Goal: Task Accomplishment & Management: Use online tool/utility

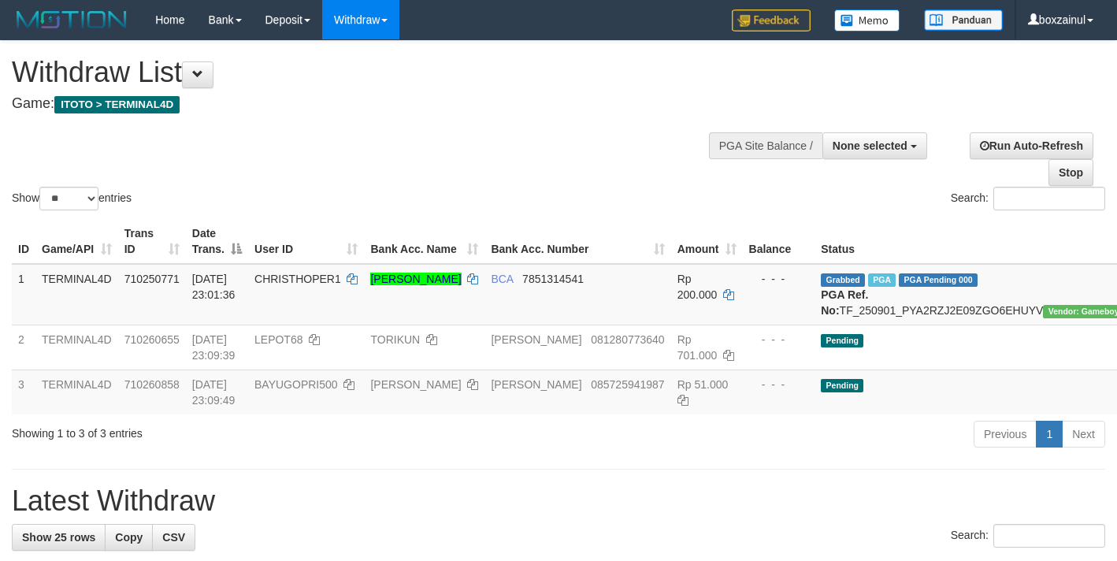
select select
select select "**"
click at [287, 238] on th "User ID" at bounding box center [306, 241] width 116 height 45
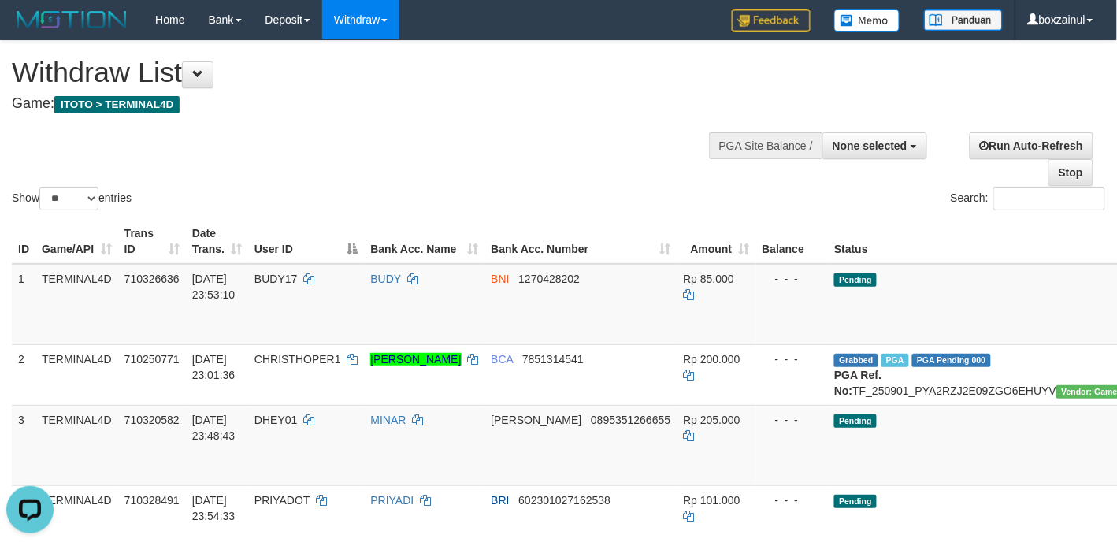
click at [474, 162] on div "Show ** ** ** *** entries Search:" at bounding box center [558, 127] width 1117 height 172
click at [506, 148] on div "Show ** ** ** *** entries Search:" at bounding box center [558, 127] width 1117 height 172
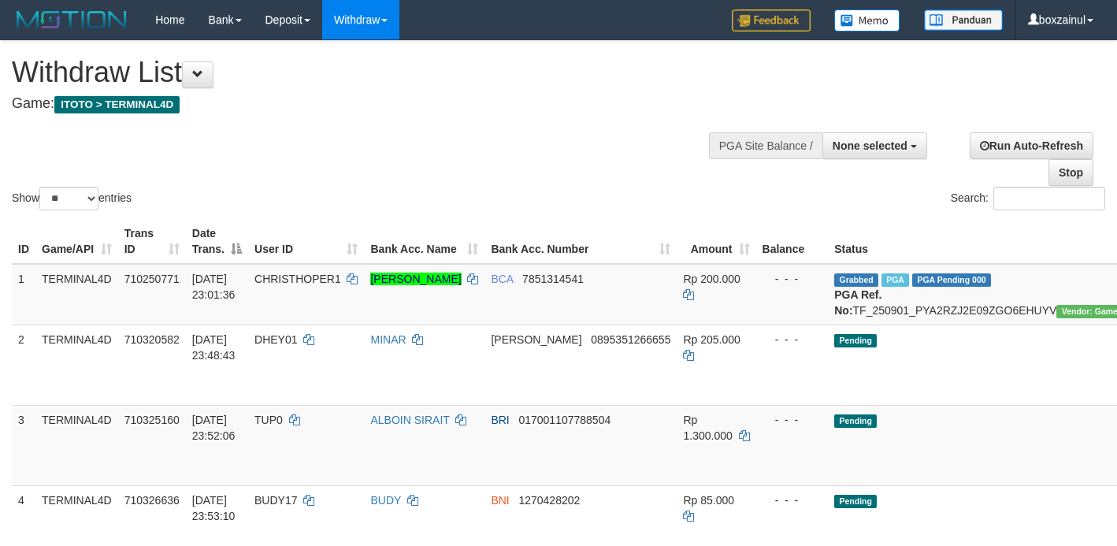
select select
select select "**"
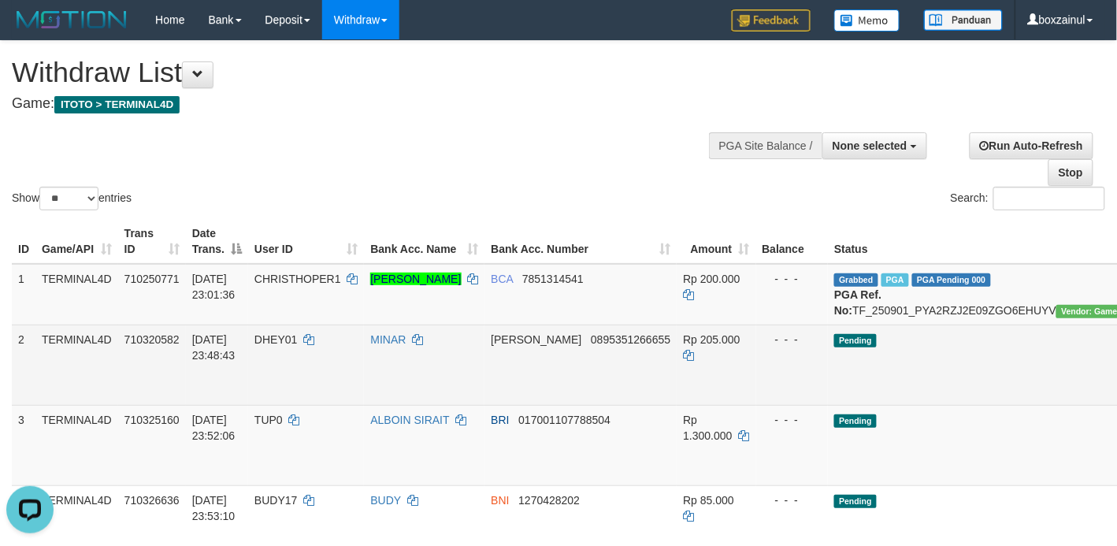
click at [313, 405] on td "DHEY01" at bounding box center [306, 364] width 116 height 80
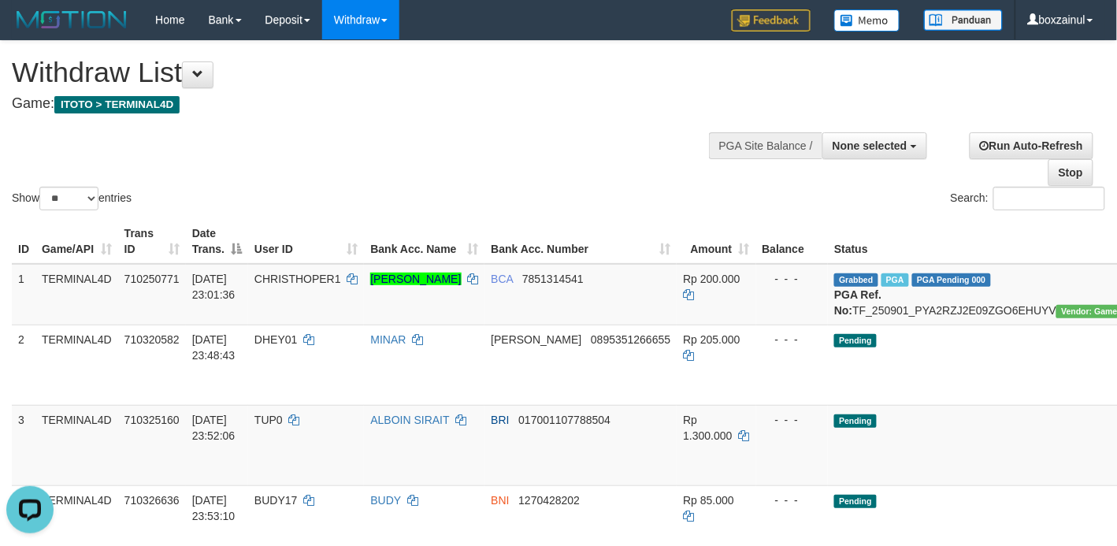
click at [635, 123] on div "Show ** ** ** *** entries Search:" at bounding box center [558, 127] width 1117 height 172
click at [626, 110] on h4 "Game: ITOTO > TERMINAL4D" at bounding box center [370, 104] width 717 height 16
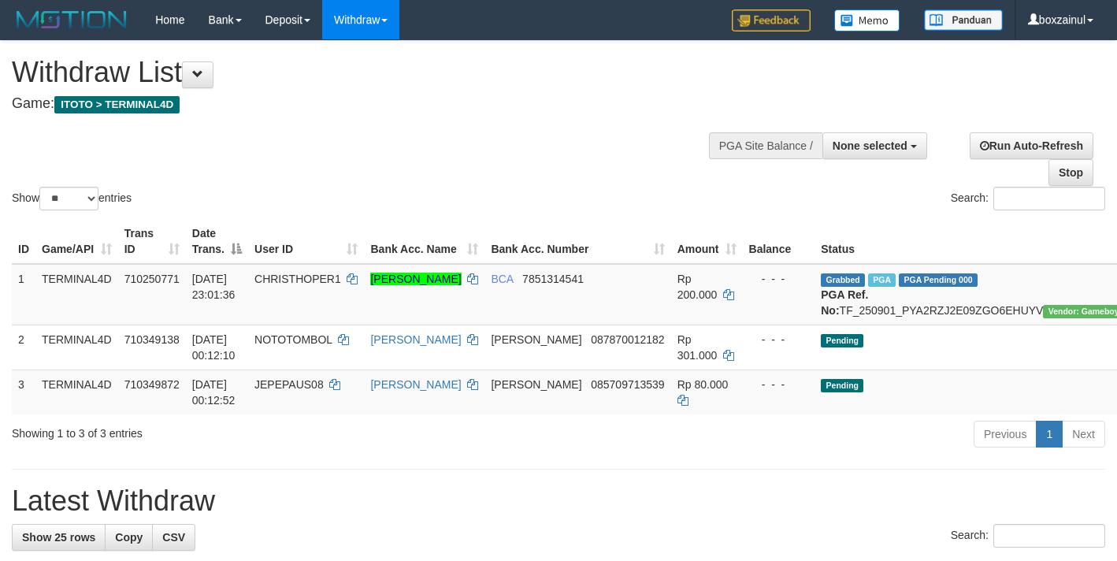
select select
select select "**"
click at [612, 99] on h4 "Game: ITOTO > TERMINAL4D" at bounding box center [370, 104] width 717 height 16
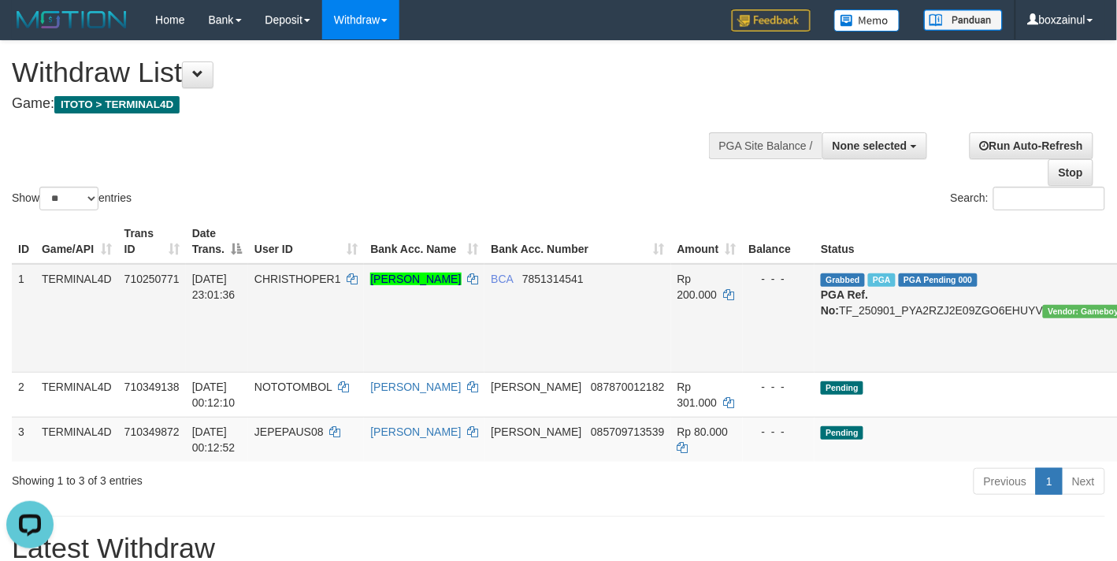
click at [268, 335] on td "CHRISTHOPER1" at bounding box center [306, 318] width 116 height 109
click at [291, 360] on td "CHRISTHOPER1" at bounding box center [306, 318] width 116 height 109
click at [291, 359] on td "CHRISTHOPER1" at bounding box center [306, 318] width 116 height 109
drag, startPoint x: 291, startPoint y: 359, endPoint x: 286, endPoint y: 348, distance: 12.3
click at [286, 349] on td "CHRISTHOPER1" at bounding box center [306, 318] width 116 height 109
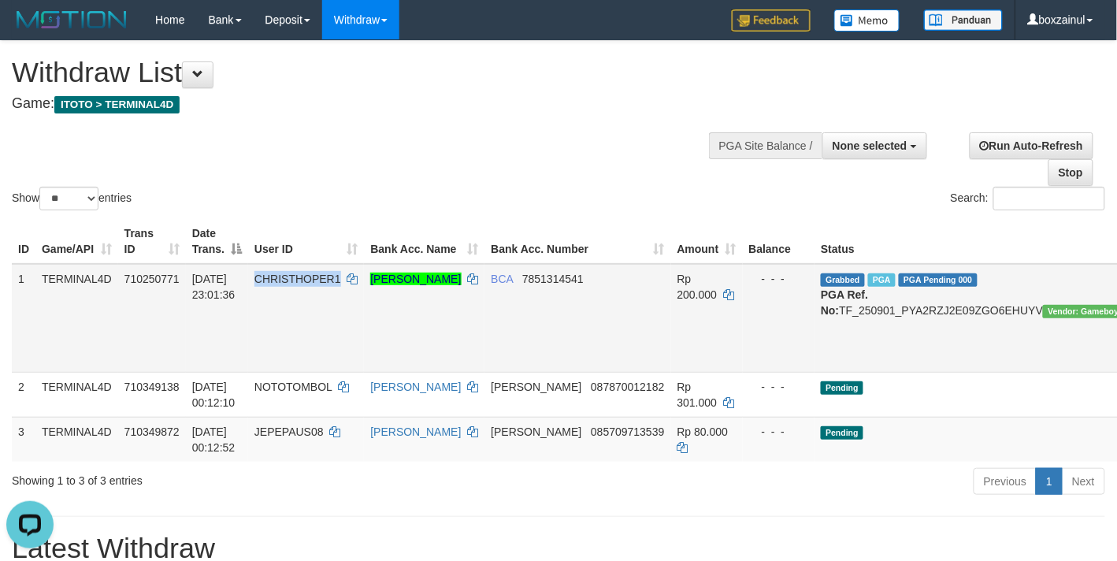
click at [286, 348] on td "CHRISTHOPER1" at bounding box center [306, 318] width 116 height 109
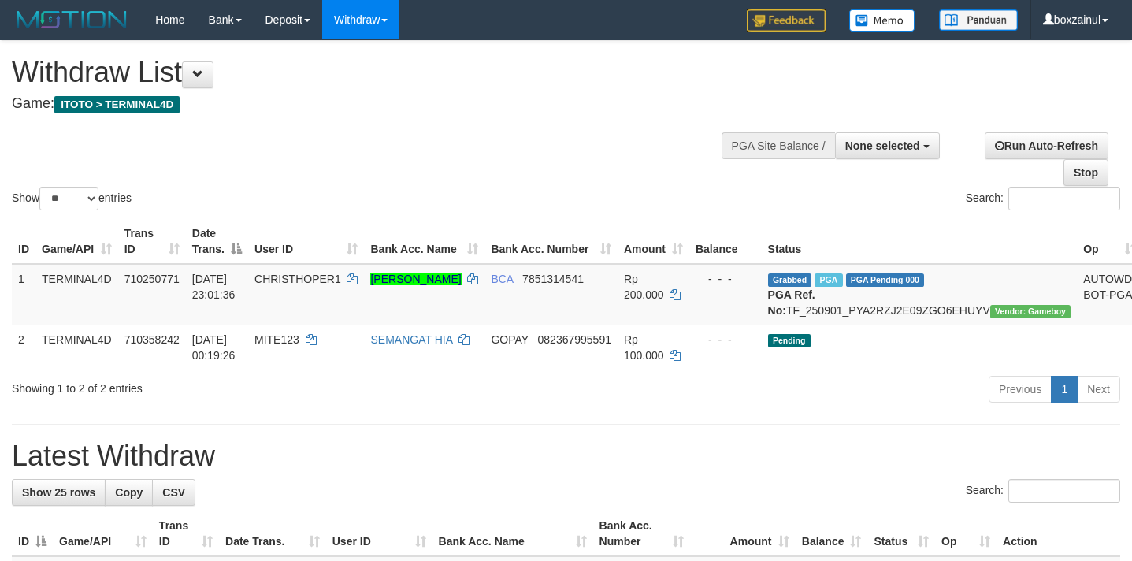
select select
select select "**"
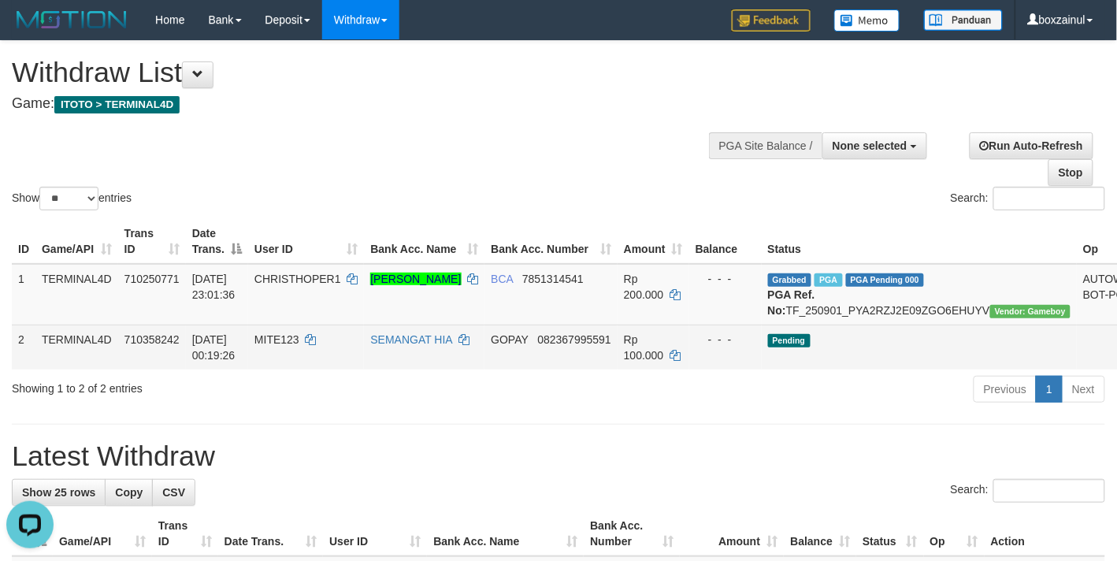
click at [264, 343] on td "MITE123" at bounding box center [306, 346] width 116 height 45
copy td "MITE123"
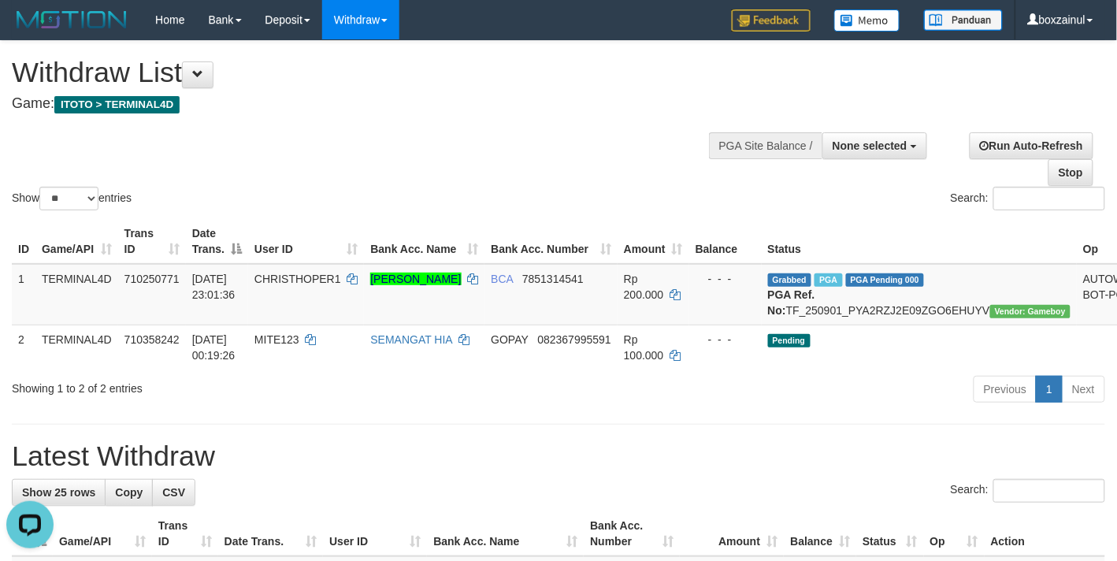
drag, startPoint x: 609, startPoint y: 455, endPoint x: 604, endPoint y: 443, distance: 13.5
click at [606, 451] on div "**********" at bounding box center [558, 366] width 1117 height 650
click at [382, 450] on div "**********" at bounding box center [558, 366] width 1117 height 650
click at [379, 447] on div "**********" at bounding box center [558, 366] width 1117 height 650
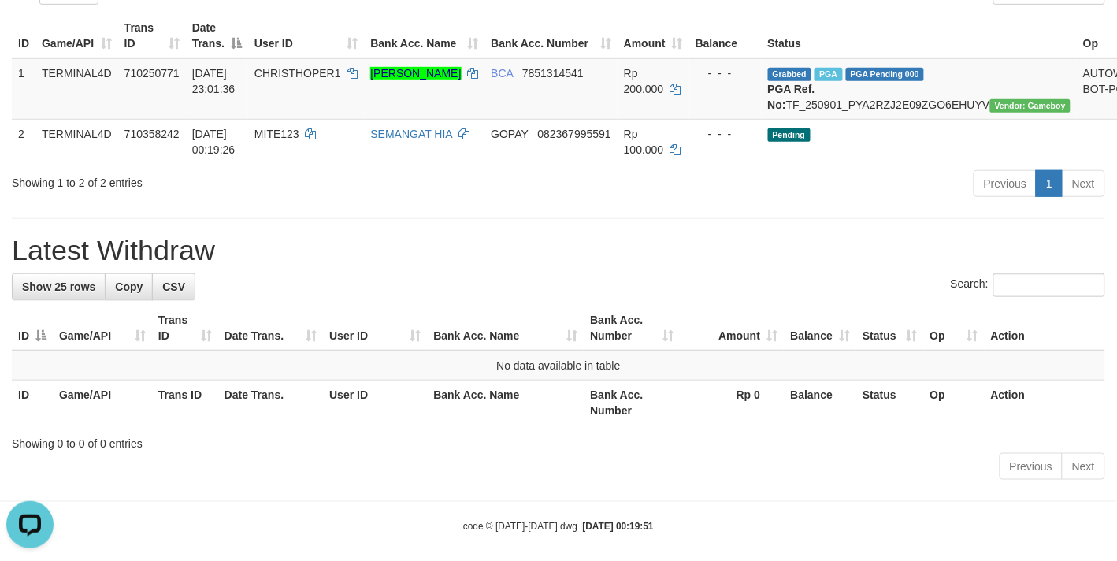
scroll to position [234, 0]
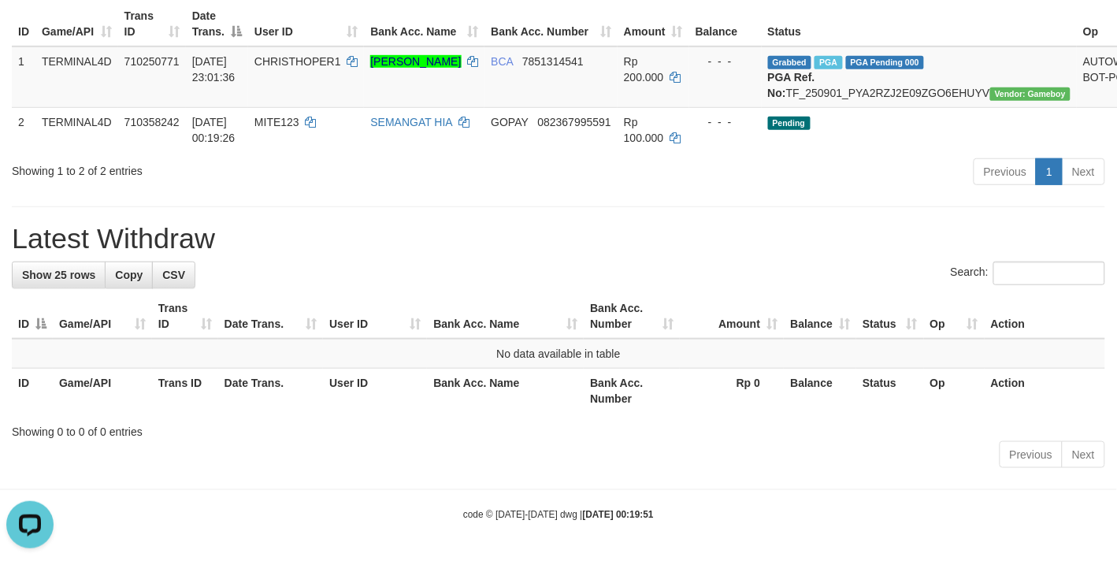
click at [706, 230] on h1 "Latest Withdraw" at bounding box center [558, 239] width 1093 height 32
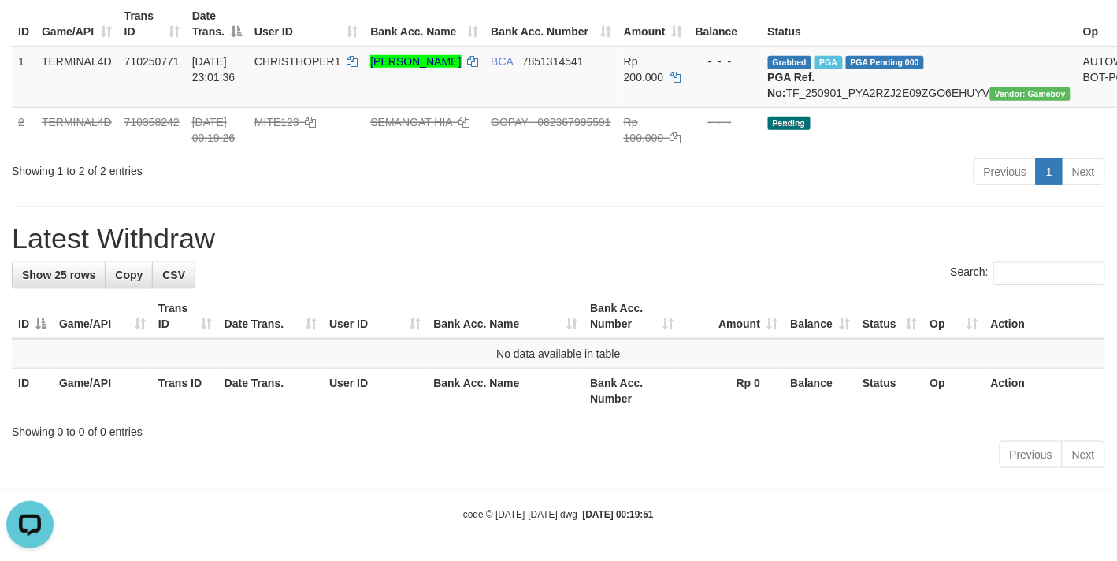
click at [532, 234] on h1 "Latest Withdraw" at bounding box center [558, 239] width 1093 height 32
click at [530, 234] on h1 "Latest Withdraw" at bounding box center [558, 239] width 1093 height 32
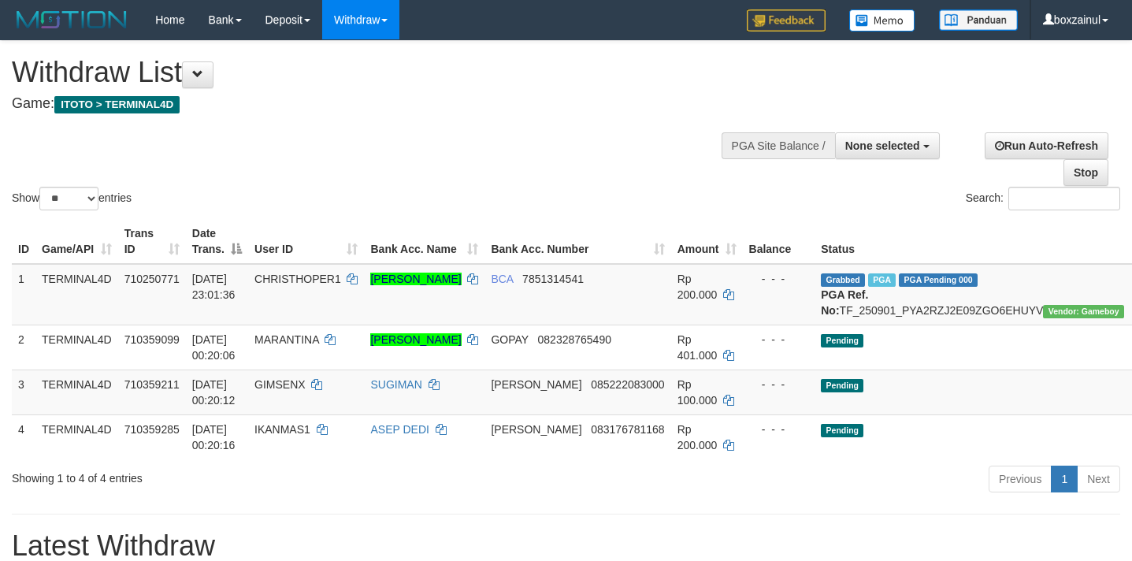
select select
select select "**"
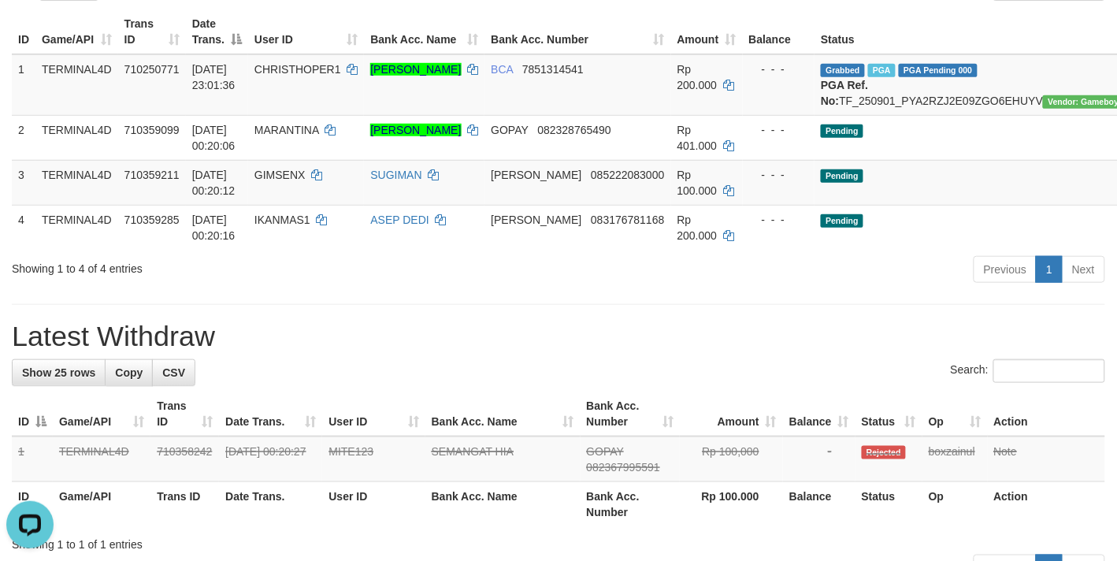
click at [502, 352] on h1 "Latest Withdraw" at bounding box center [558, 337] width 1093 height 32
click at [562, 352] on h1 "Latest Withdraw" at bounding box center [558, 337] width 1093 height 32
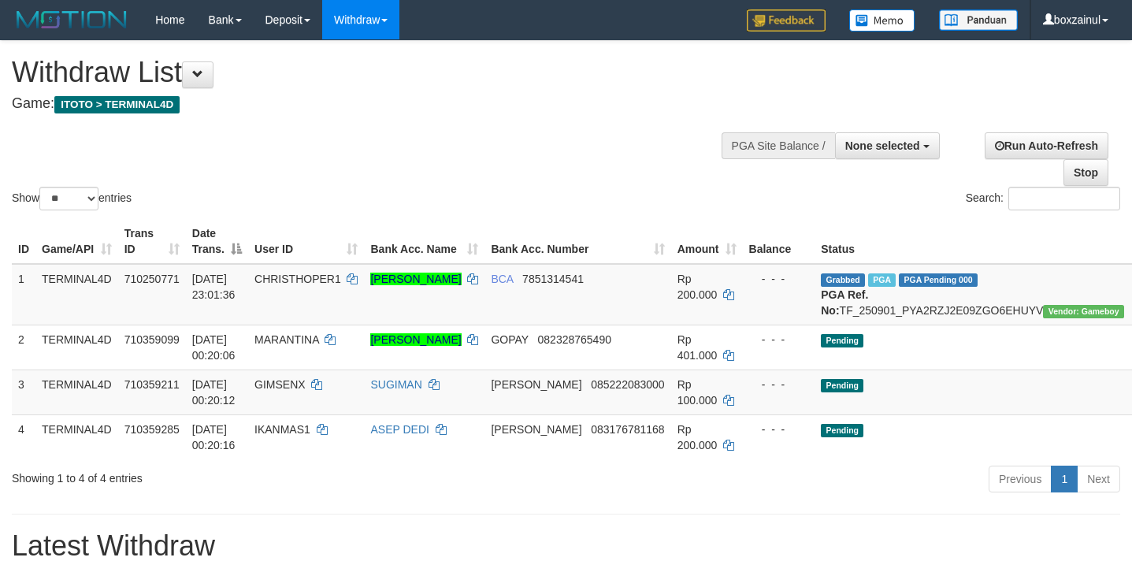
select select
select select "**"
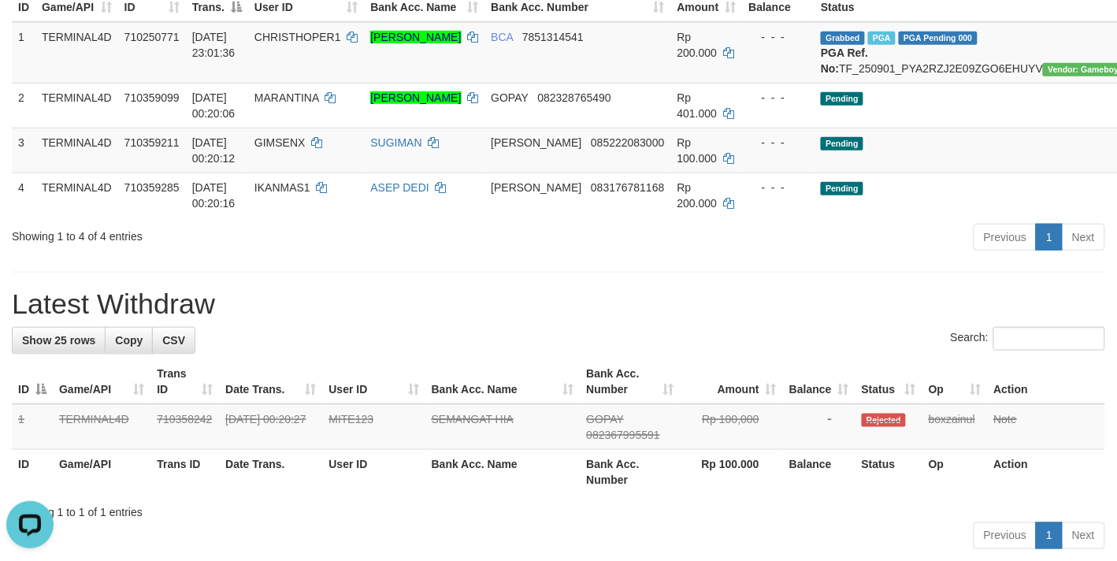
click at [353, 293] on div "**********" at bounding box center [558, 176] width 1117 height 755
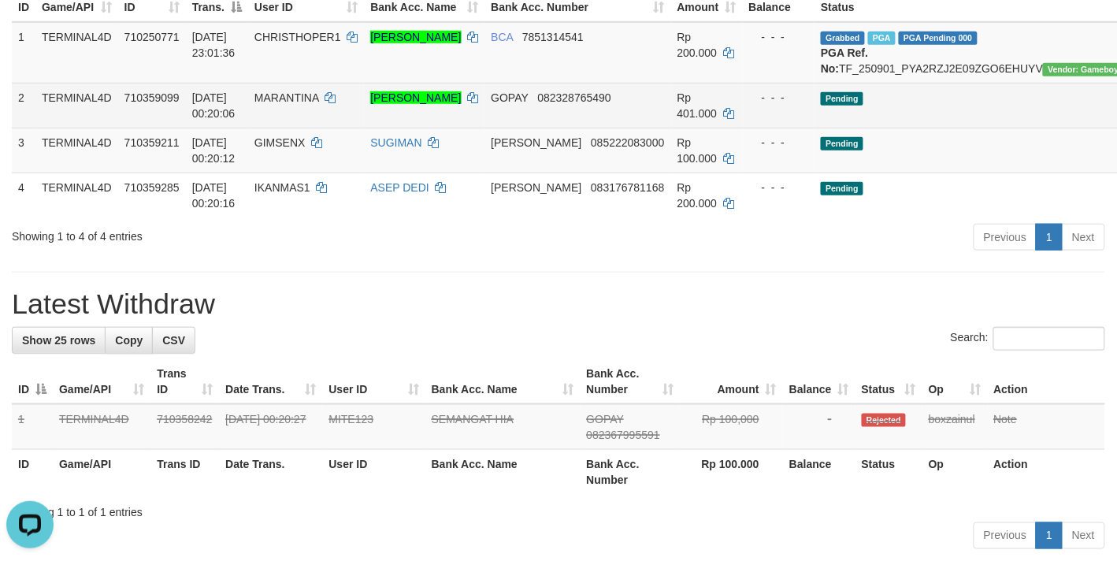
click at [284, 120] on td "MARANTINA" at bounding box center [306, 105] width 116 height 45
copy td "MARANTINA"
click at [284, 120] on td "MARANTINA" at bounding box center [306, 105] width 116 height 45
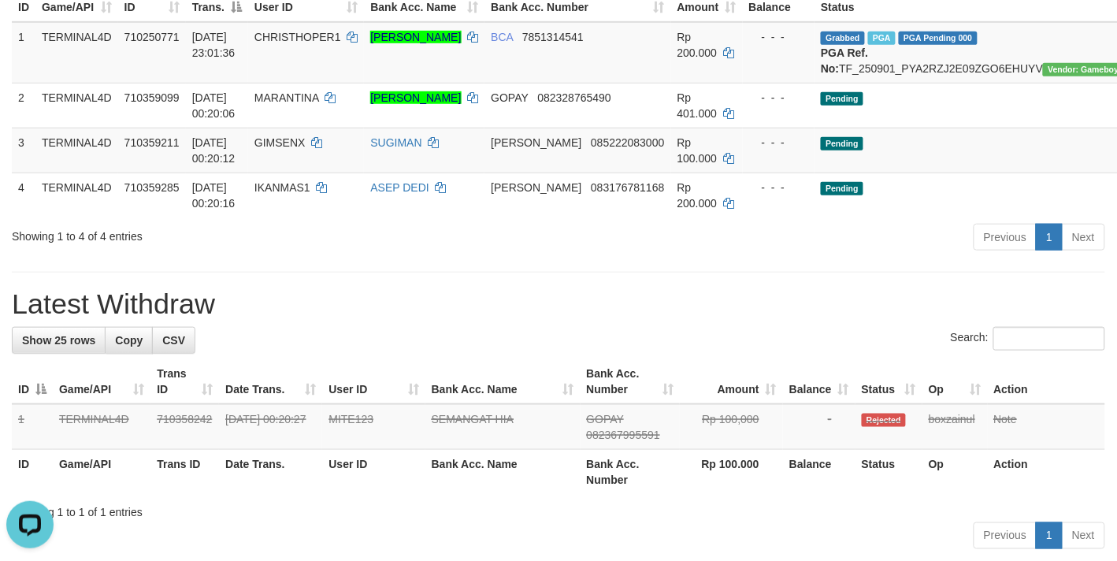
click at [584, 320] on h1 "Latest Withdraw" at bounding box center [558, 304] width 1093 height 32
click at [669, 301] on div "**********" at bounding box center [558, 176] width 1117 height 755
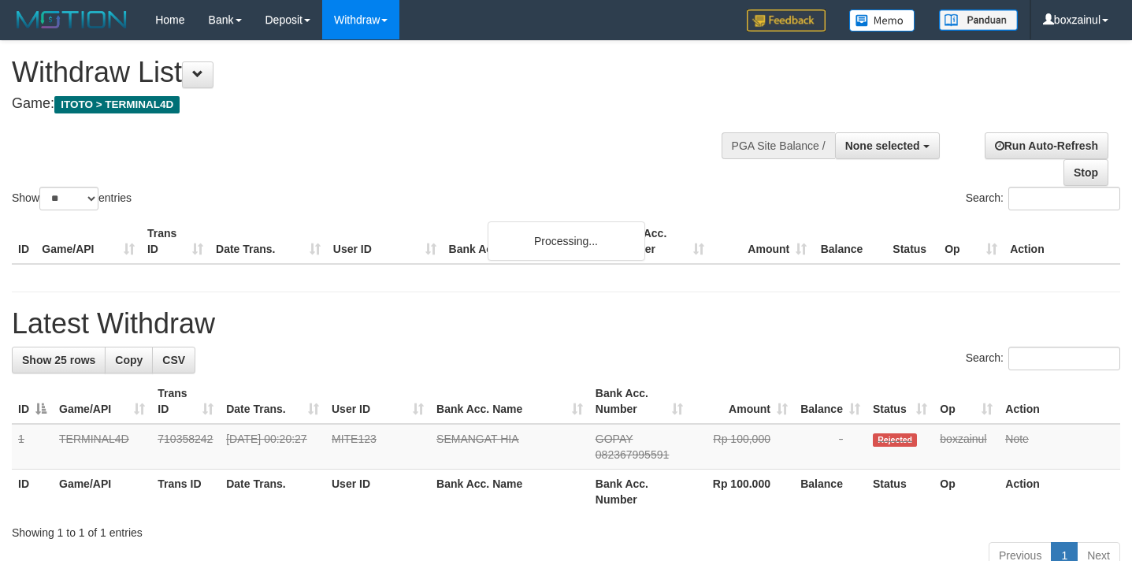
select select
select select "**"
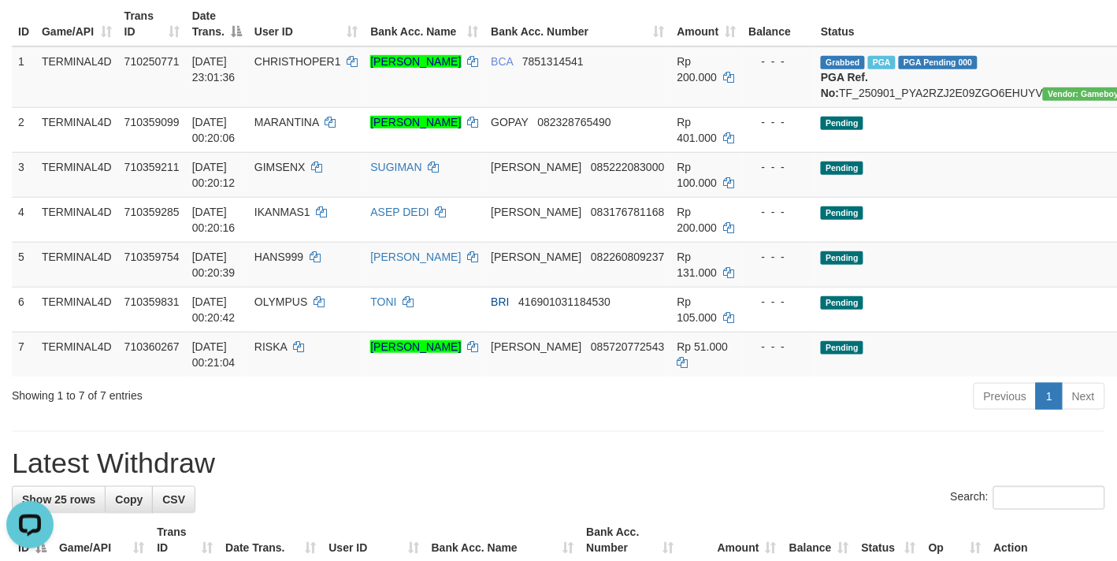
click at [305, 473] on div "**********" at bounding box center [558, 269] width 1117 height 890
click at [553, 479] on h1 "Latest Withdraw" at bounding box center [558, 463] width 1093 height 32
click at [551, 479] on h1 "Latest Withdraw" at bounding box center [558, 463] width 1093 height 32
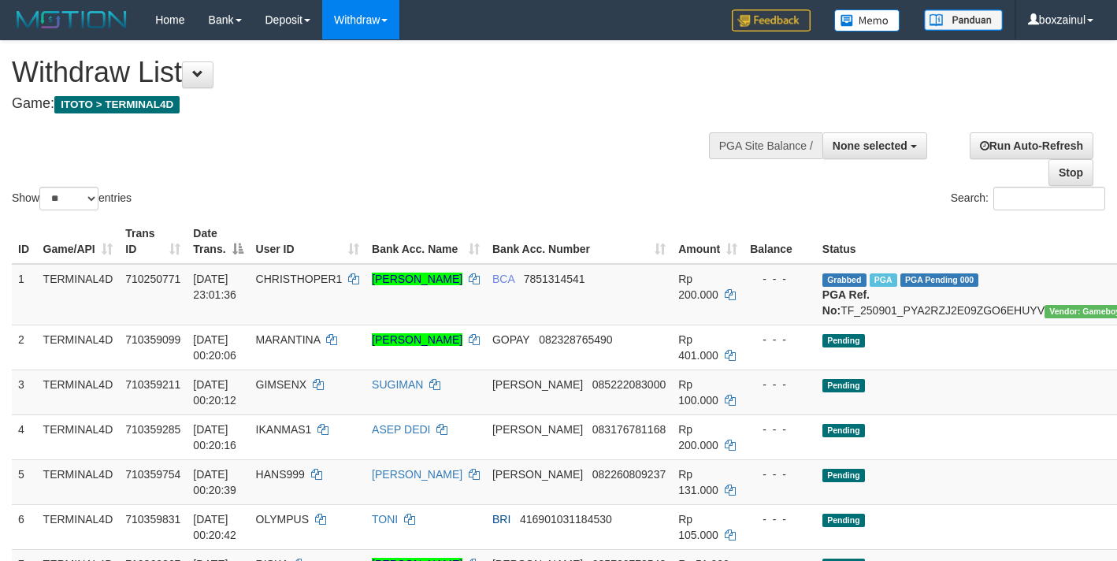
select select
select select "**"
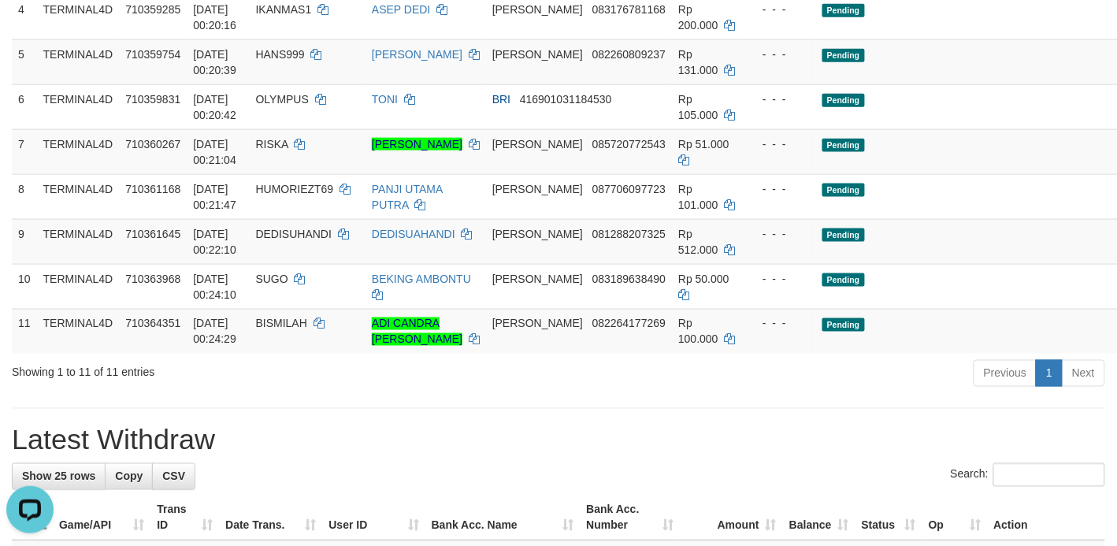
scroll to position [391, 0]
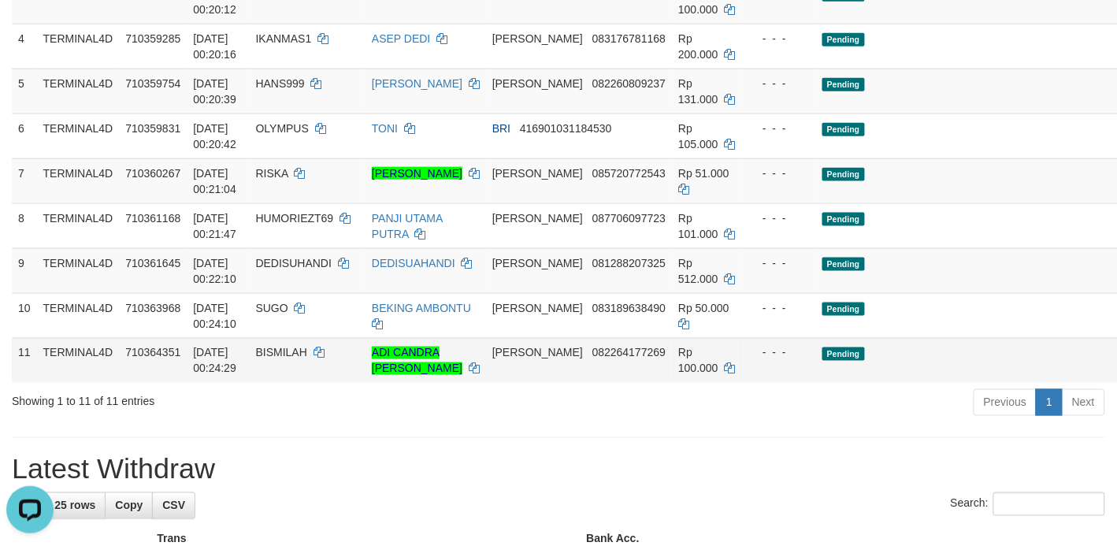
click at [276, 376] on td "BISMILAH" at bounding box center [308, 360] width 116 height 45
copy td "BISMILAH"
click at [617, 459] on div "**********" at bounding box center [558, 185] width 1117 height 1070
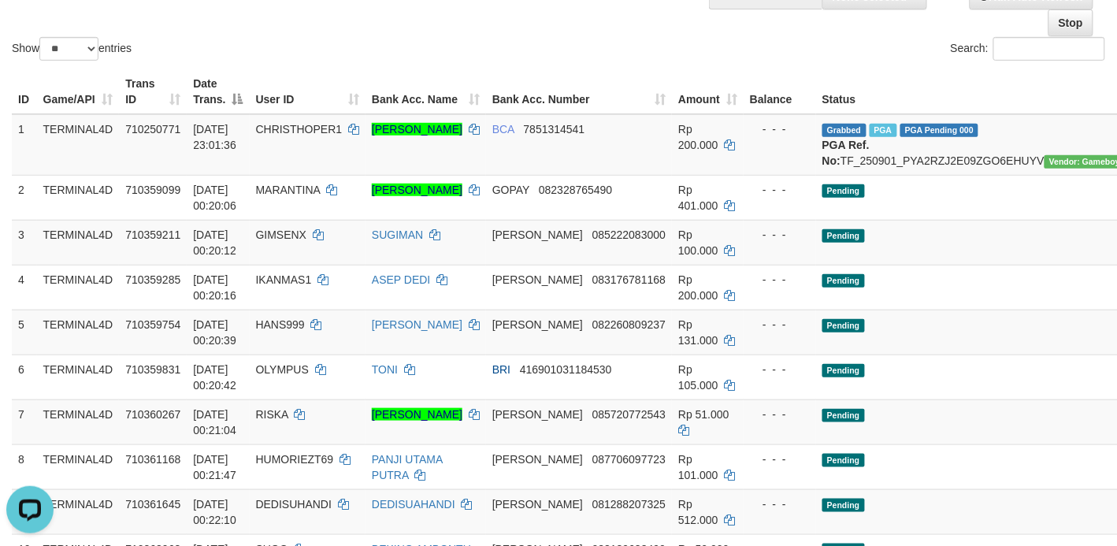
scroll to position [591, 0]
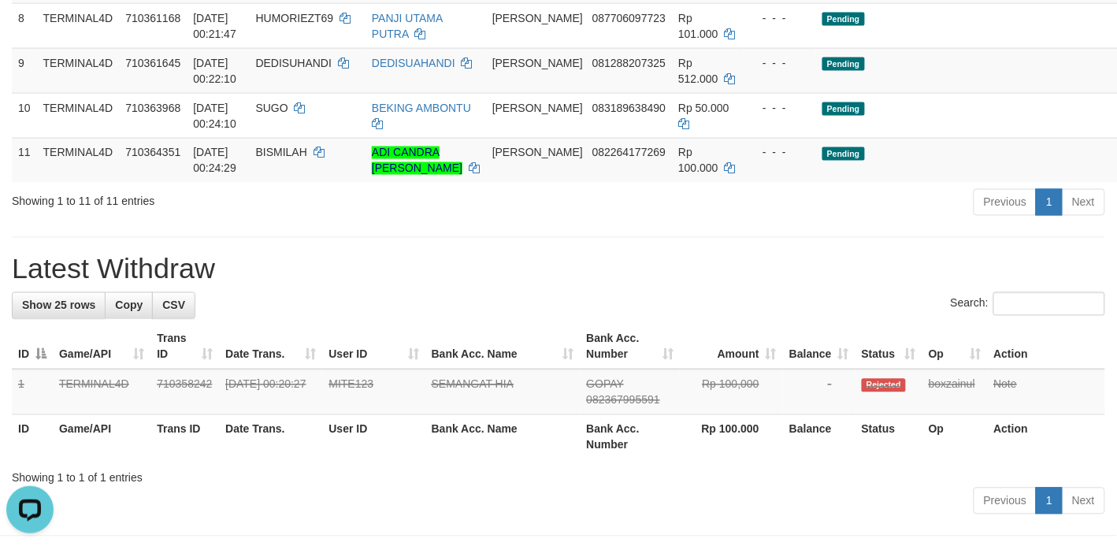
click at [237, 210] on div "Showing 1 to 11 of 11 entries" at bounding box center [233, 198] width 442 height 22
click at [285, 320] on div "Search:" at bounding box center [558, 306] width 1093 height 28
click at [486, 285] on h1 "Latest Withdraw" at bounding box center [558, 270] width 1093 height 32
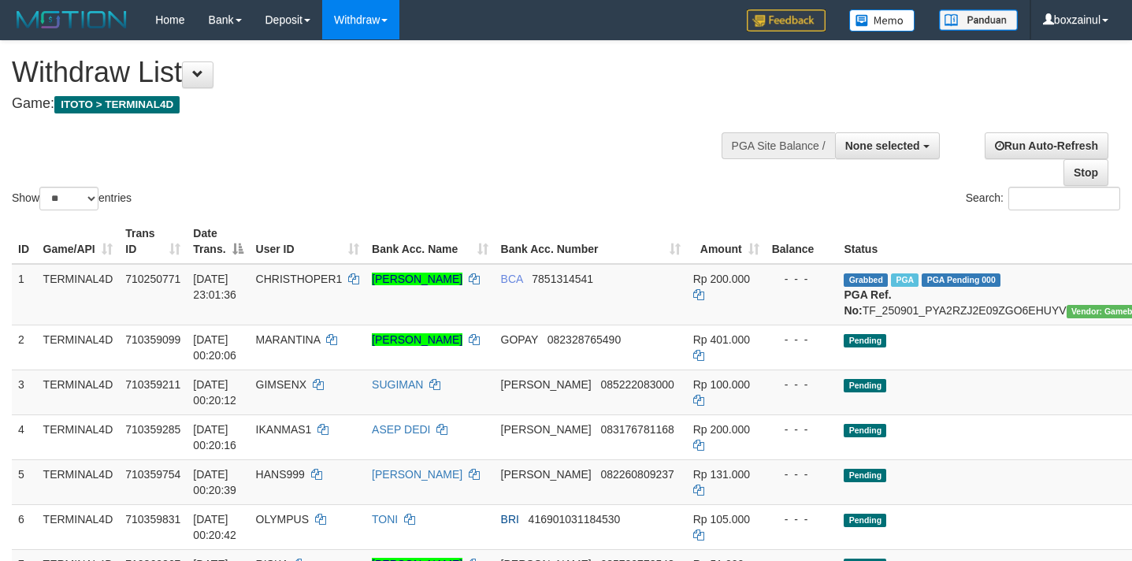
select select
select select "**"
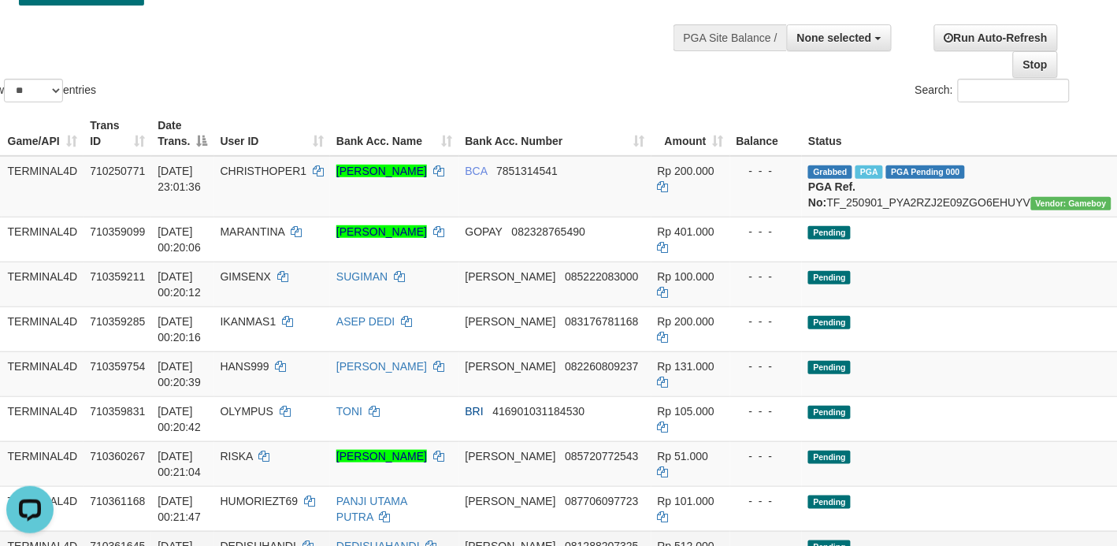
scroll to position [98, 35]
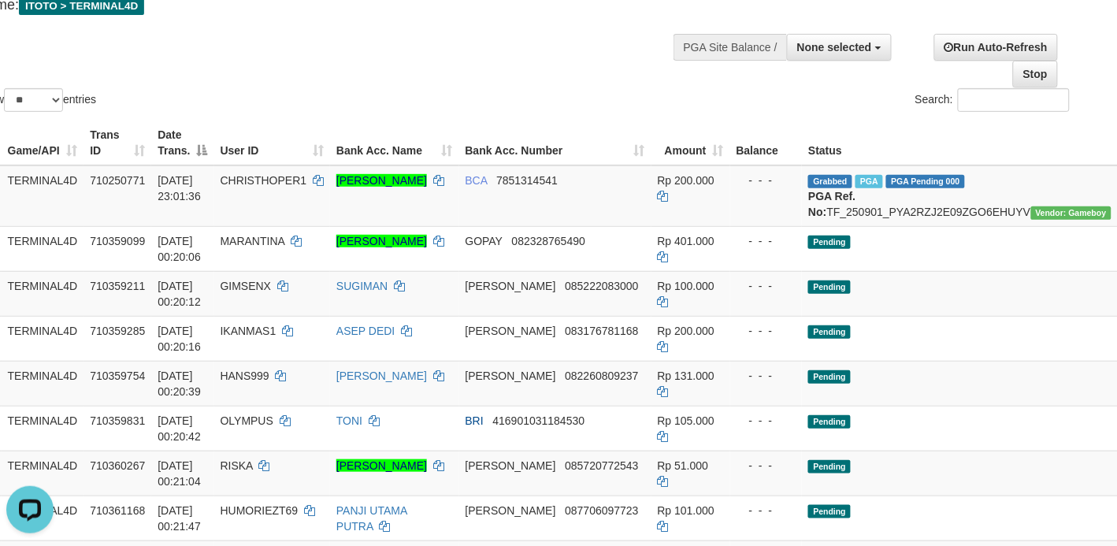
click at [601, 57] on div "Show ** ** ** *** entries Search:" at bounding box center [523, 29] width 1117 height 172
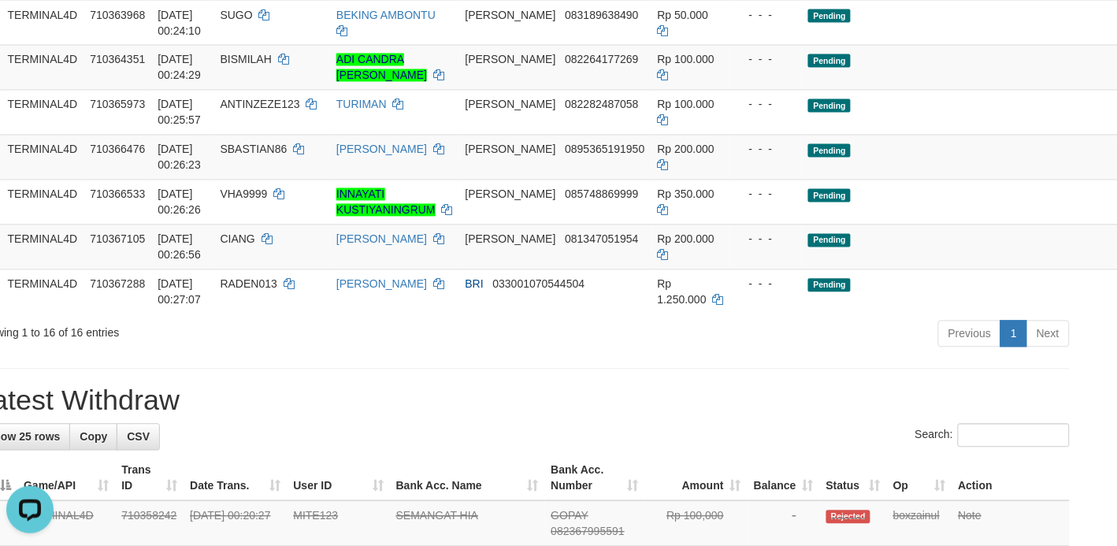
scroll to position [689, 35]
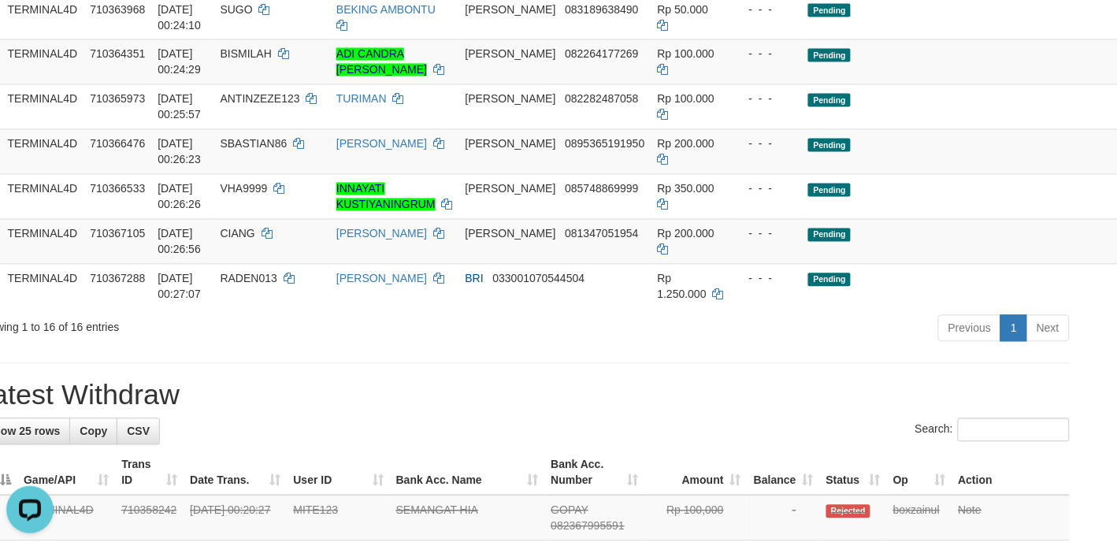
click at [484, 411] on h1 "Latest Withdraw" at bounding box center [522, 396] width 1093 height 32
click at [485, 411] on h1 "Latest Withdraw" at bounding box center [522, 396] width 1093 height 32
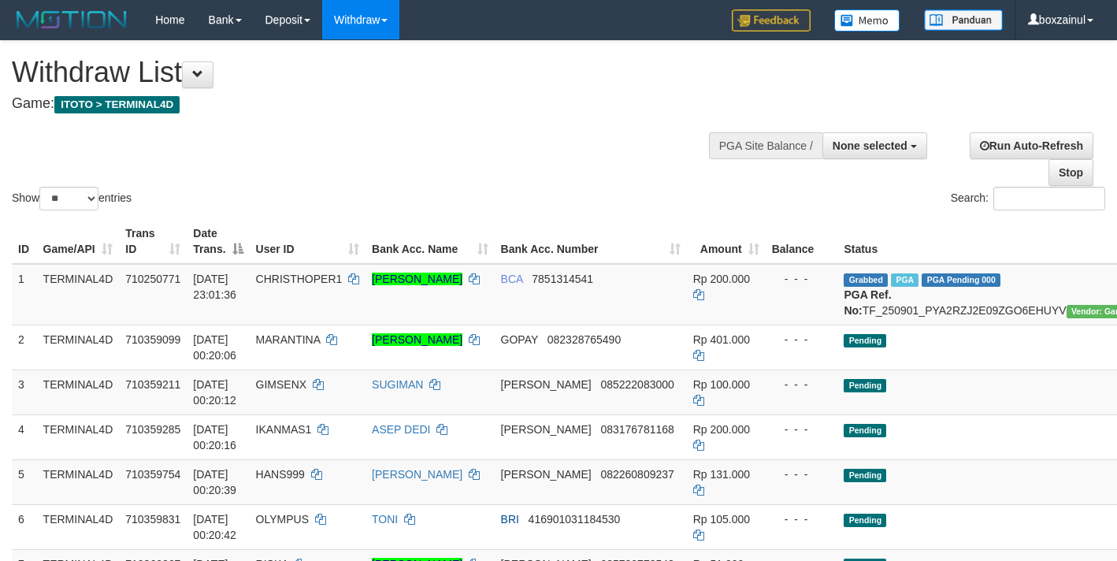
select select
select select "**"
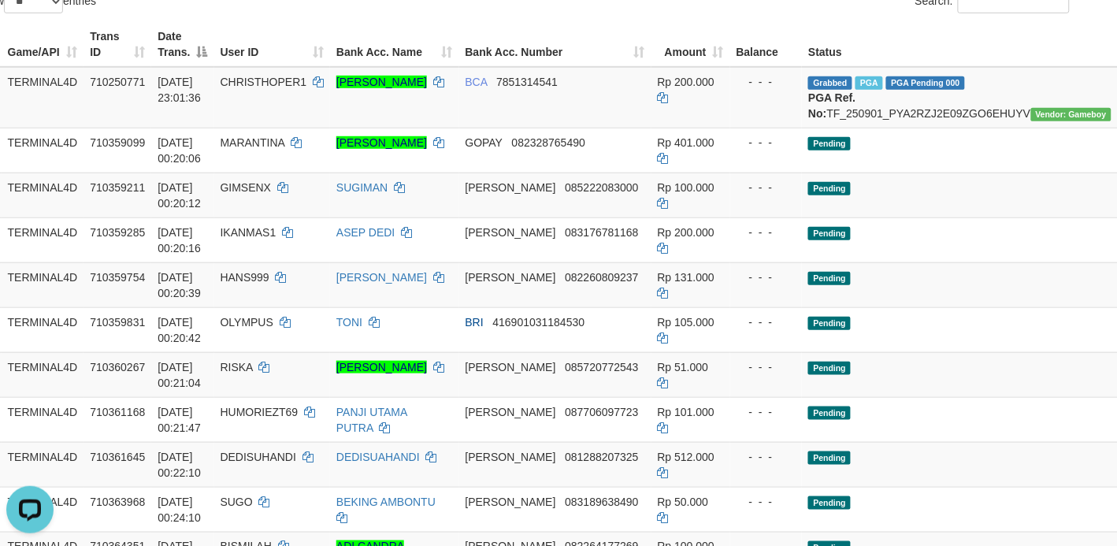
scroll to position [0, 35]
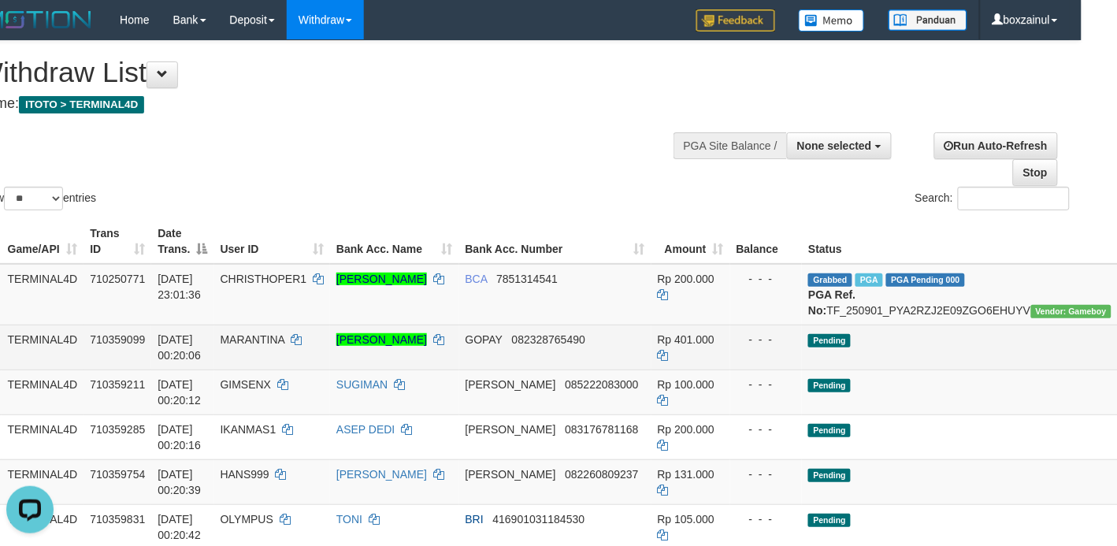
drag, startPoint x: 246, startPoint y: 344, endPoint x: 254, endPoint y: 341, distance: 9.2
click at [246, 344] on td "MARANTINA" at bounding box center [272, 346] width 116 height 45
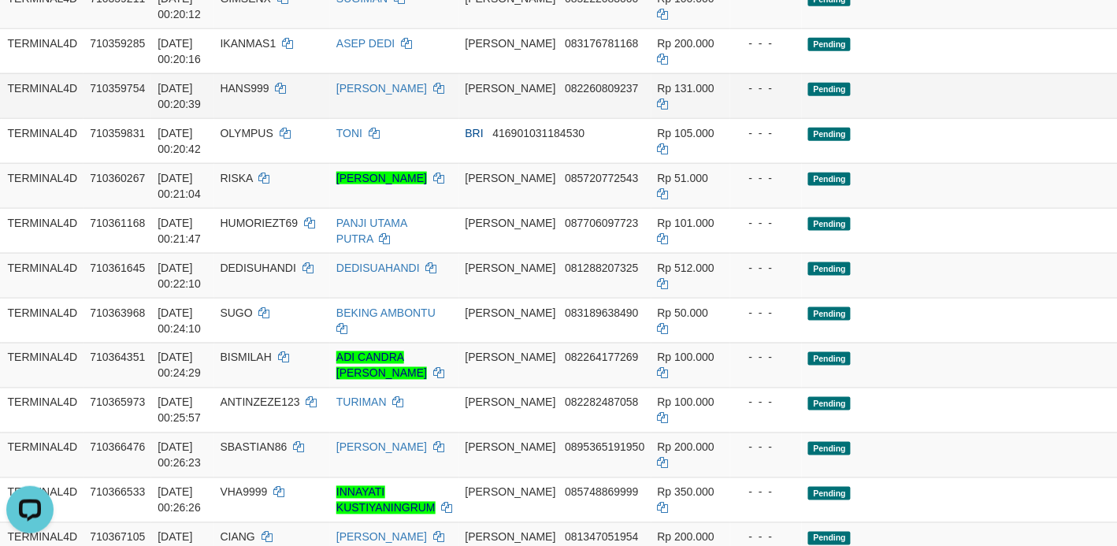
scroll to position [394, 35]
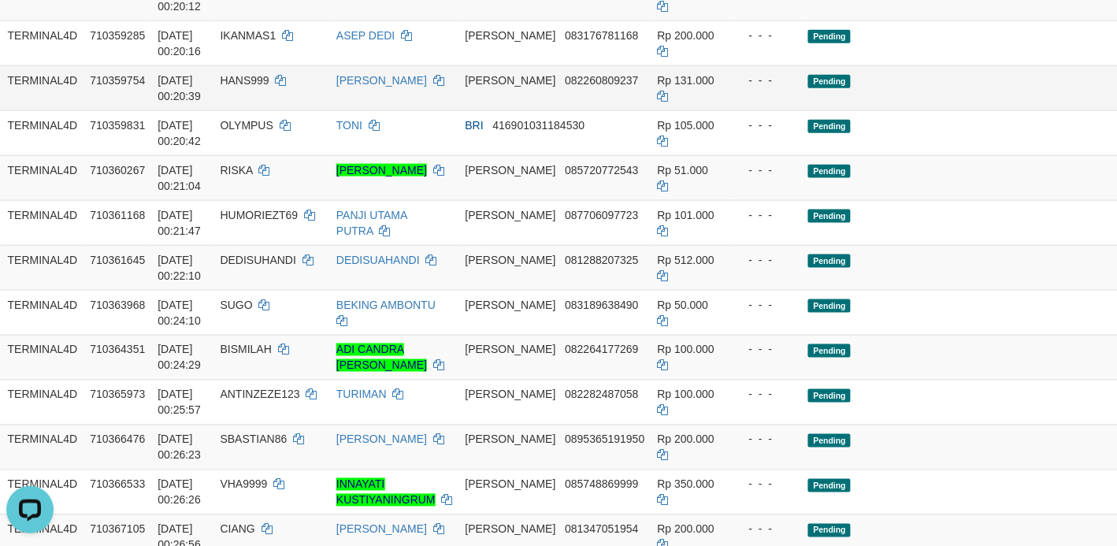
click at [859, 105] on td "Pending" at bounding box center [960, 87] width 316 height 45
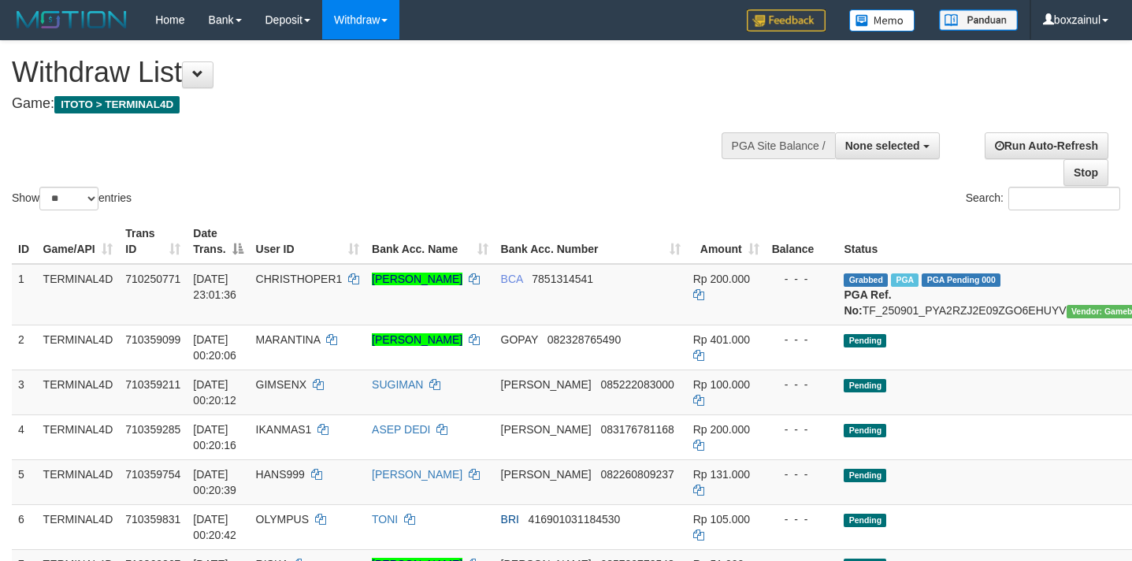
select select
select select "**"
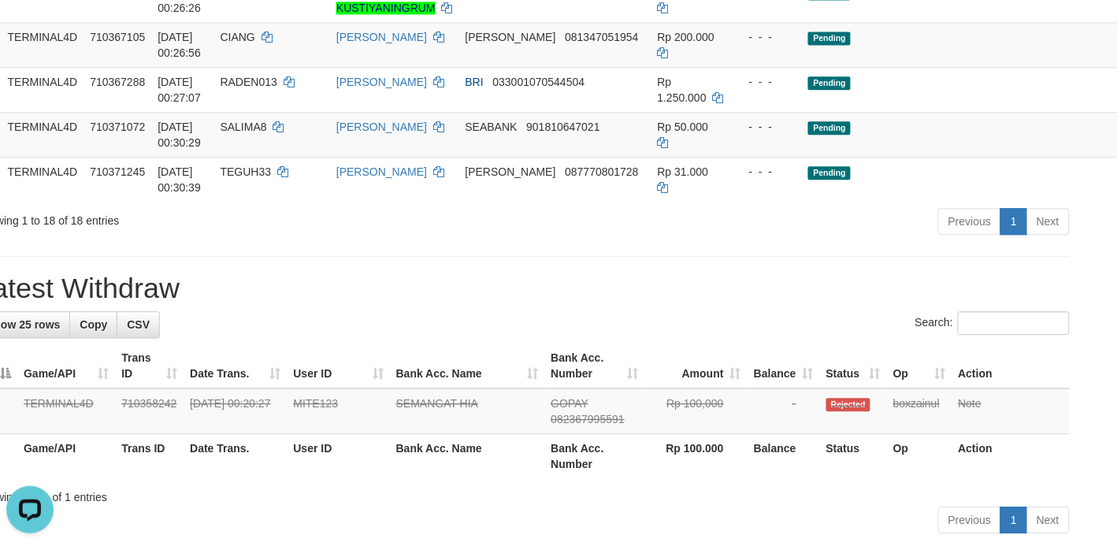
click at [412, 304] on h1 "Latest Withdraw" at bounding box center [522, 289] width 1093 height 32
click at [391, 291] on h1 "Latest Withdraw" at bounding box center [522, 289] width 1093 height 32
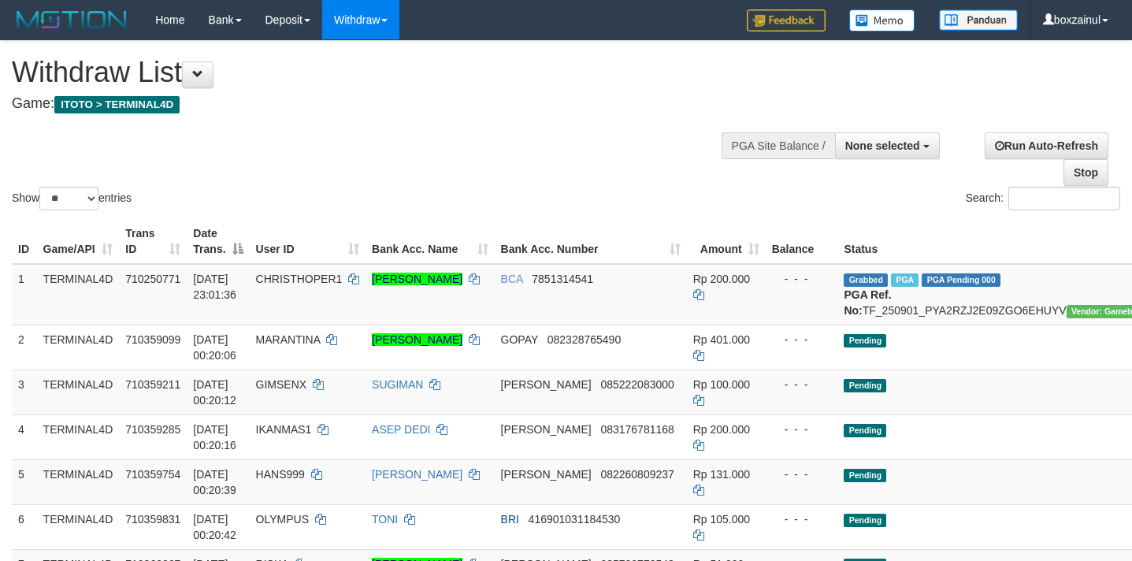
select select
select select "**"
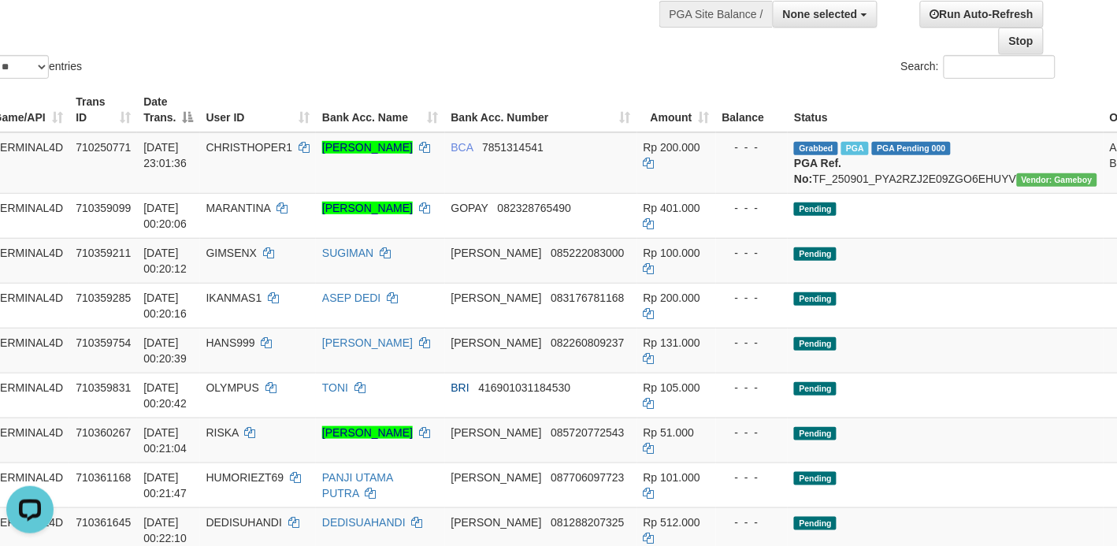
scroll to position [0, 50]
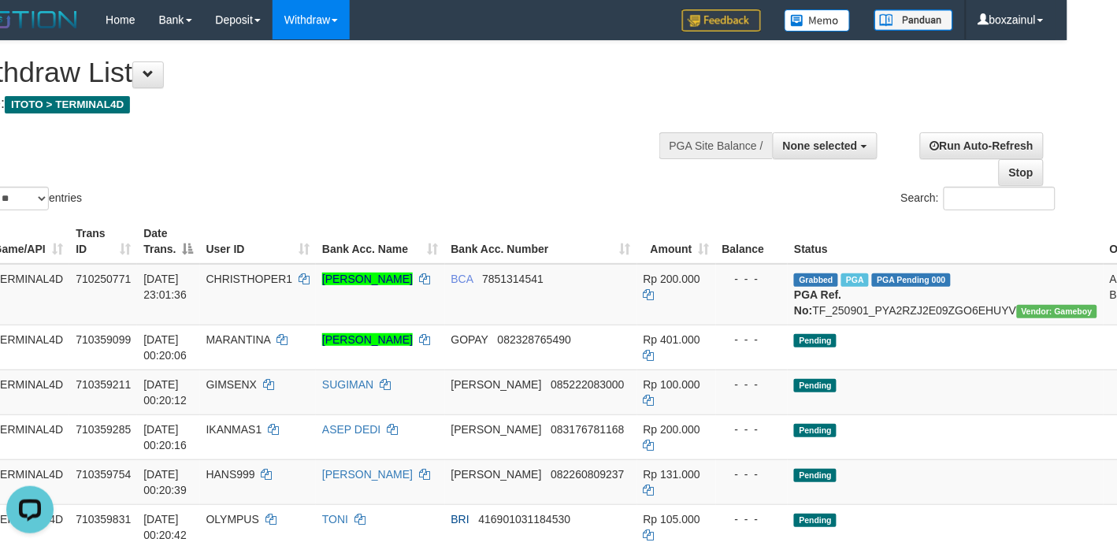
click at [395, 121] on div "Show ** ** ** *** entries Search:" at bounding box center [508, 127] width 1117 height 172
click at [399, 120] on div at bounding box center [508, 120] width 1093 height 1
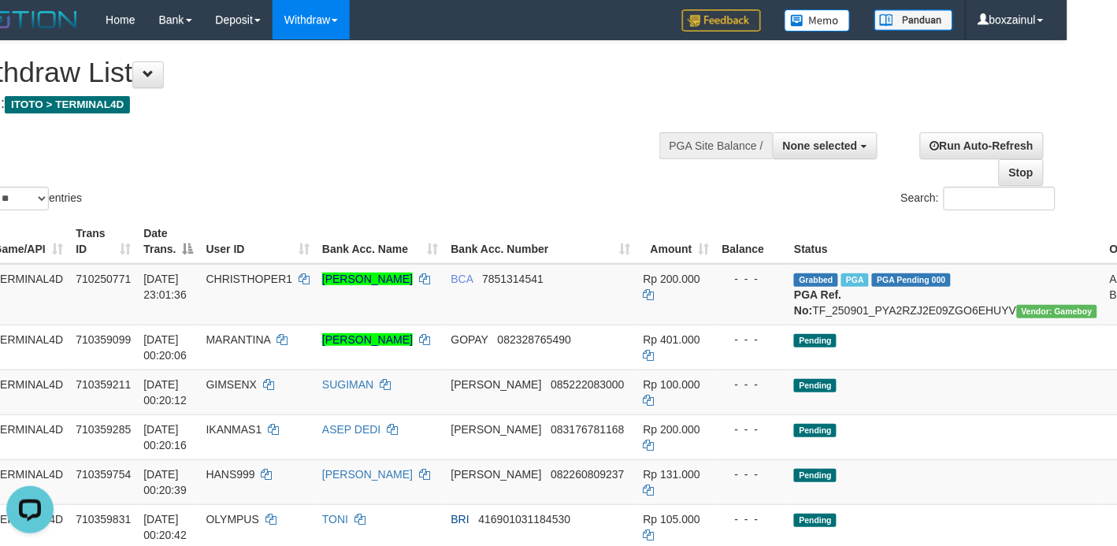
click at [400, 120] on div at bounding box center [508, 120] width 1093 height 1
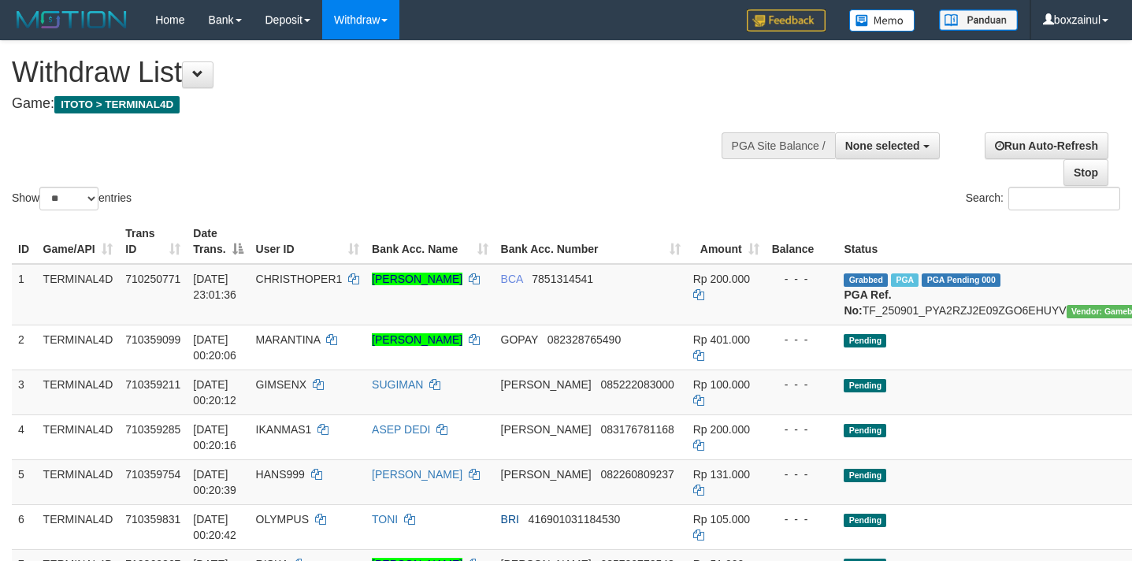
select select
select select "**"
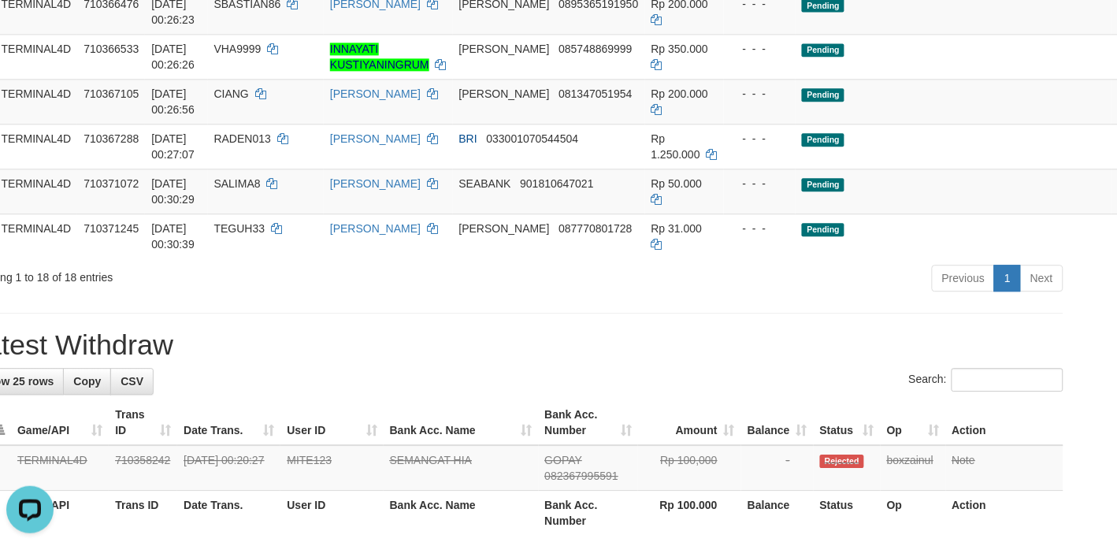
scroll to position [886, 42]
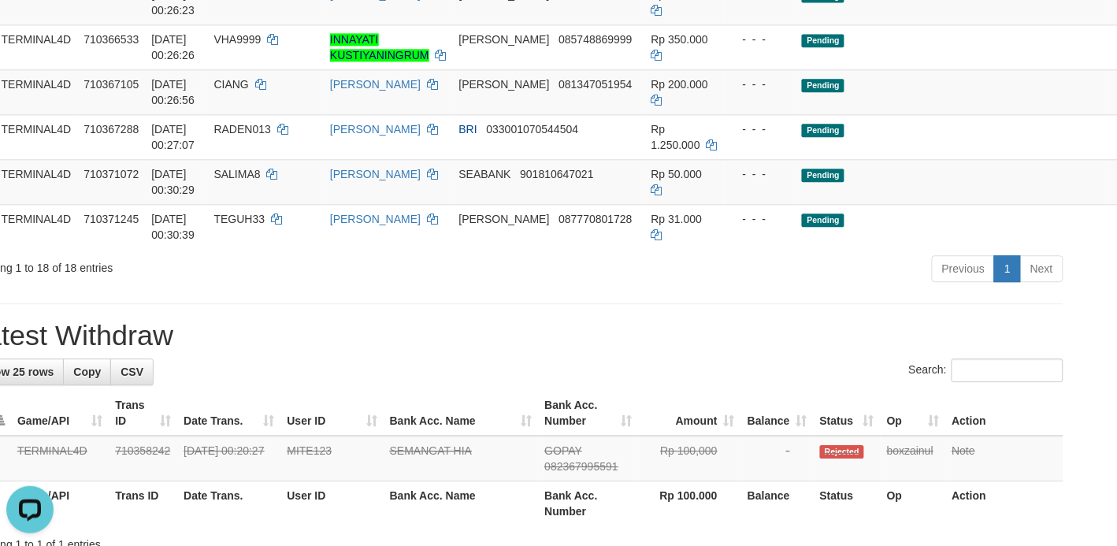
click at [195, 351] on h1 "Latest Withdraw" at bounding box center [516, 336] width 1093 height 32
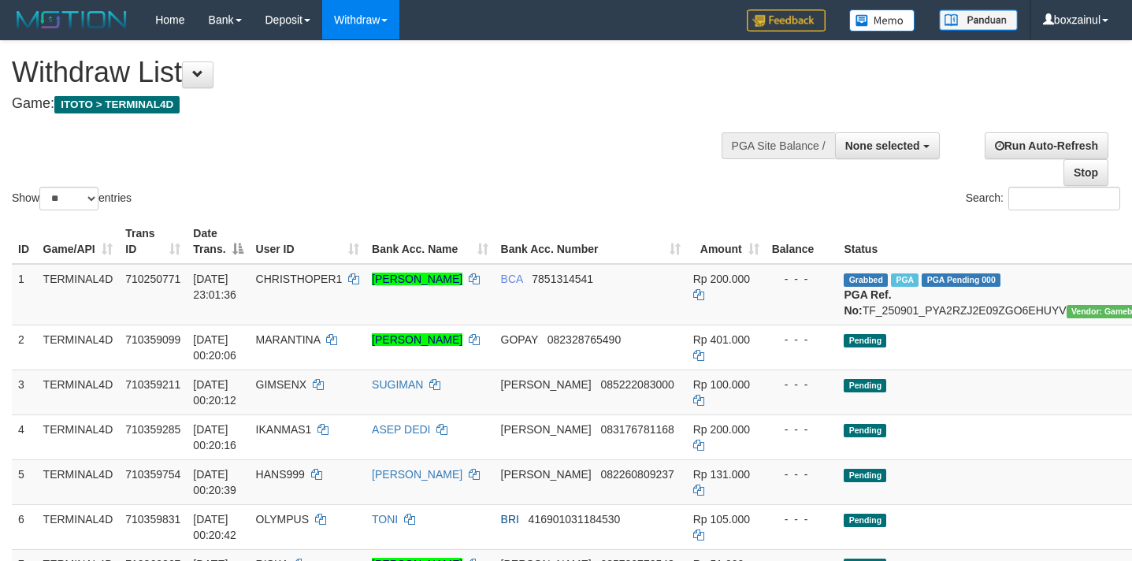
select select
select select "**"
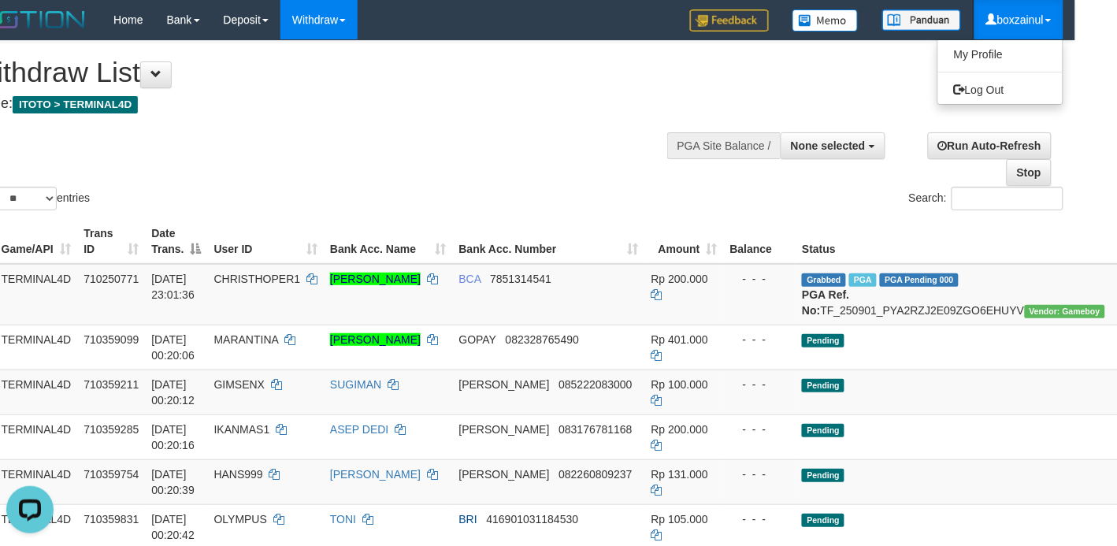
click at [1034, 17] on link "boxzainul" at bounding box center [1018, 19] width 89 height 39
click at [505, 156] on div "Show ** ** ** *** entries Search:" at bounding box center [516, 127] width 1117 height 172
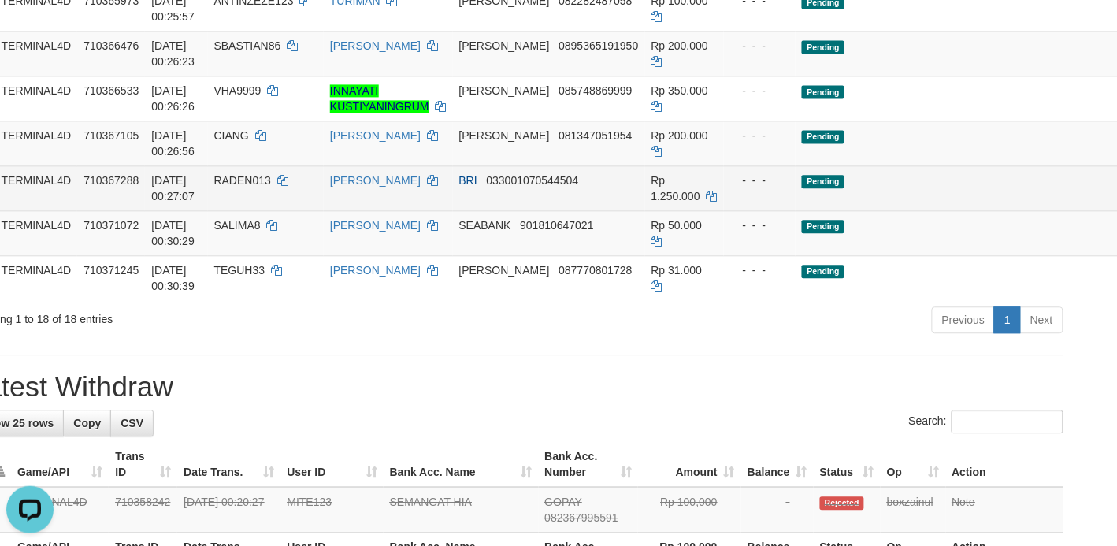
scroll to position [197, 42]
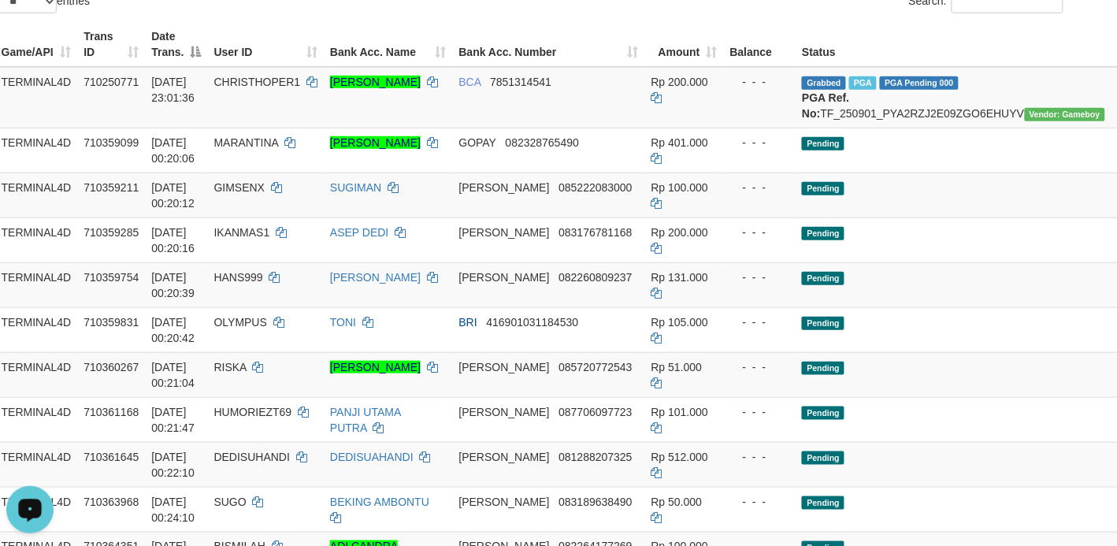
click at [13, 503] on button "Open LiveChat chat widget" at bounding box center [29, 508] width 47 height 47
click at [907, 198] on td "Pending" at bounding box center [953, 194] width 316 height 45
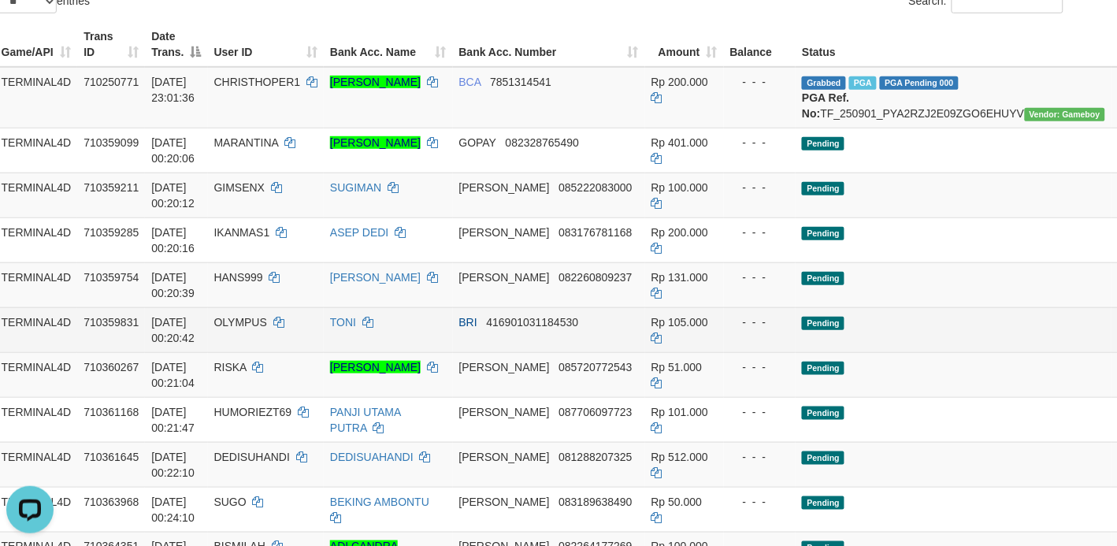
click at [207, 329] on td "[DATE] 00:20:42" at bounding box center [176, 329] width 62 height 45
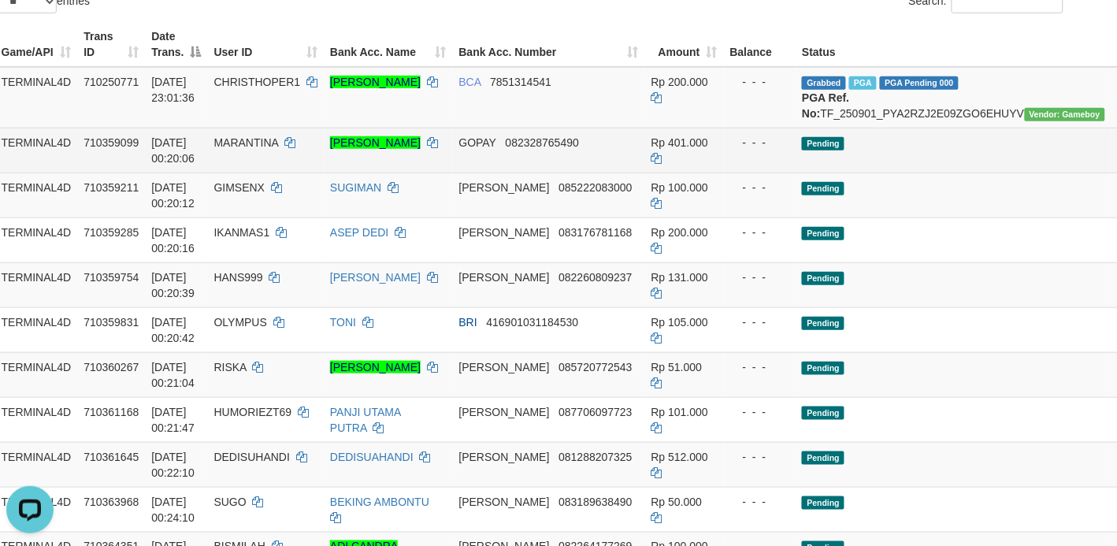
scroll to position [0, 42]
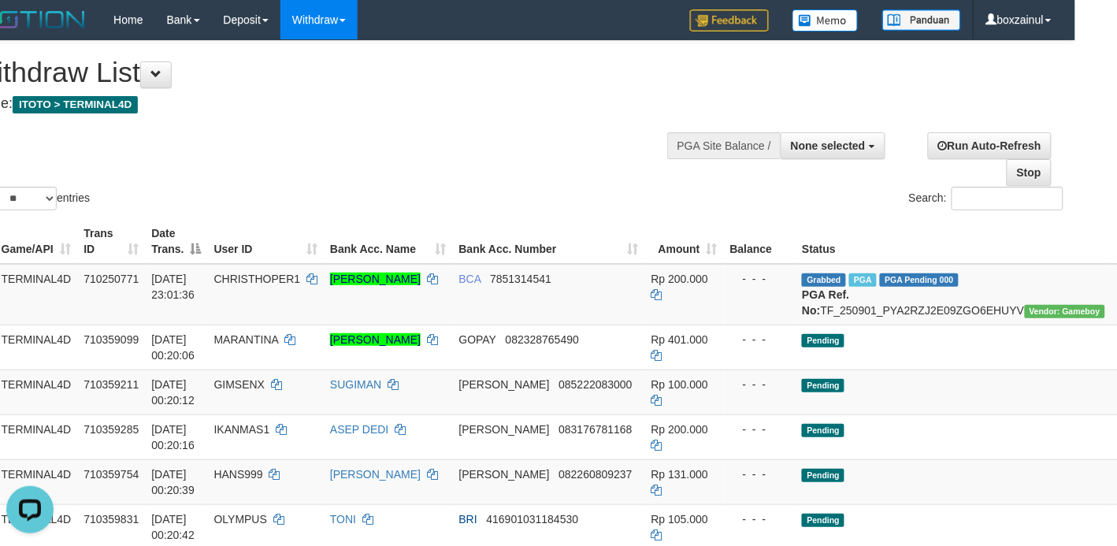
click at [547, 162] on div "Show ** ** ** *** entries Search:" at bounding box center [516, 127] width 1117 height 172
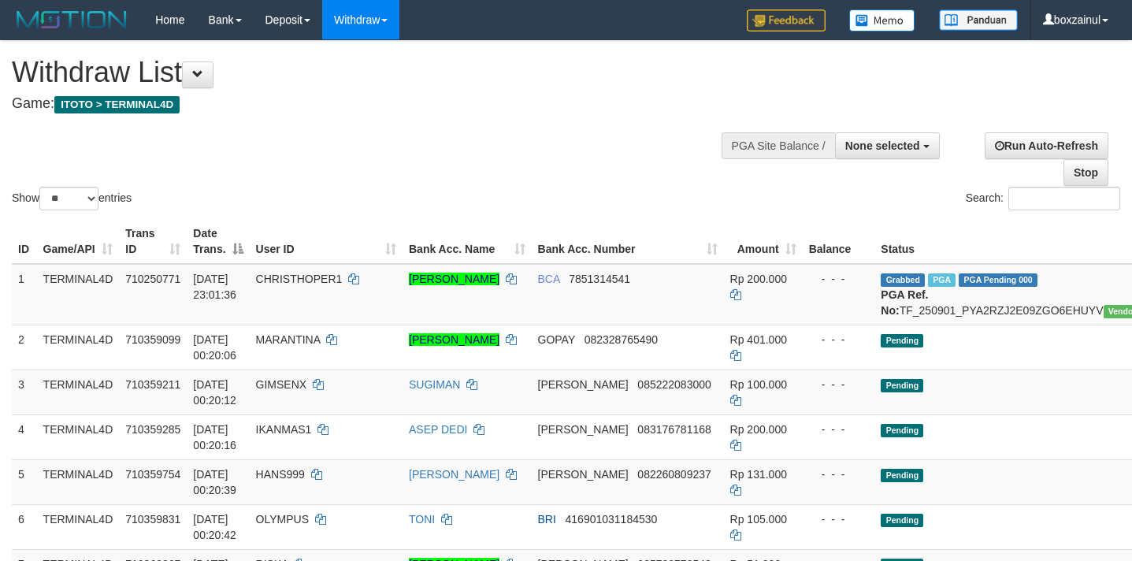
select select
select select "**"
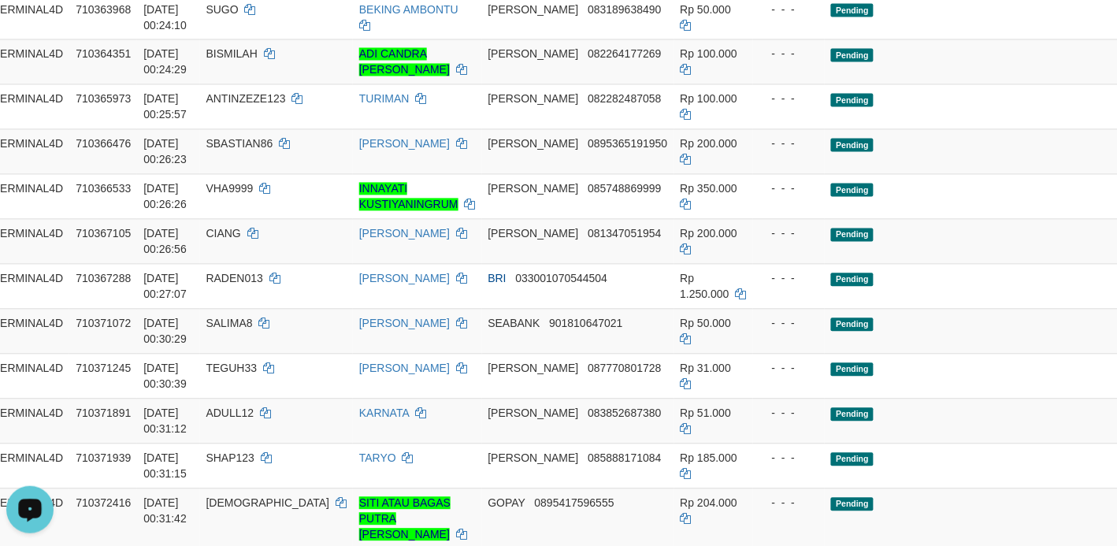
click at [13, 507] on button "Open LiveChat chat widget" at bounding box center [29, 508] width 47 height 47
click at [195, 348] on td "[DATE] 00:30:29" at bounding box center [168, 331] width 62 height 45
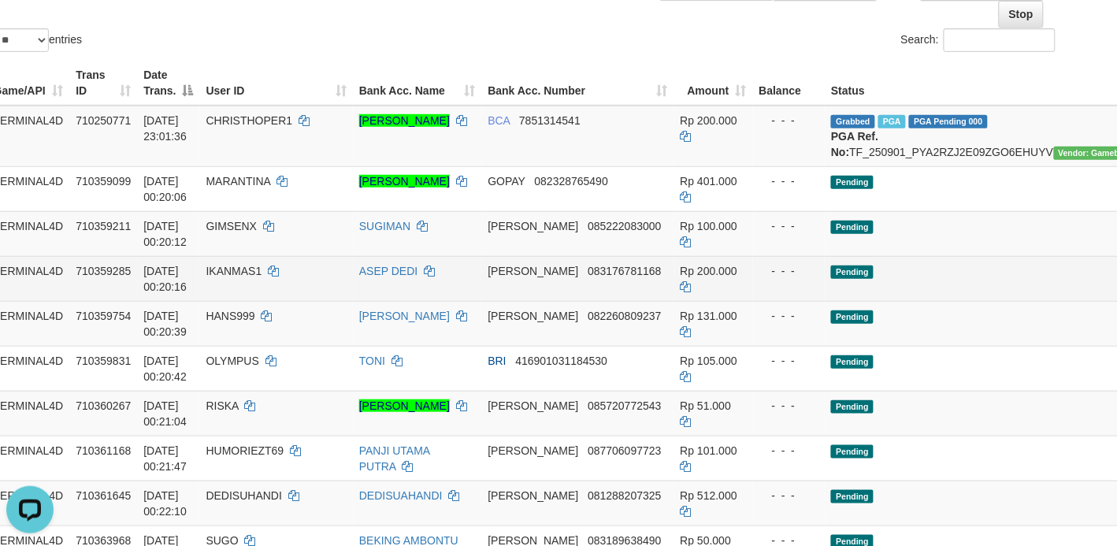
scroll to position [0, 50]
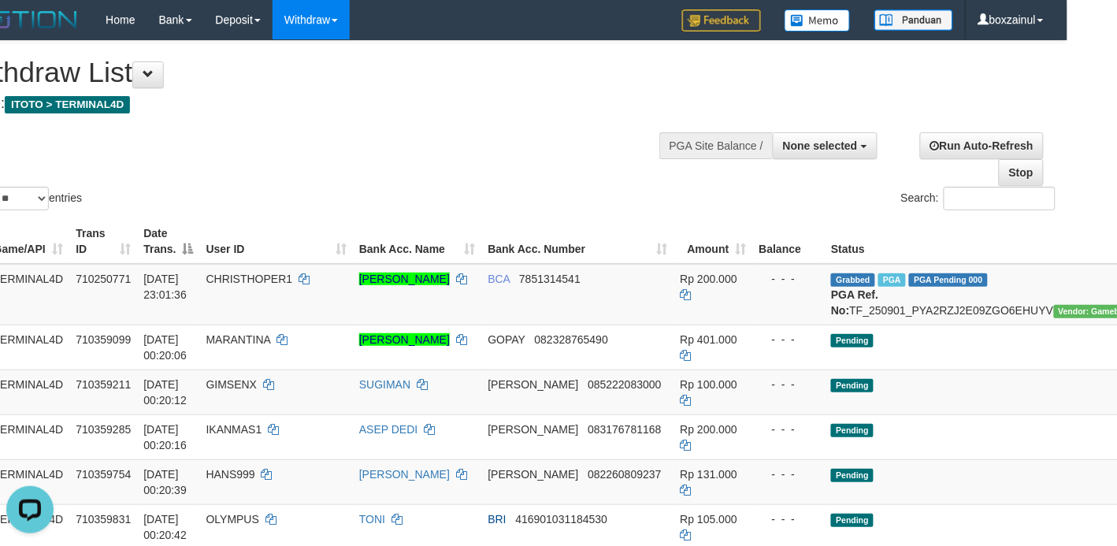
click at [392, 171] on div "Show ** ** ** *** entries Search:" at bounding box center [508, 127] width 1117 height 172
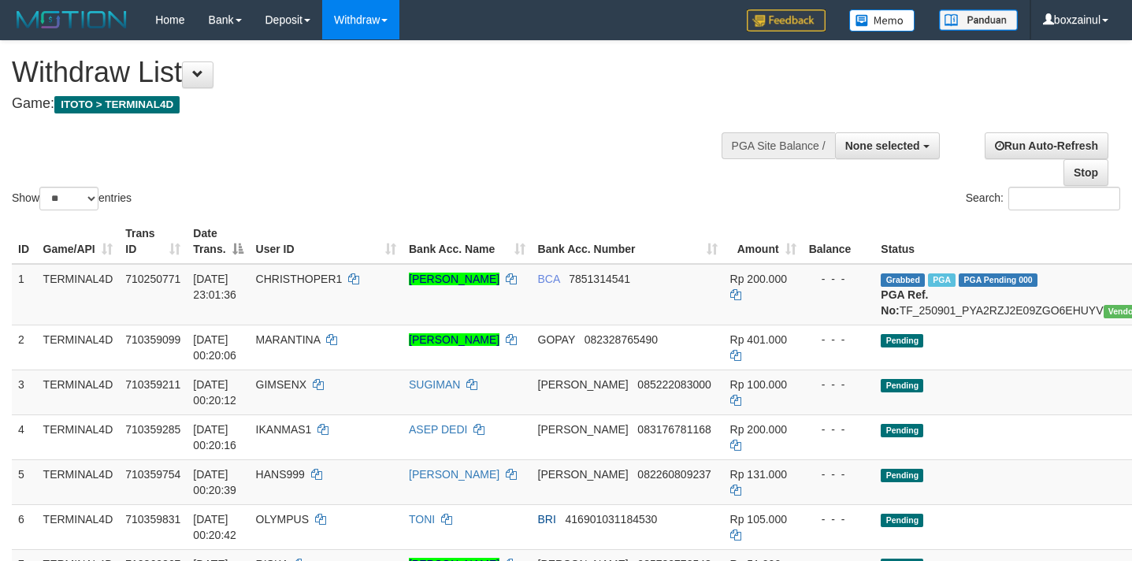
select select
select select "**"
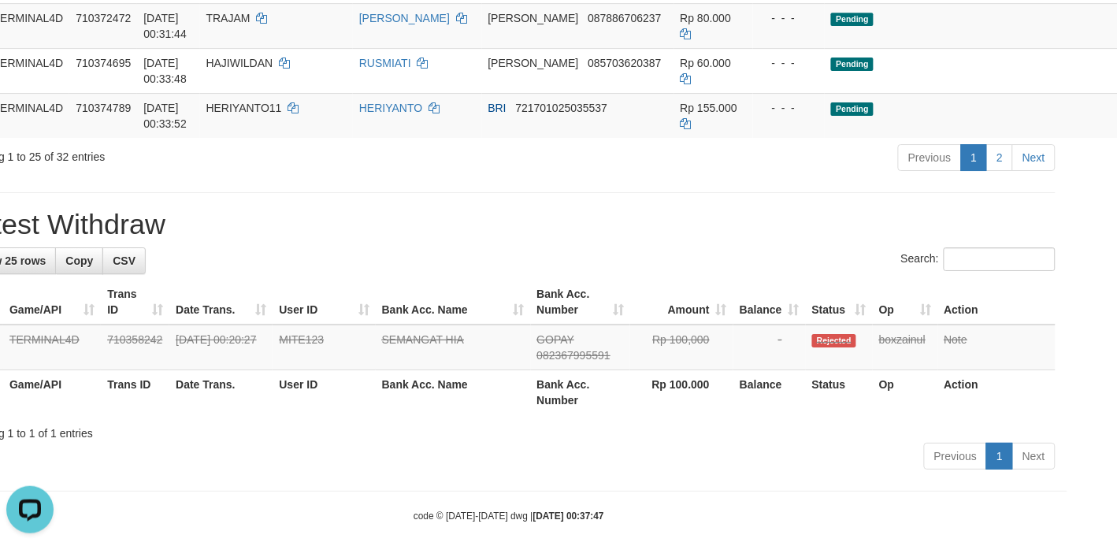
scroll to position [1280, 0]
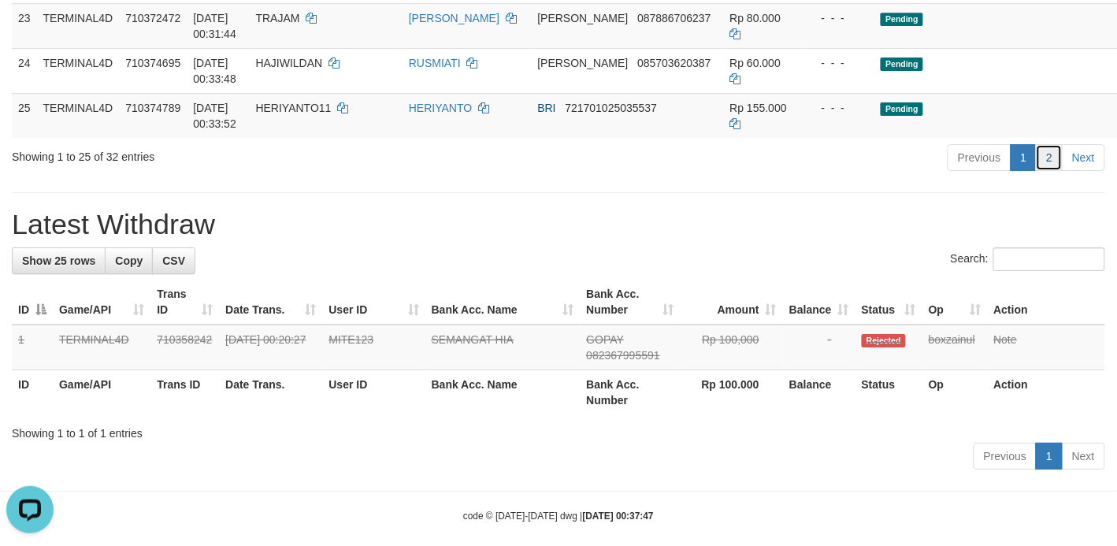
click at [1054, 162] on link "2" at bounding box center [1049, 157] width 27 height 27
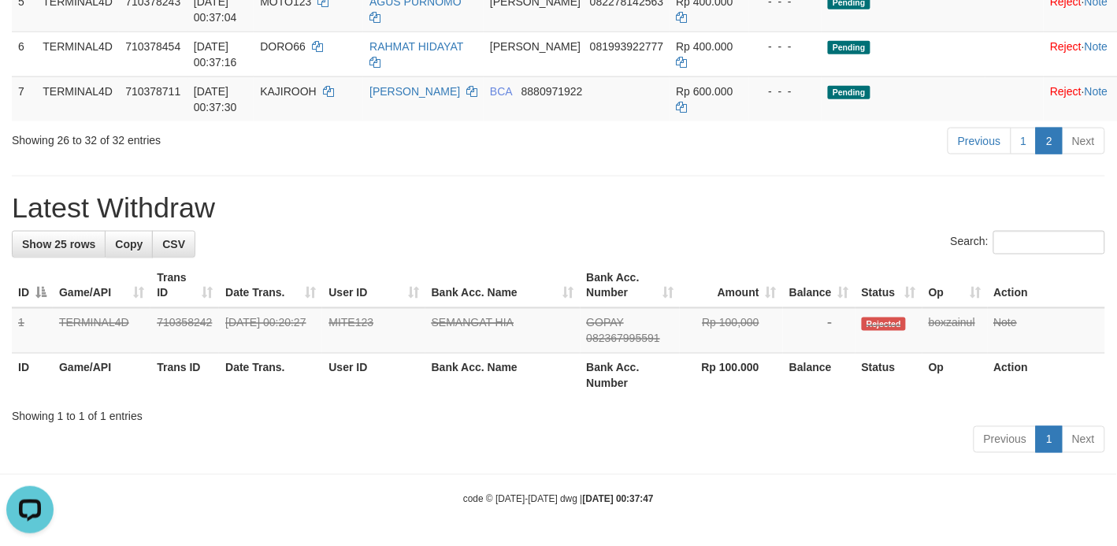
scroll to position [474, 0]
click at [1020, 143] on link "1" at bounding box center [1023, 141] width 27 height 27
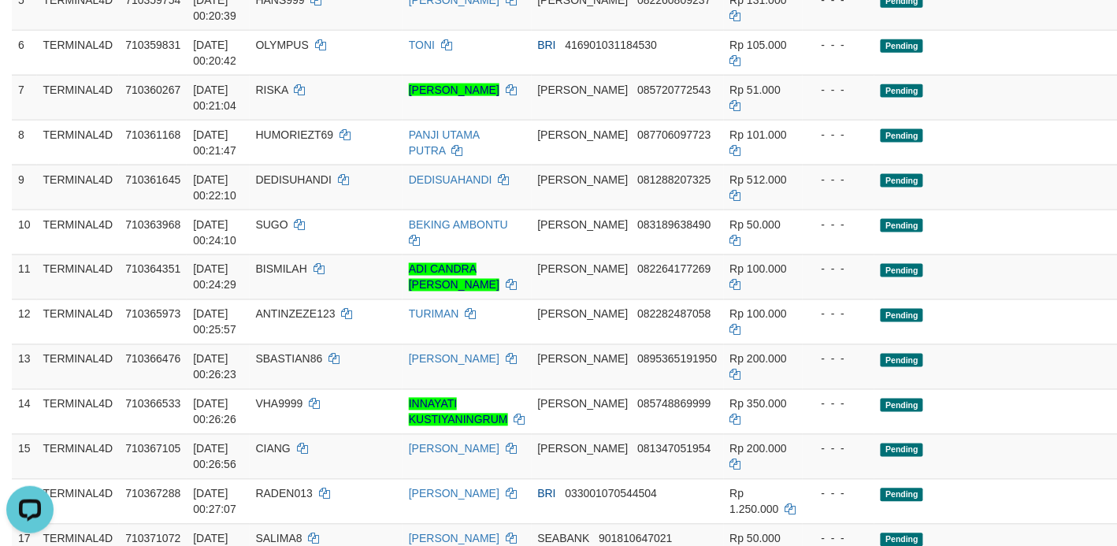
scroll to position [1168, 0]
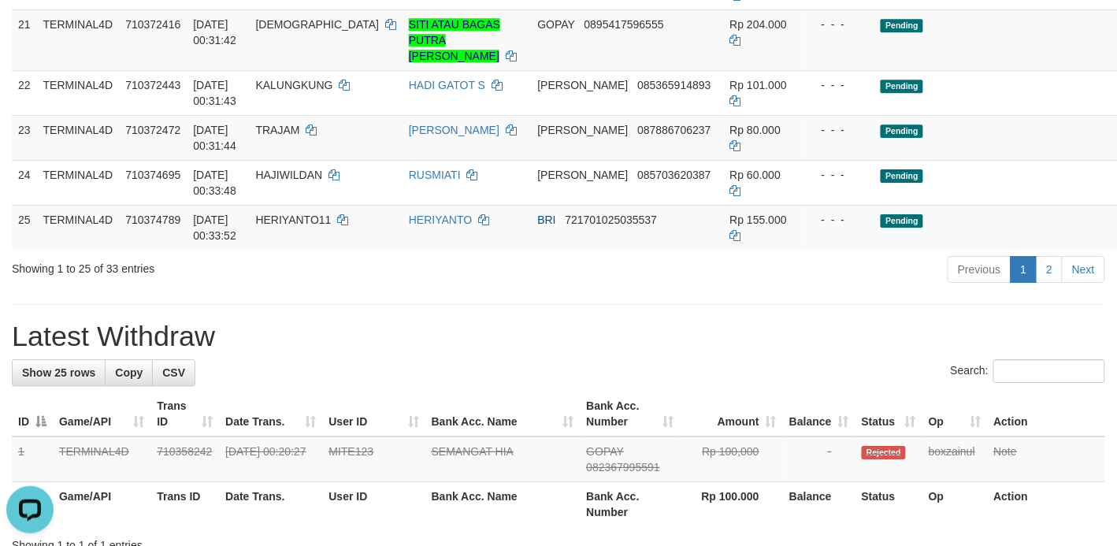
click at [520, 329] on h1 "Latest Withdraw" at bounding box center [558, 337] width 1093 height 32
click at [335, 363] on div "Search:" at bounding box center [558, 373] width 1093 height 28
click at [536, 341] on h1 "Latest Withdraw" at bounding box center [558, 337] width 1093 height 32
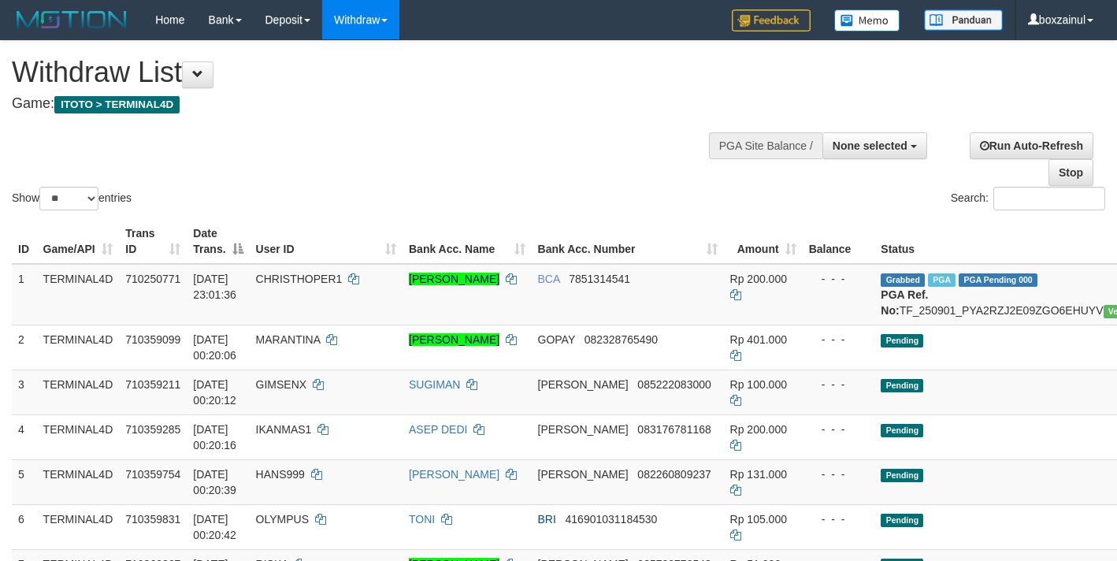
select select
select select "**"
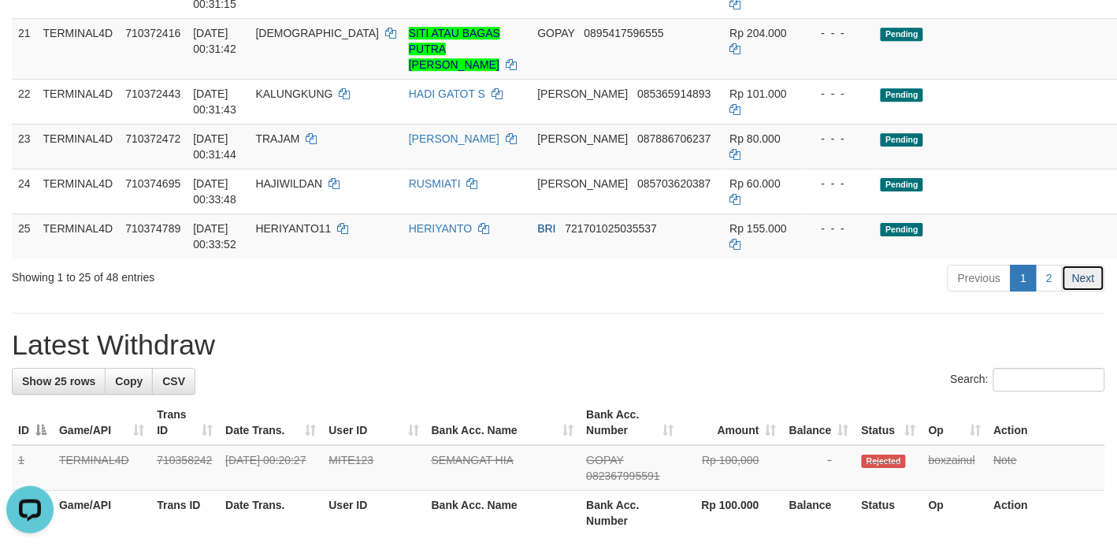
click at [1063, 282] on link "Next" at bounding box center [1083, 278] width 43 height 27
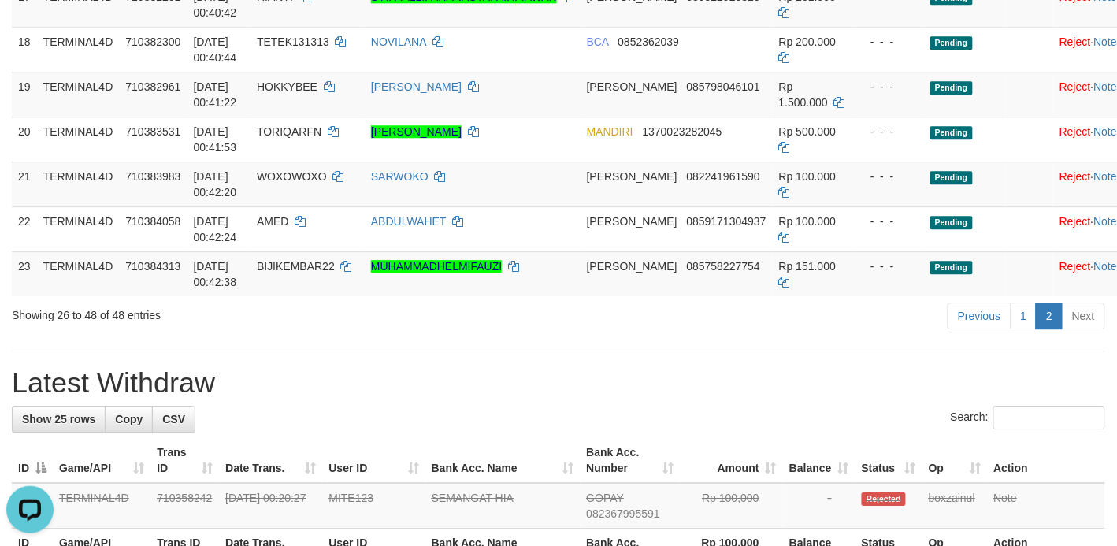
scroll to position [1179, 0]
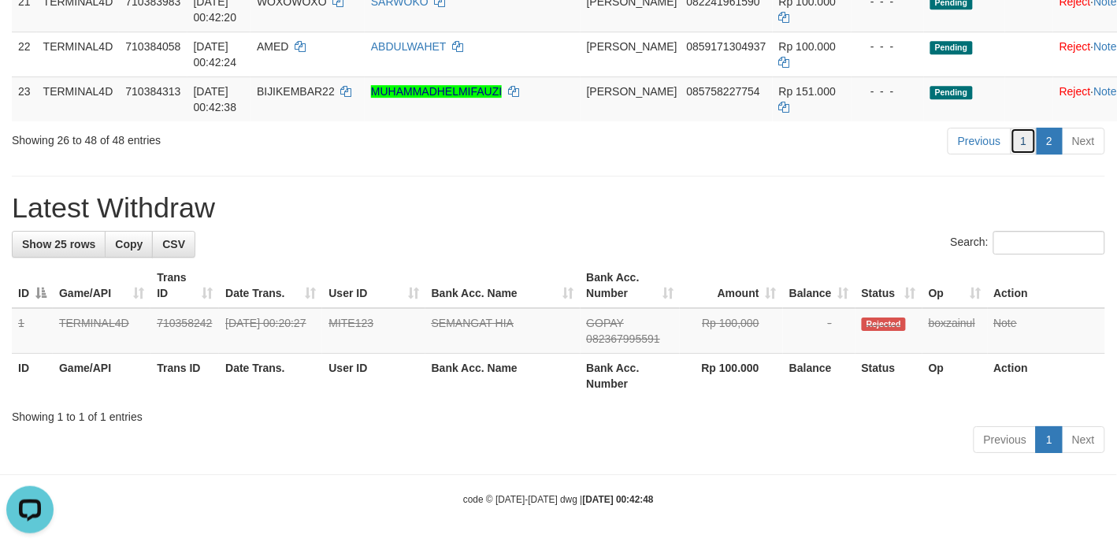
click at [1025, 131] on link "1" at bounding box center [1023, 141] width 27 height 27
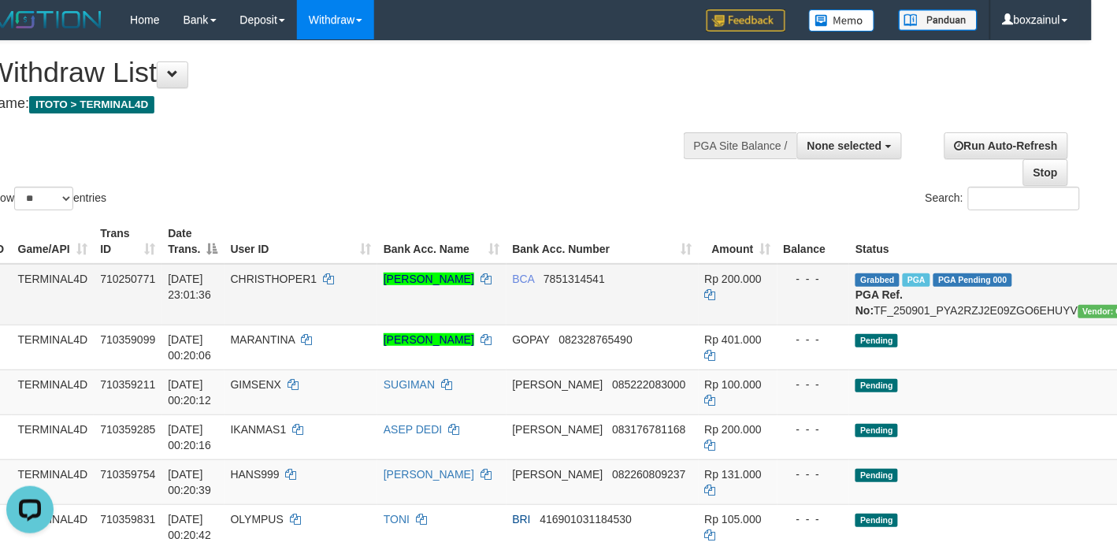
scroll to position [0, 50]
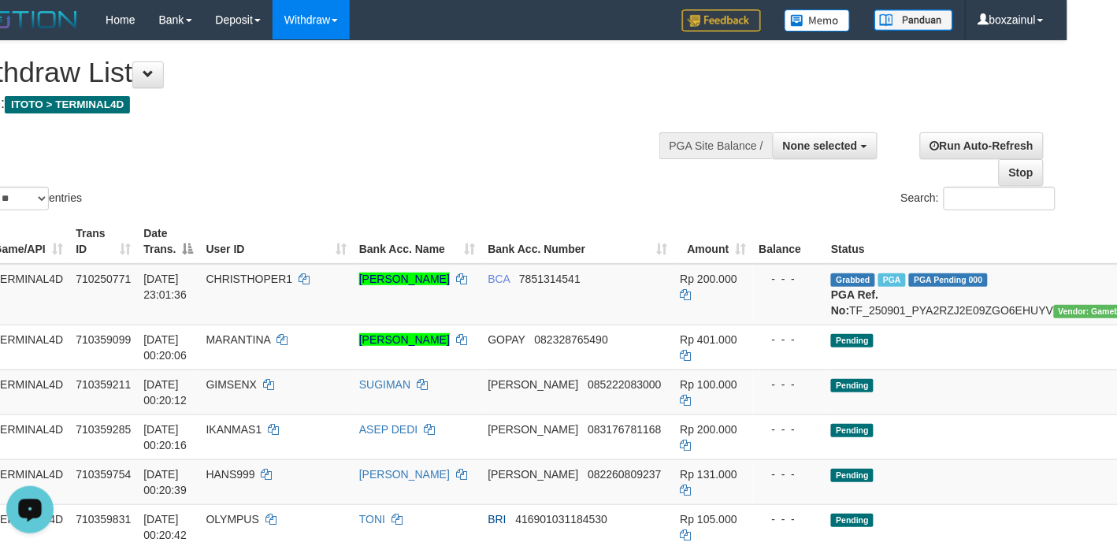
click at [23, 508] on icon "Open LiveChat chat widget" at bounding box center [30, 508] width 15 height 10
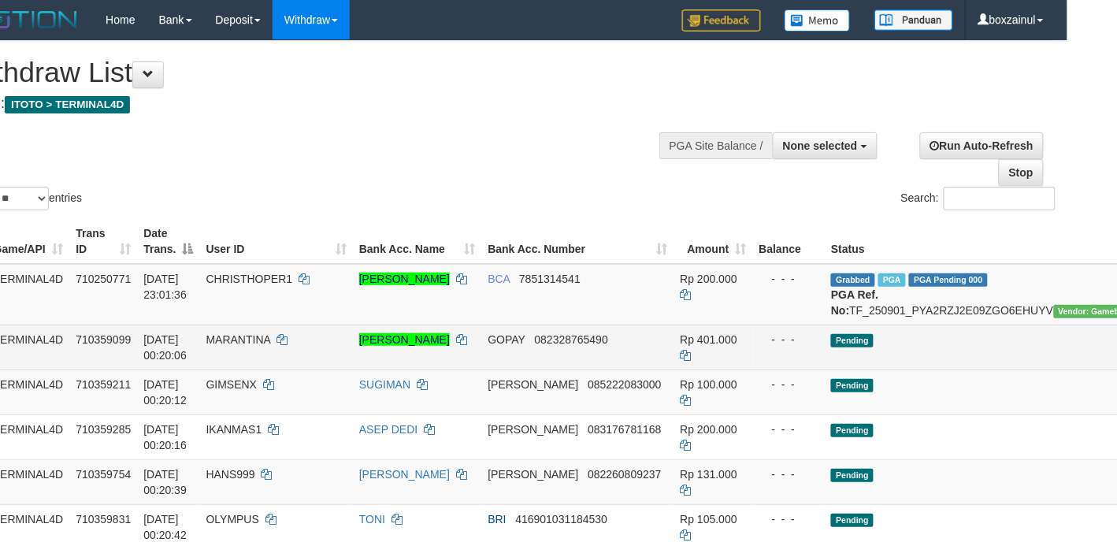
click at [920, 369] on td "Pending" at bounding box center [983, 346] width 316 height 45
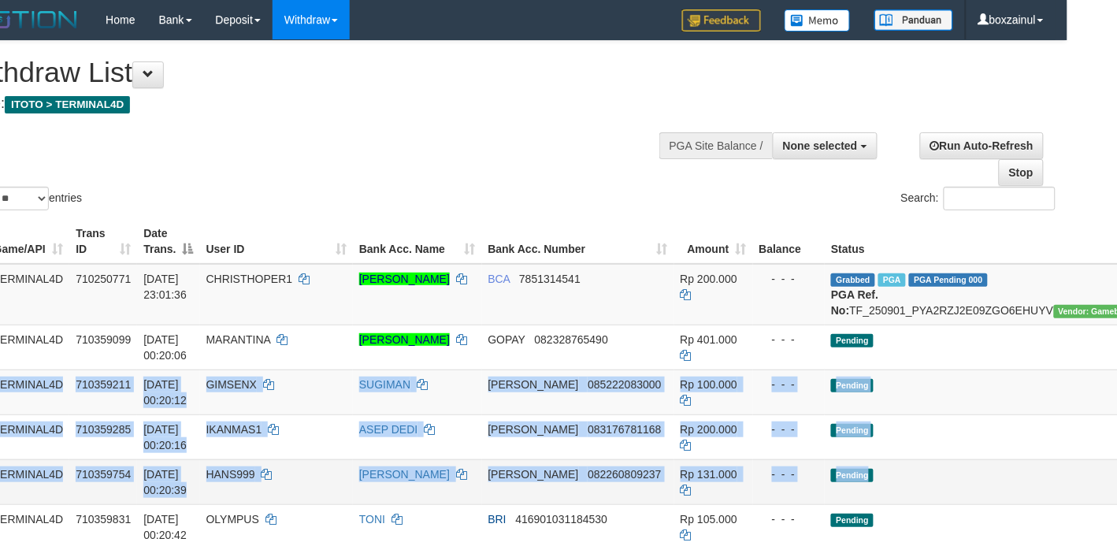
drag, startPoint x: 919, startPoint y: 369, endPoint x: 884, endPoint y: 495, distance: 130.7
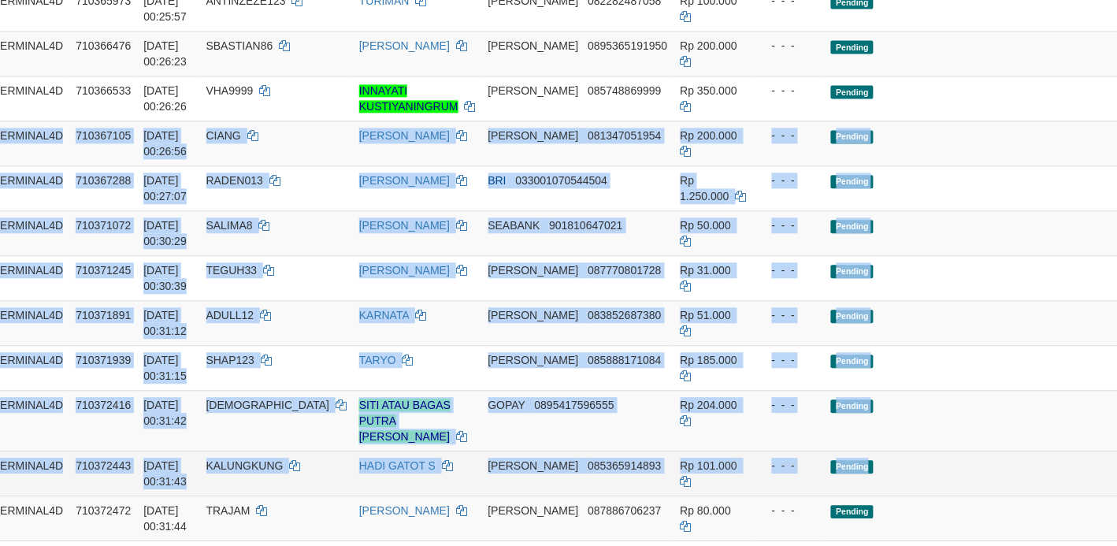
drag, startPoint x: 848, startPoint y: 113, endPoint x: 862, endPoint y: 487, distance: 374.4
click at [862, 487] on tbody "1 TERMINAL4D 710250771 01/09/2025 23:01:36 CHRISTHOPER1 CHRISTHOPER JERRY SETIA…" at bounding box center [623, 53] width 1322 height 1154
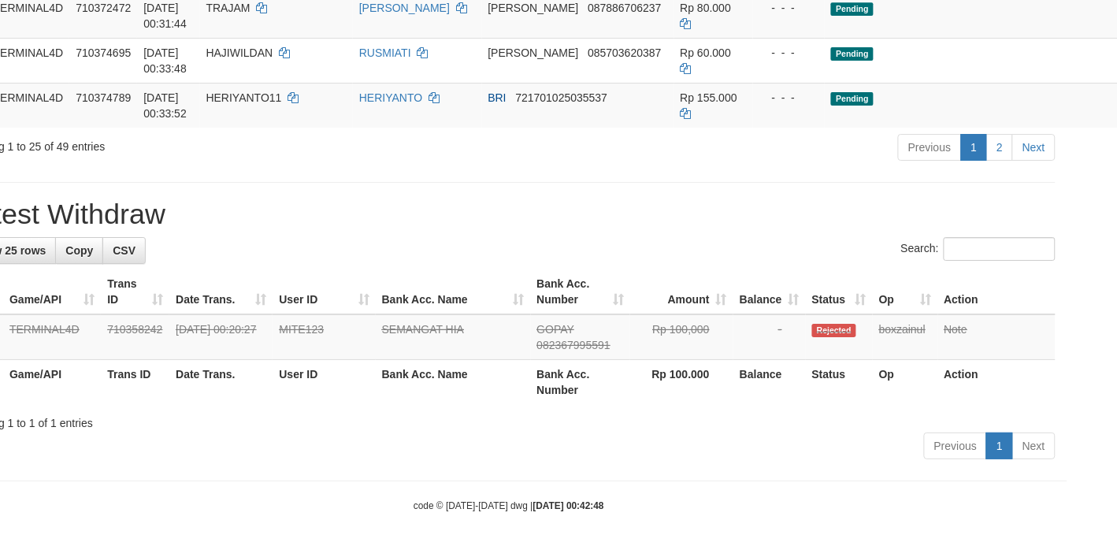
scroll to position [1301, 50]
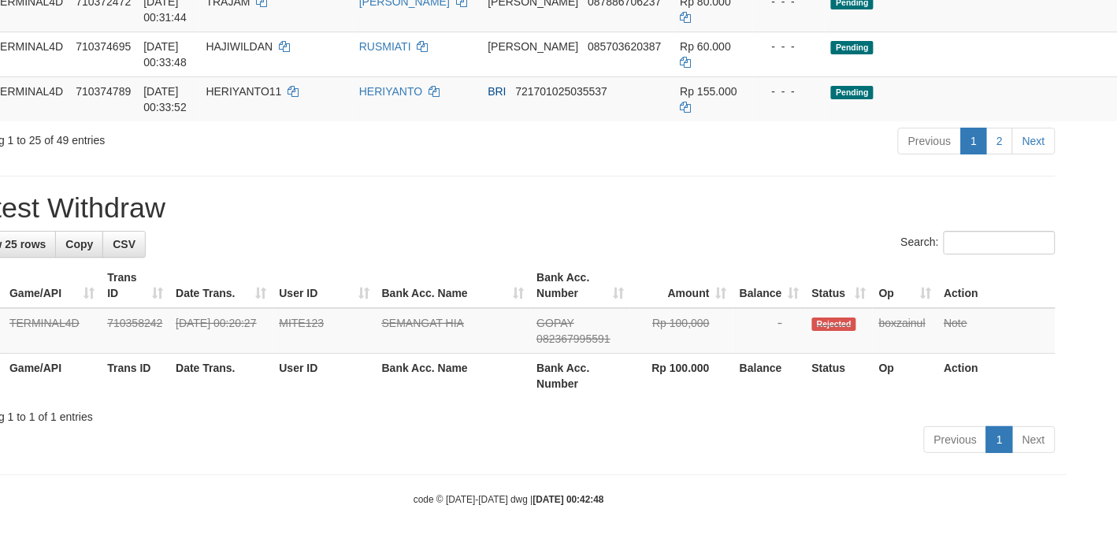
click at [679, 143] on div "Previous 1 2 Next" at bounding box center [742, 143] width 628 height 34
click at [565, 195] on h1 "Latest Withdraw" at bounding box center [508, 208] width 1093 height 32
drag, startPoint x: 651, startPoint y: 209, endPoint x: 558, endPoint y: 180, distance: 97.4
click at [648, 209] on h1 "Latest Withdraw" at bounding box center [508, 208] width 1093 height 32
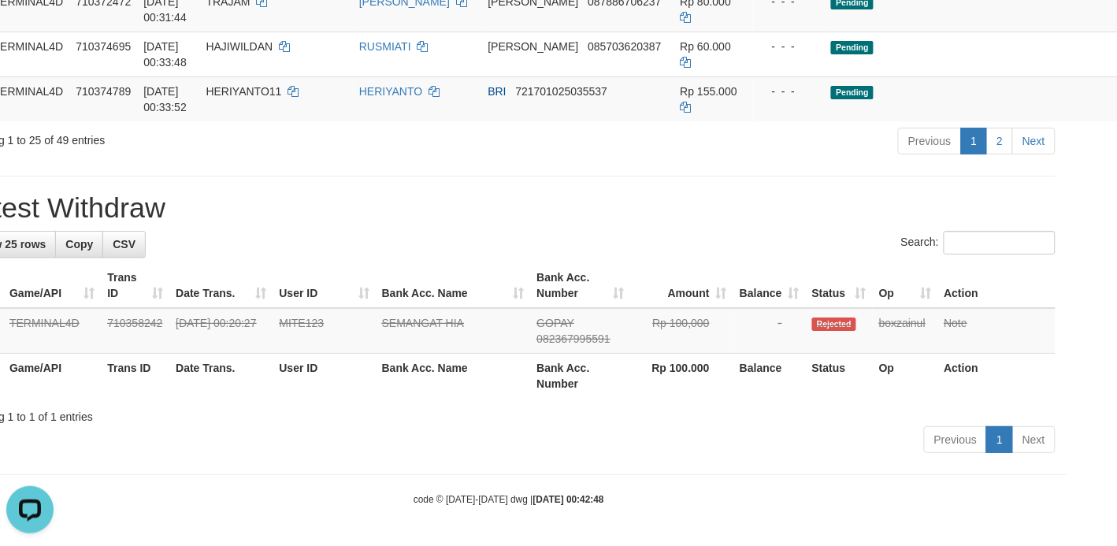
click at [462, 221] on h1 "Latest Withdraw" at bounding box center [508, 208] width 1093 height 32
click at [288, 423] on div "Showing 1 to 1 of 1 entries" at bounding box center [508, 413] width 1093 height 22
click at [297, 420] on div "Showing 1 to 1 of 1 entries" at bounding box center [508, 413] width 1093 height 22
click at [307, 412] on div "Showing 1 to 1 of 1 entries" at bounding box center [508, 413] width 1093 height 22
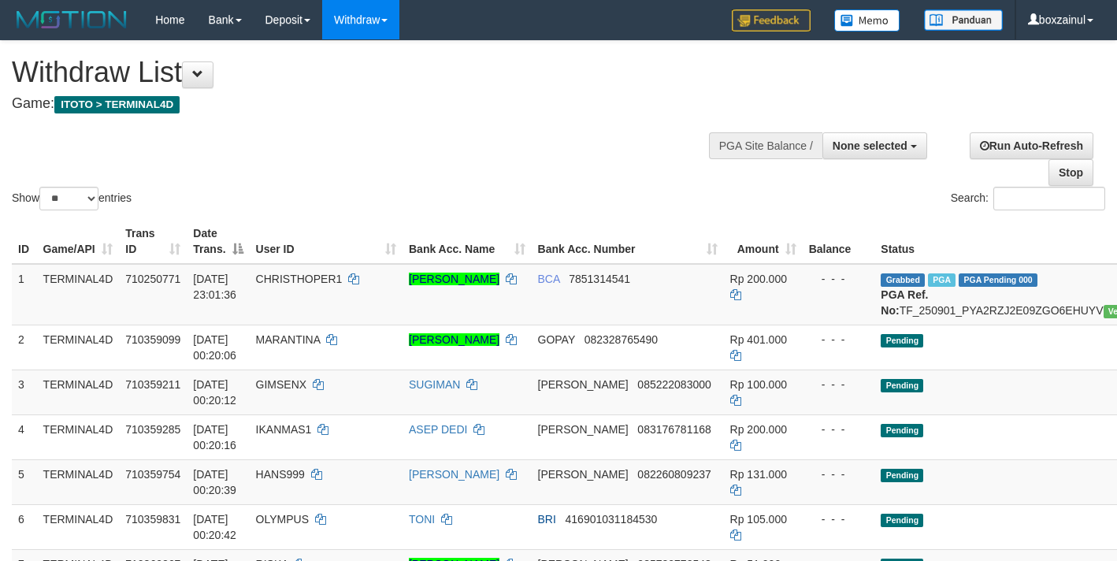
select select
select select "**"
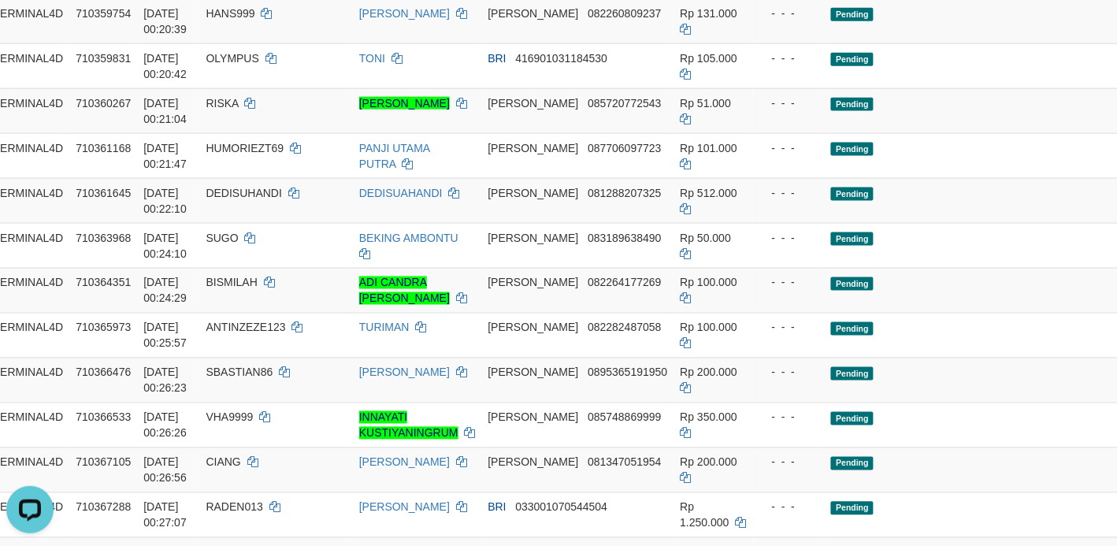
scroll to position [0, 50]
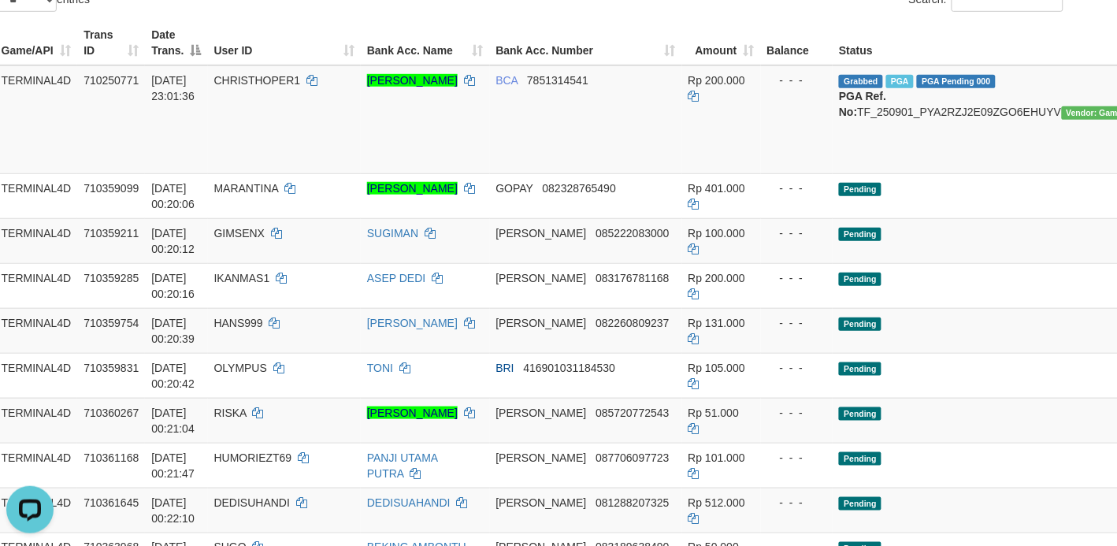
scroll to position [197, 42]
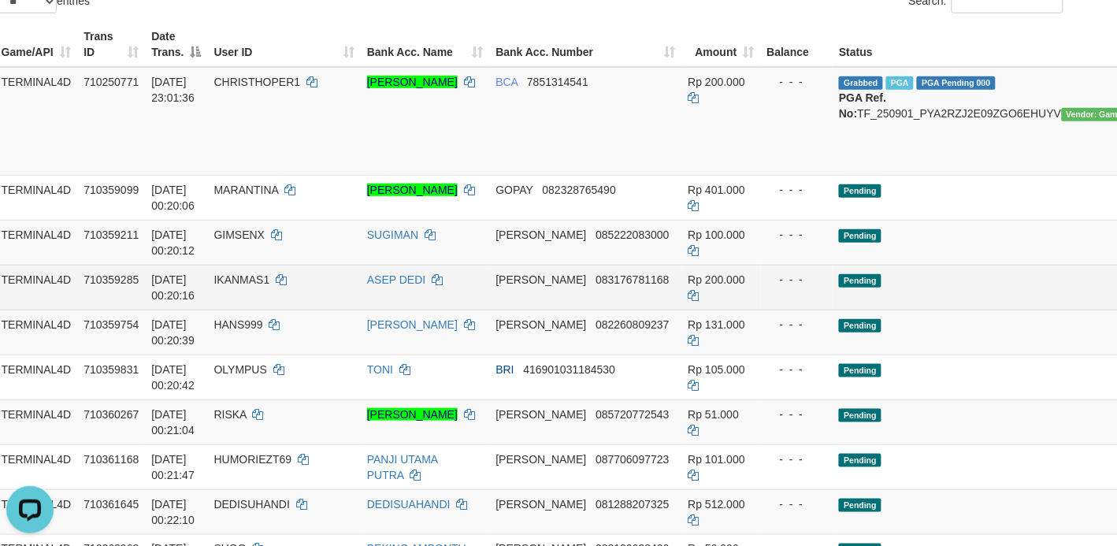
click at [163, 302] on span "[DATE] 00:20:16" at bounding box center [172, 287] width 43 height 28
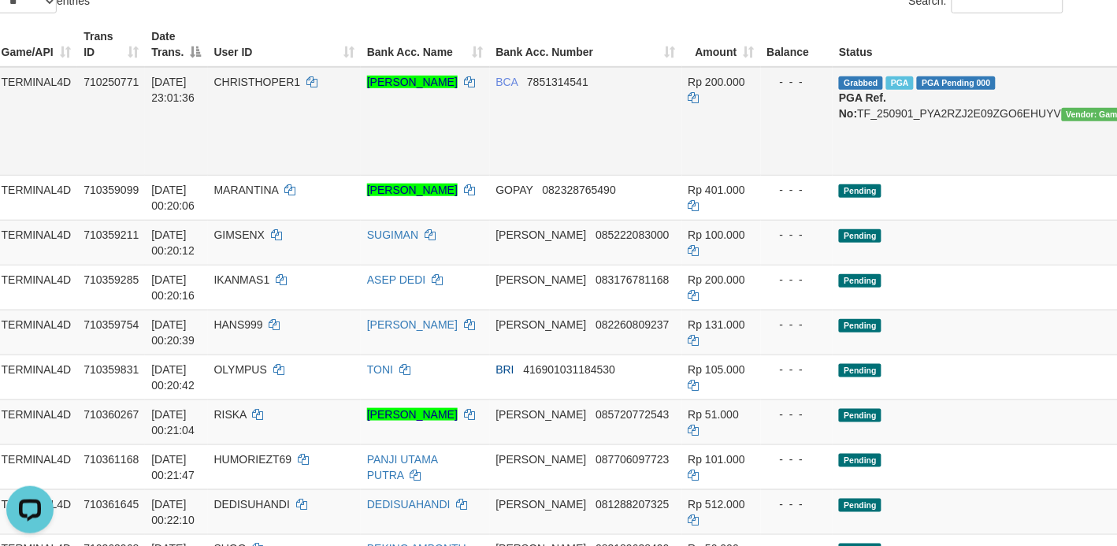
click at [682, 159] on td "Rp 200.000" at bounding box center [721, 121] width 79 height 109
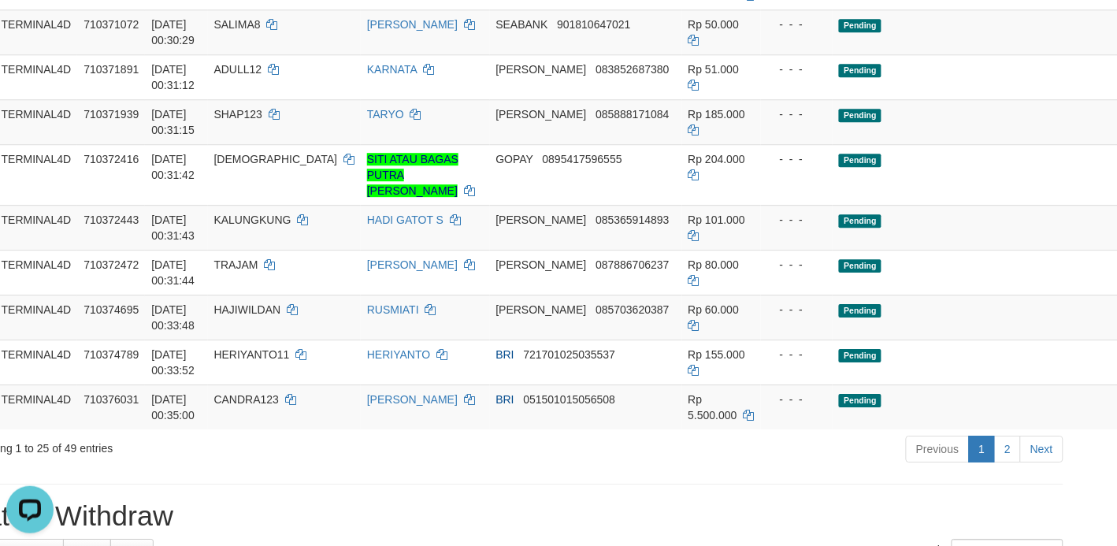
scroll to position [1311, 42]
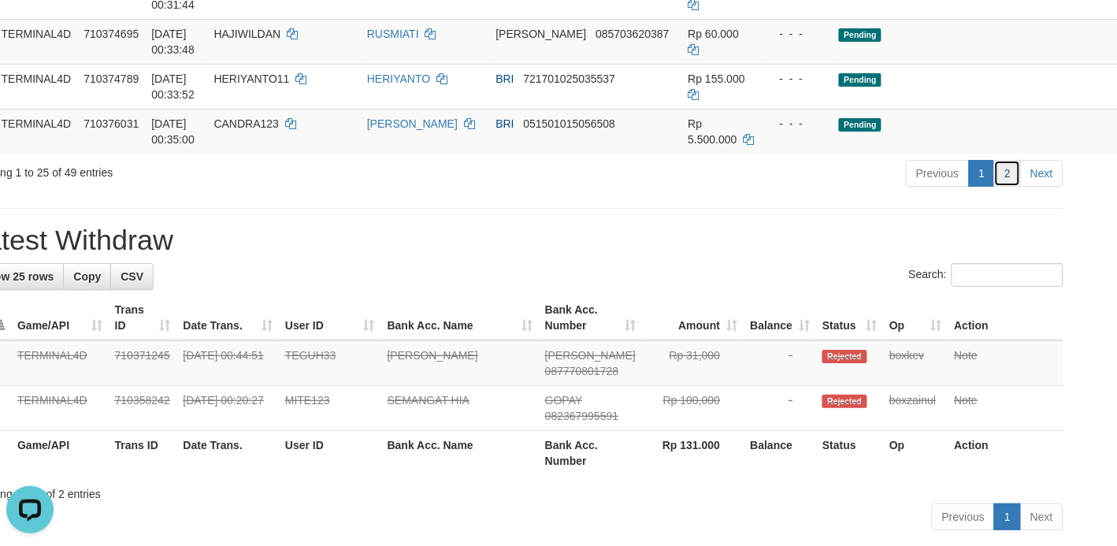
click at [998, 187] on link "2" at bounding box center [1007, 173] width 27 height 27
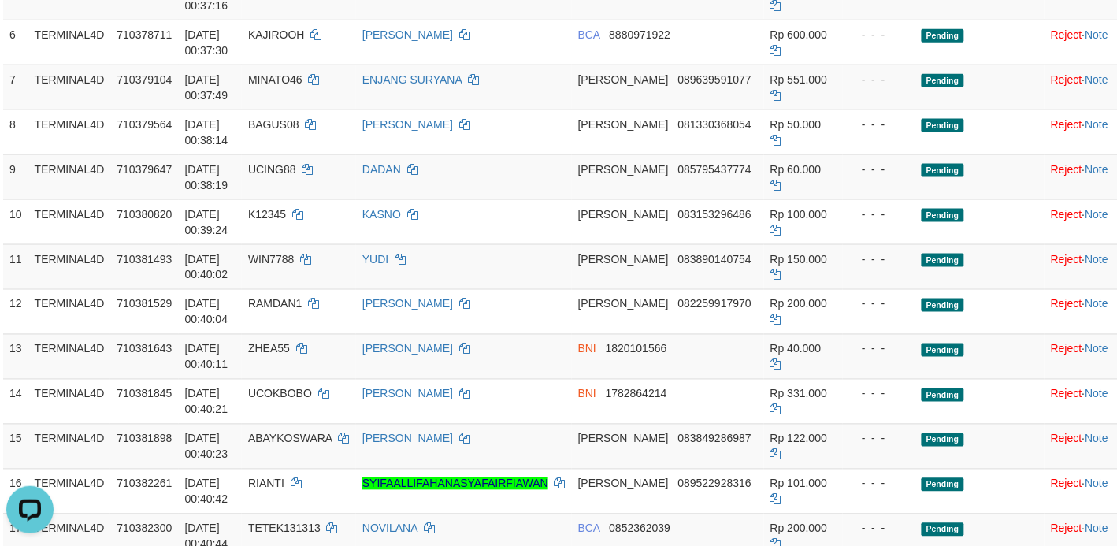
scroll to position [384, 9]
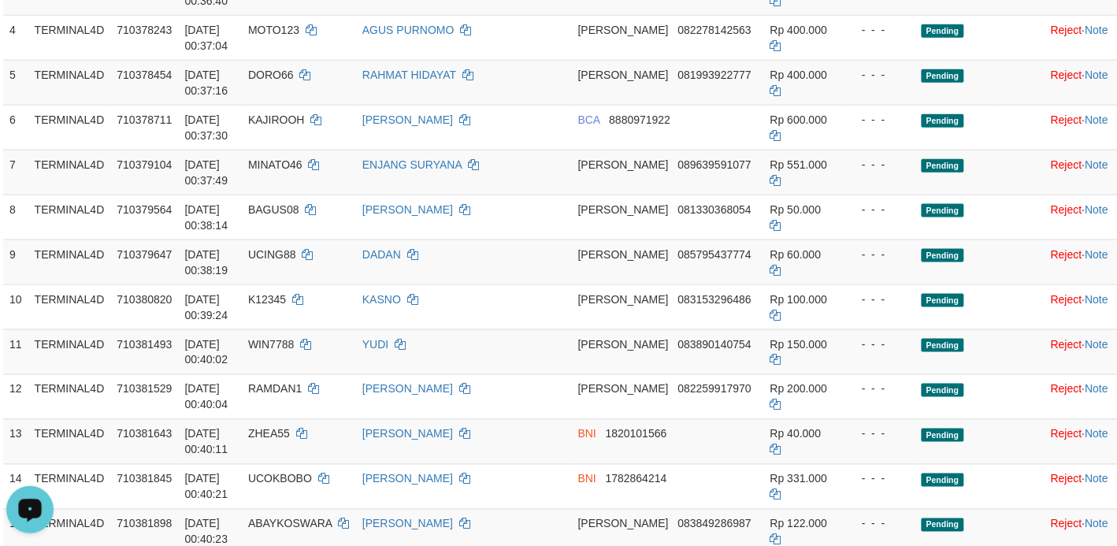
click at [20, 509] on div "Open LiveChat chat widget" at bounding box center [30, 508] width 27 height 27
click at [567, 96] on td "RAHMAT HIDAYAT" at bounding box center [464, 82] width 216 height 45
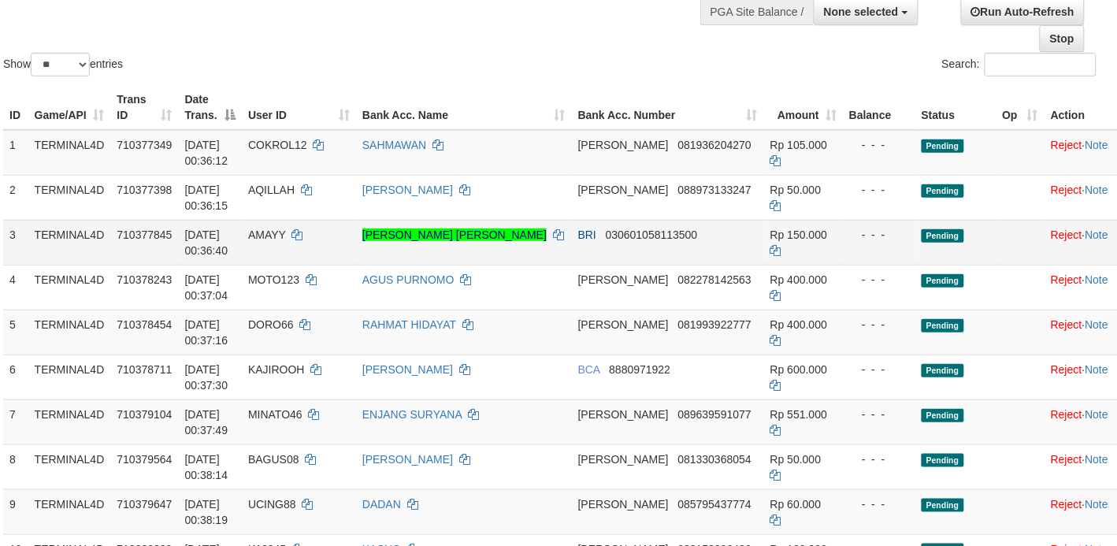
scroll to position [0, 9]
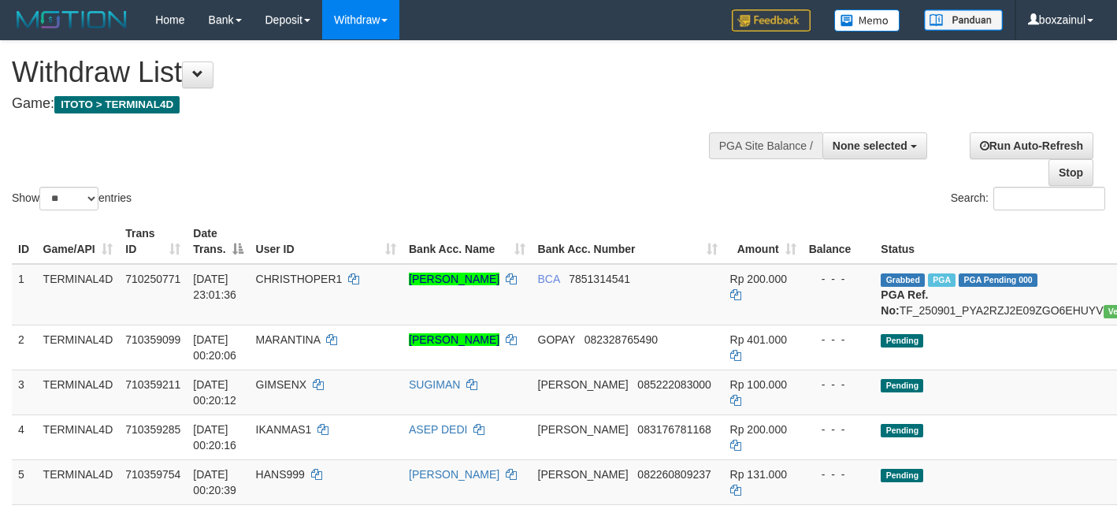
select select
select select "**"
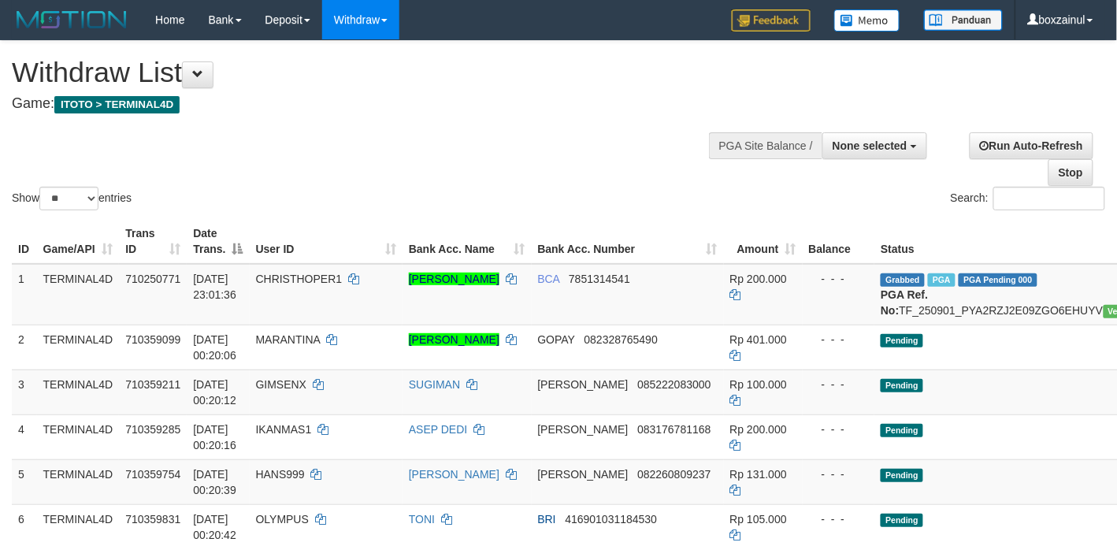
click at [479, 93] on div "Withdraw List Game: ITOTO > TERMINAL4D" at bounding box center [370, 84] width 717 height 54
click at [340, 325] on td "CHRISTHOPER1" at bounding box center [326, 294] width 153 height 61
click at [544, 158] on div "Show ** ** ** *** entries Search:" at bounding box center [558, 127] width 1117 height 172
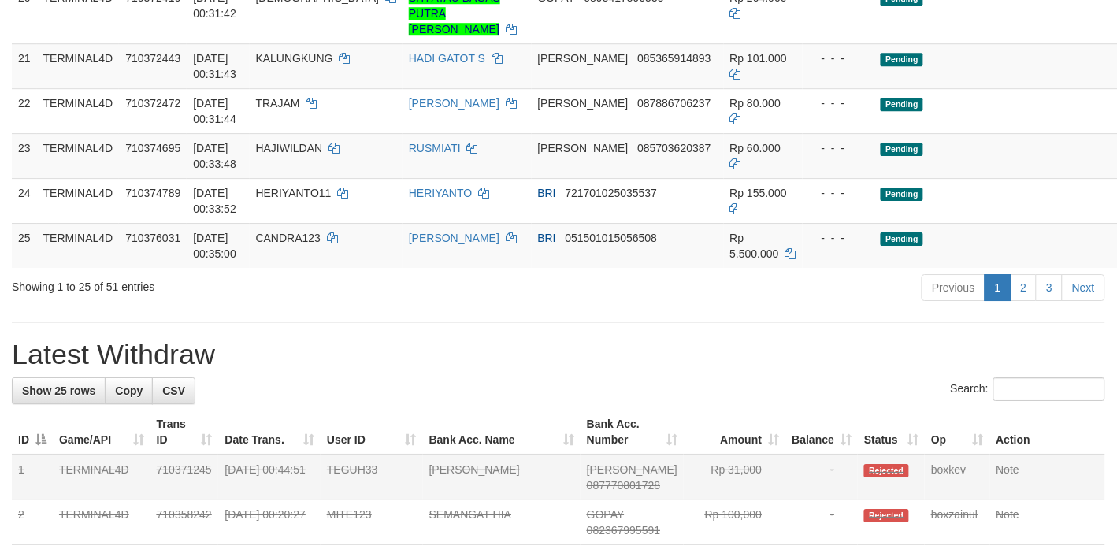
scroll to position [1347, 0]
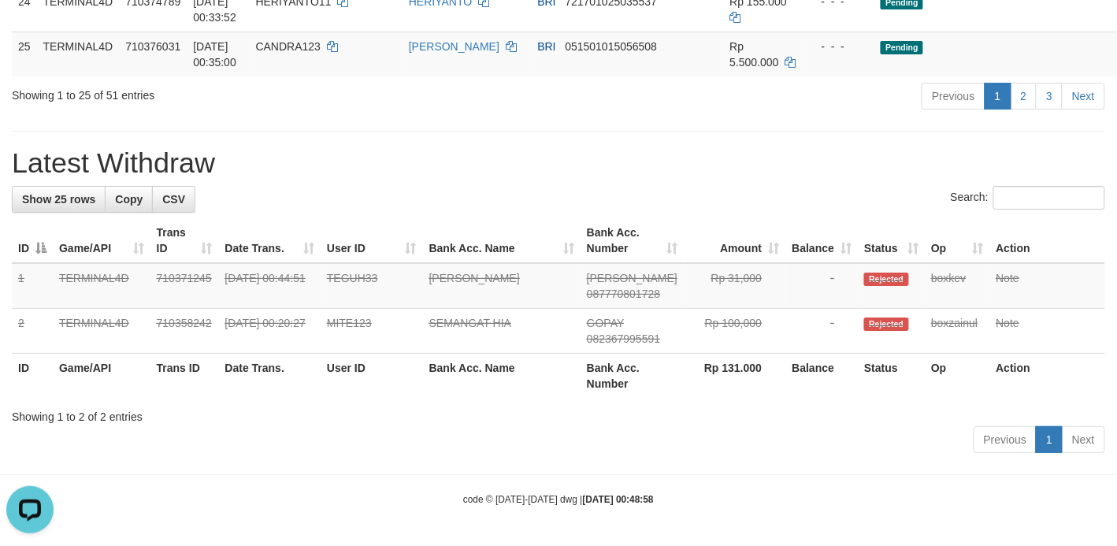
click at [461, 504] on div "code © [DATE]-[DATE] dwg | [DATE] 00:48:58" at bounding box center [558, 499] width 1117 height 16
click at [437, 167] on h1 "Latest Withdraw" at bounding box center [558, 163] width 1093 height 32
click at [628, 91] on div "Previous 1 2 3 Next" at bounding box center [791, 98] width 628 height 34
click at [730, 215] on div "Show 25 rows Copy CSV Search: ID Game/API Trans ID Date Trans. User ID Bank Acc…" at bounding box center [558, 322] width 1093 height 273
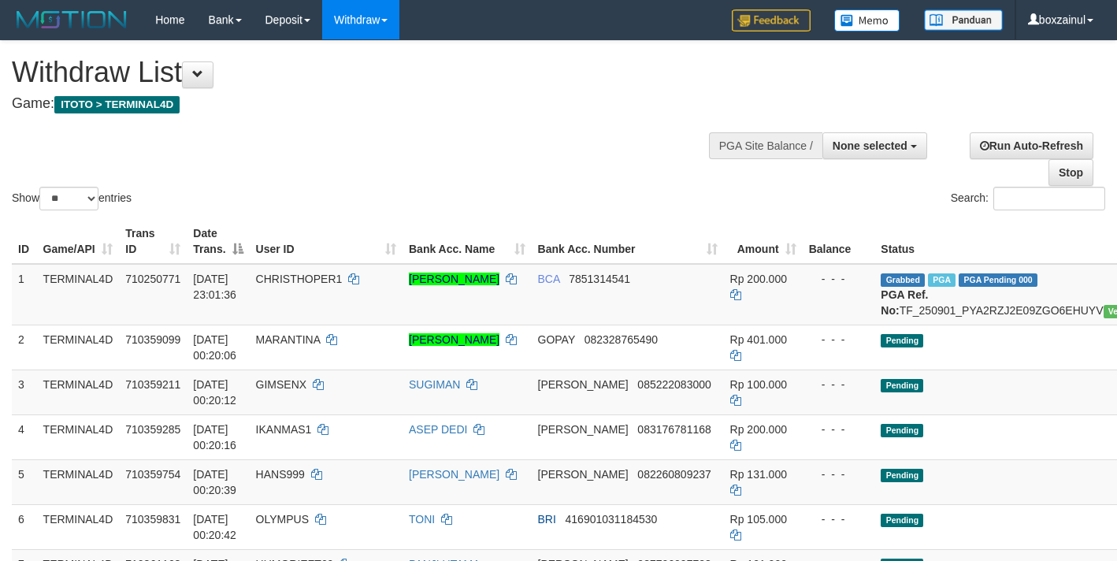
select select
select select "**"
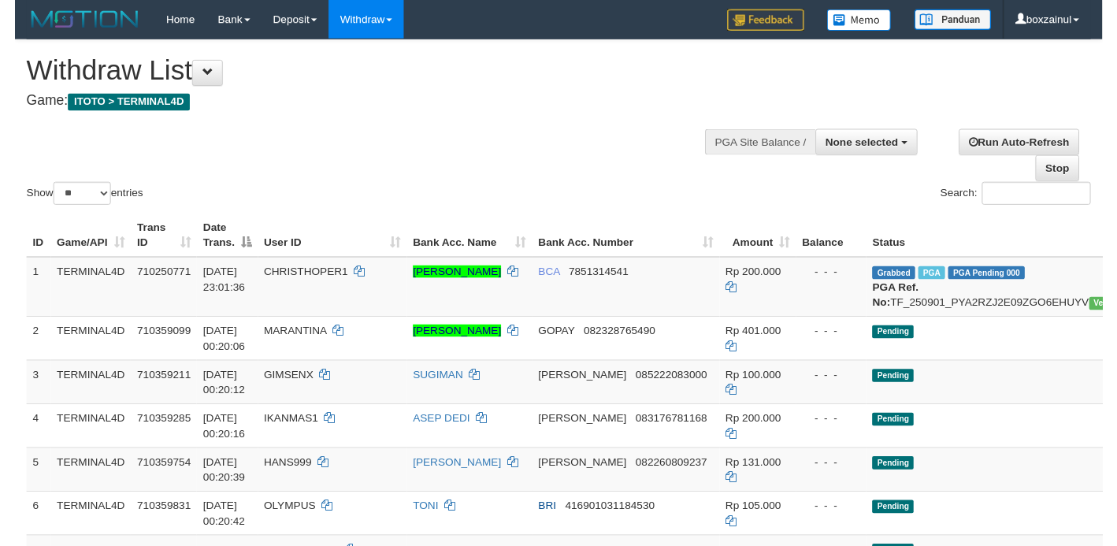
scroll to position [1337, 0]
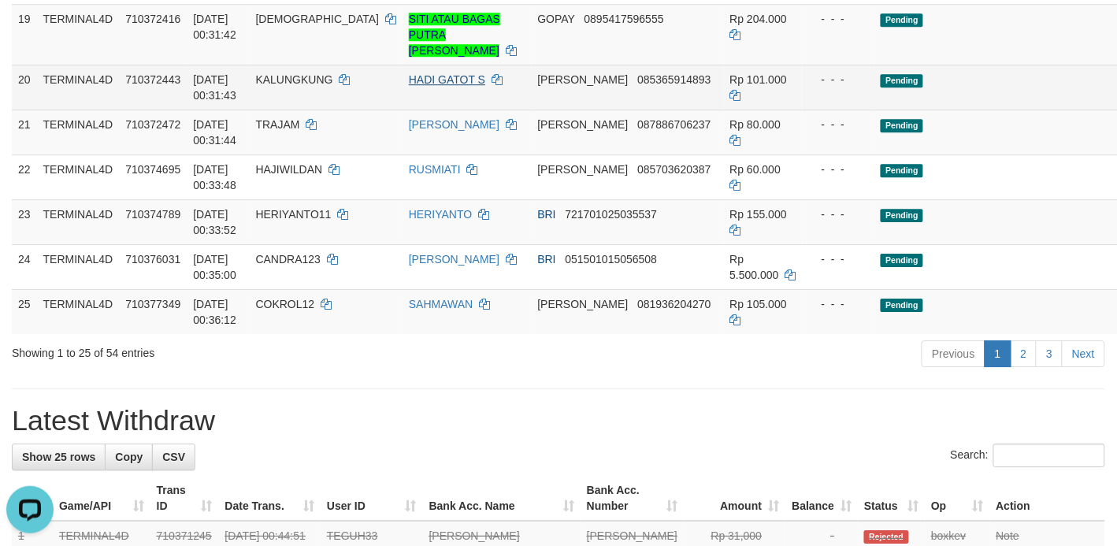
scroll to position [1088, 0]
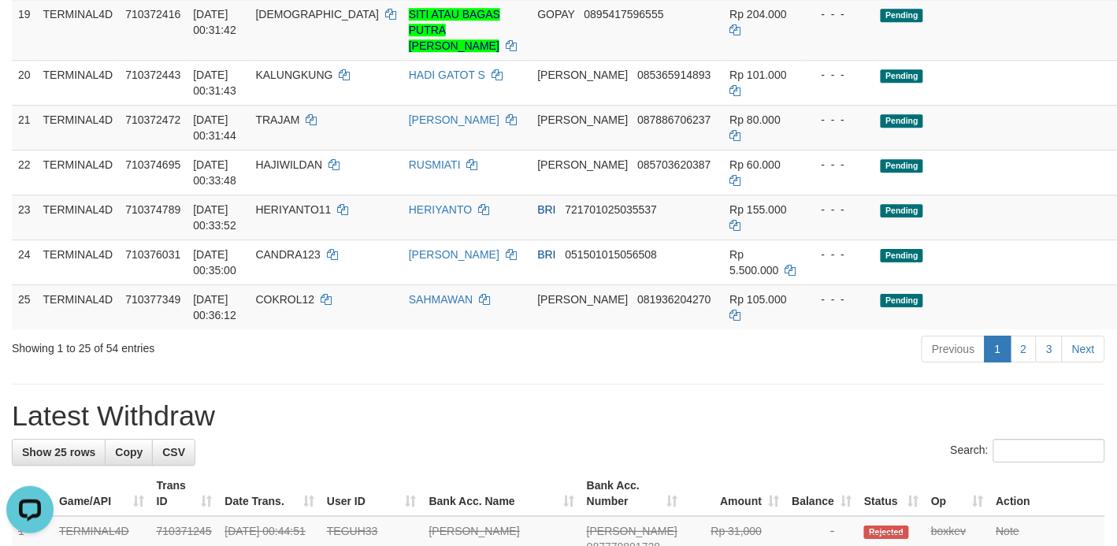
click at [622, 421] on h1 "Latest Withdraw" at bounding box center [558, 416] width 1093 height 32
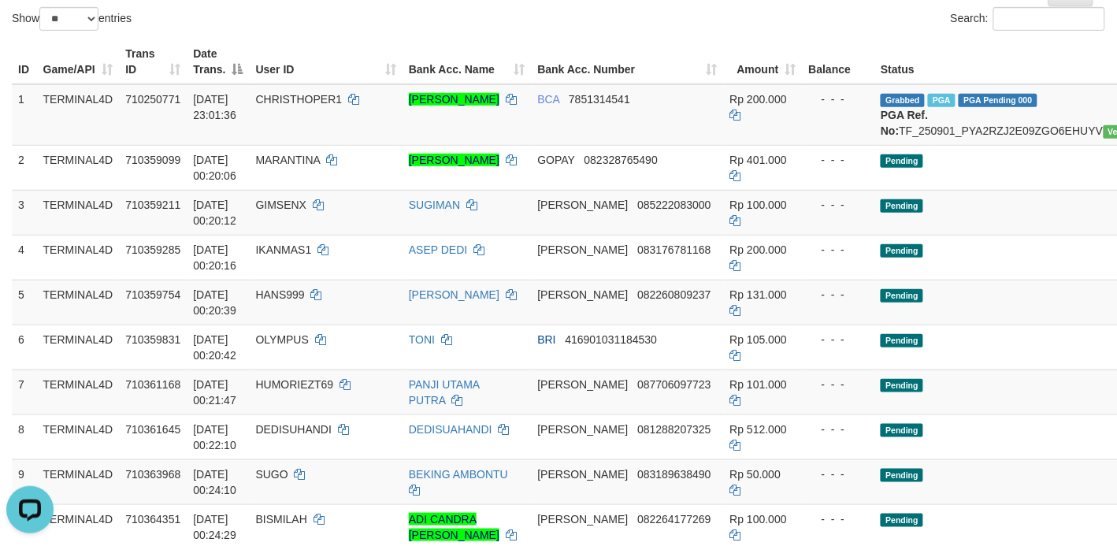
scroll to position [0, 0]
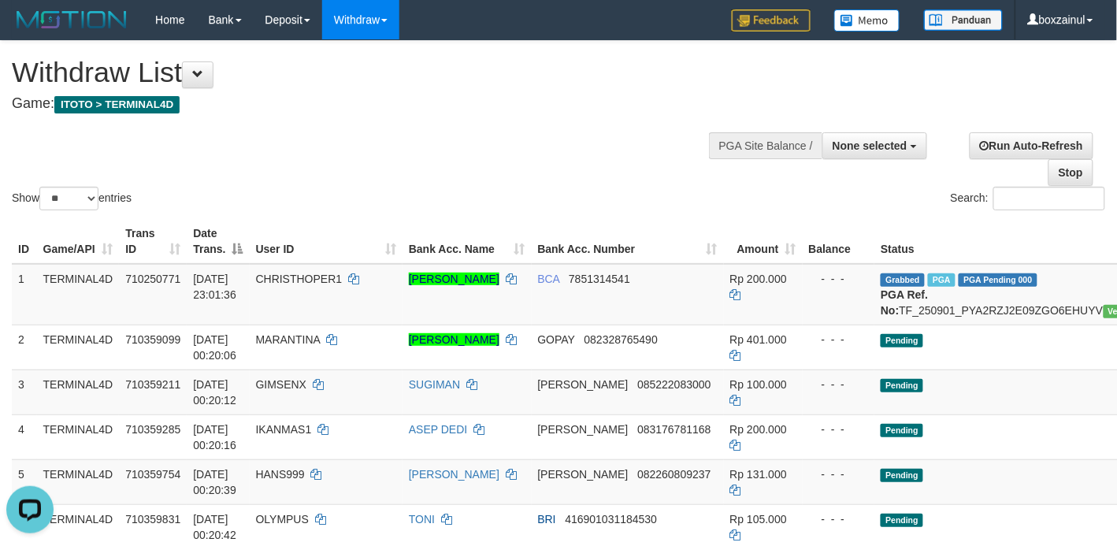
drag, startPoint x: 583, startPoint y: 168, endPoint x: 560, endPoint y: 97, distance: 74.5
click at [584, 167] on div "Show ** ** ** *** entries Search:" at bounding box center [558, 127] width 1117 height 172
click at [556, 154] on div "Show ** ** ** *** entries Search:" at bounding box center [558, 127] width 1117 height 172
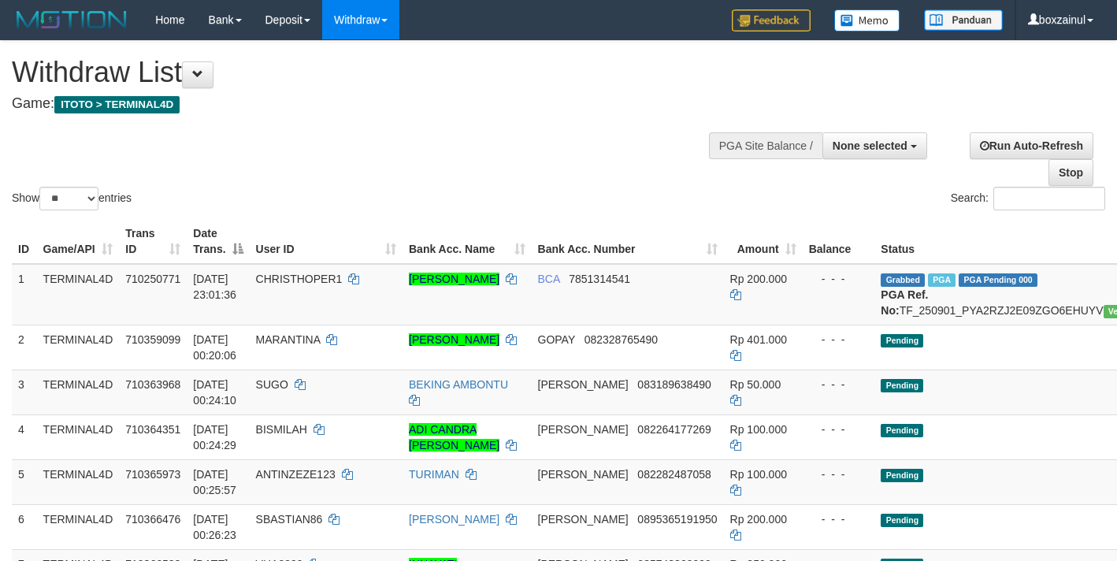
select select
select select "**"
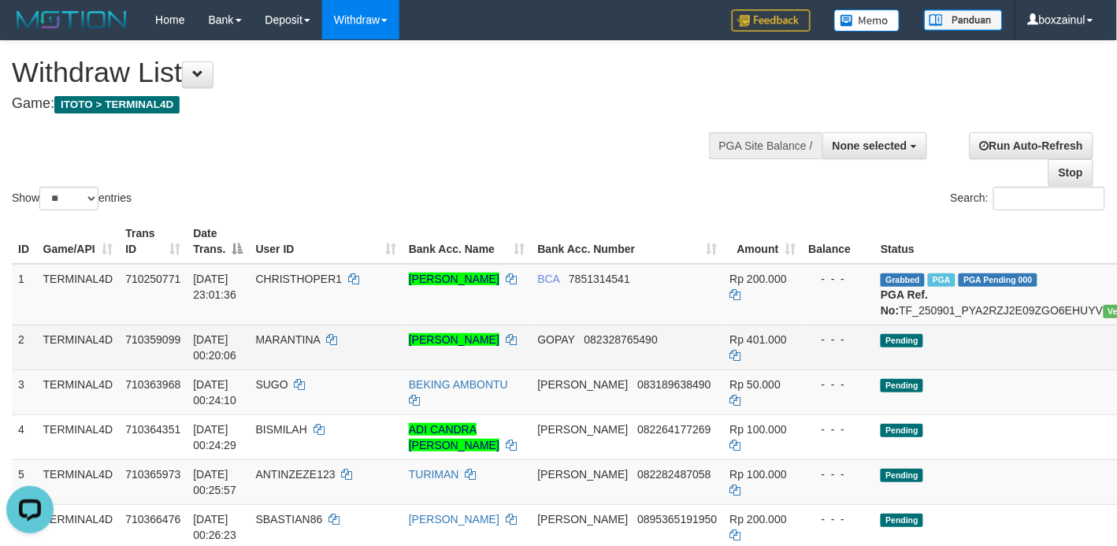
click at [286, 346] on span "MARANTINA" at bounding box center [288, 339] width 65 height 13
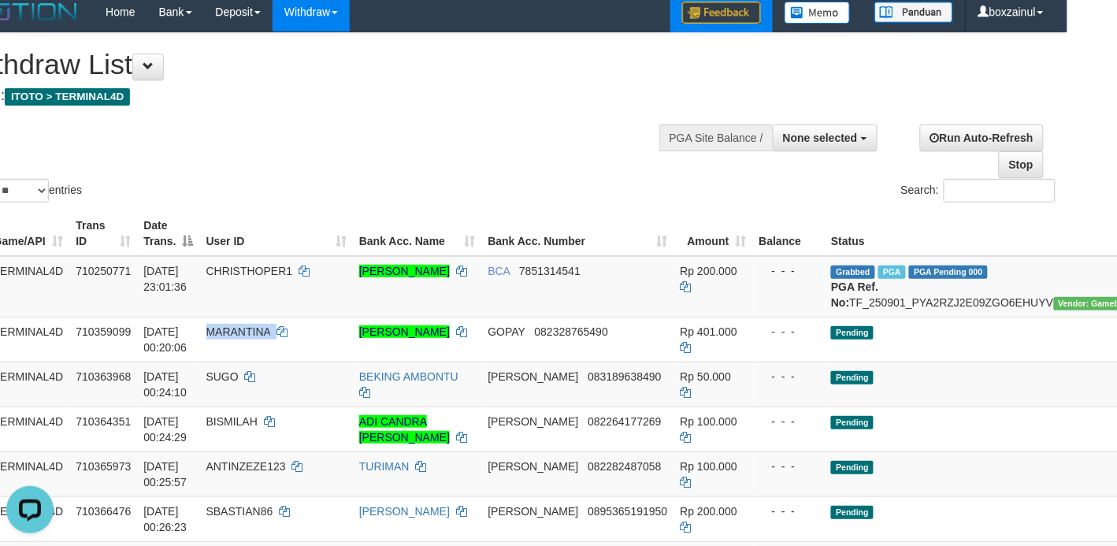
scroll to position [0, 50]
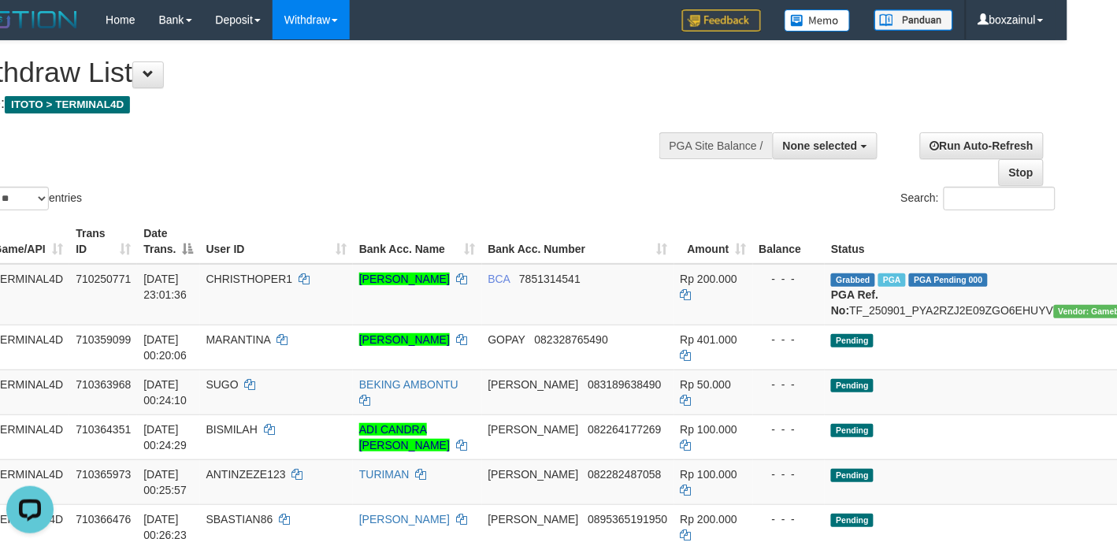
click at [554, 138] on div "Show ** ** ** *** entries Search:" at bounding box center [508, 127] width 1117 height 172
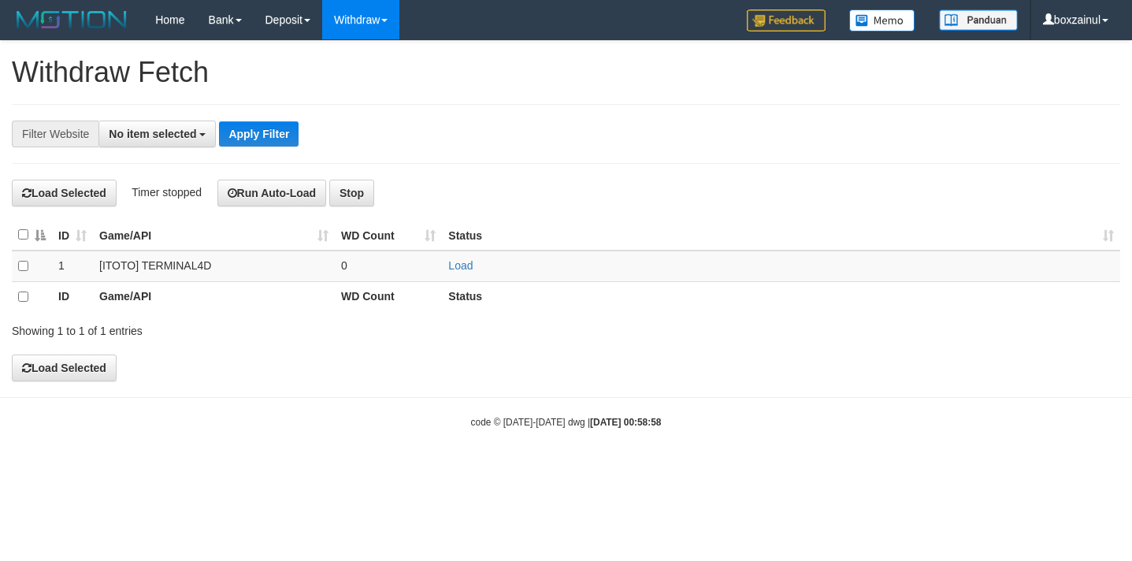
select select
click at [458, 265] on link "Load" at bounding box center [460, 265] width 24 height 13
click at [454, 265] on link "Load" at bounding box center [460, 265] width 24 height 13
click at [29, 515] on button "Open LiveChat chat widget" at bounding box center [29, 523] width 47 height 47
click at [777, 147] on div "**********" at bounding box center [472, 134] width 944 height 27
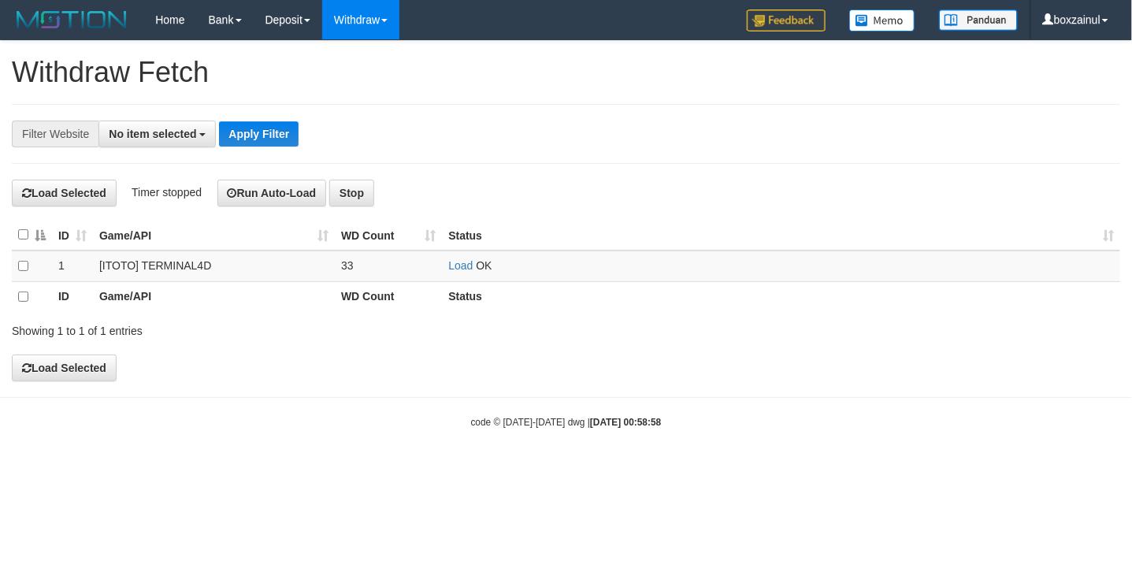
click at [718, 122] on div "**********" at bounding box center [472, 134] width 944 height 27
drag, startPoint x: 458, startPoint y: 272, endPoint x: 445, endPoint y: 266, distance: 14.5
click at [445, 266] on td "Load OK" at bounding box center [781, 265] width 678 height 31
click at [455, 266] on link "Load" at bounding box center [460, 265] width 24 height 13
click at [336, 436] on body "Toggle navigation Home Bank Account List Load By Website Group [ITOTO] TERMINAL…" at bounding box center [566, 234] width 1132 height 469
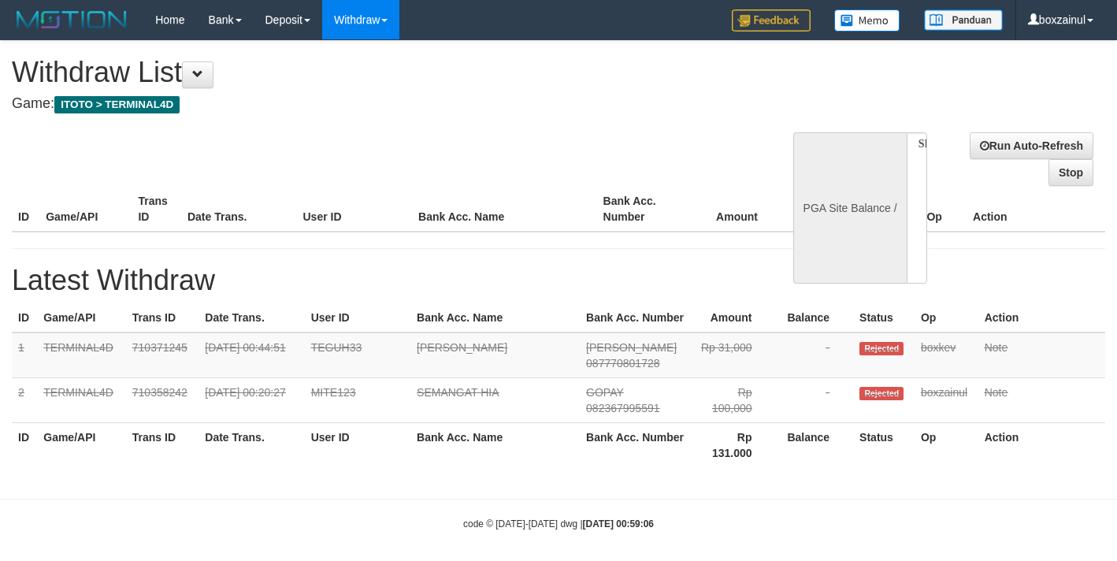
select select
select select "**"
select select
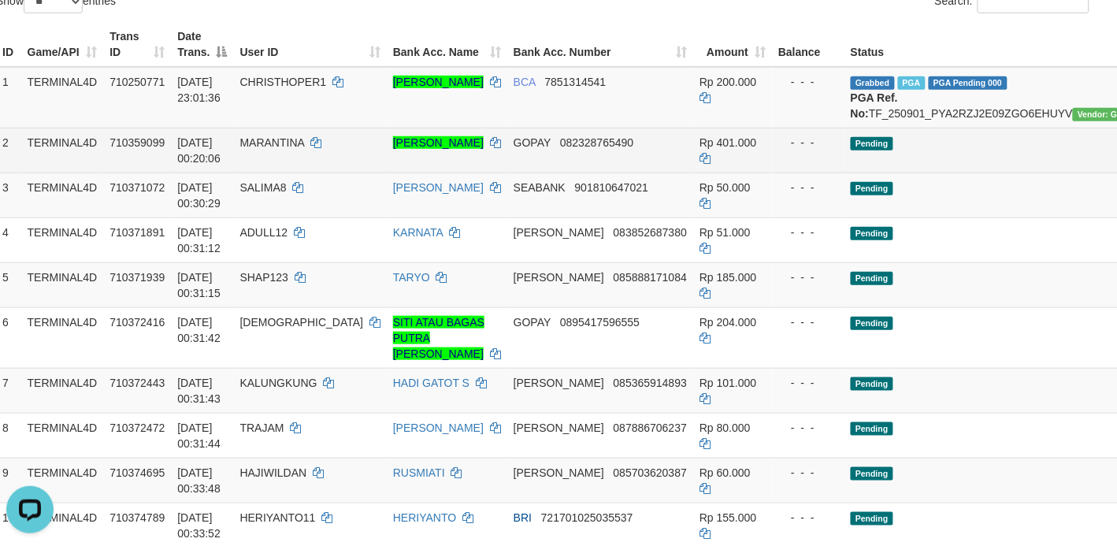
click at [284, 149] on span "MARANTINA" at bounding box center [272, 142] width 65 height 13
copy td "MARANTINA"
click at [900, 170] on td "Pending" at bounding box center [1002, 150] width 316 height 45
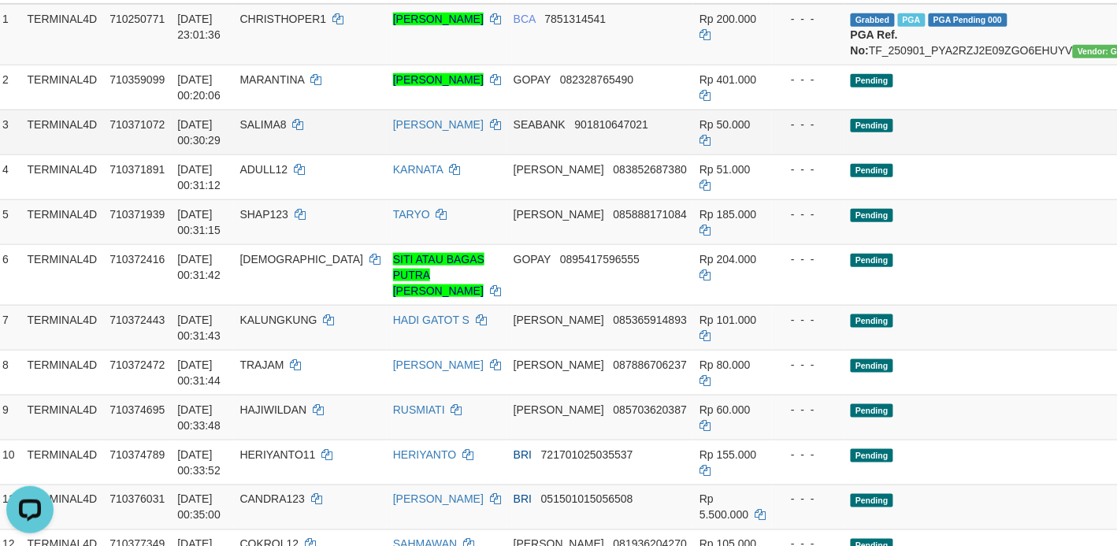
scroll to position [295, 16]
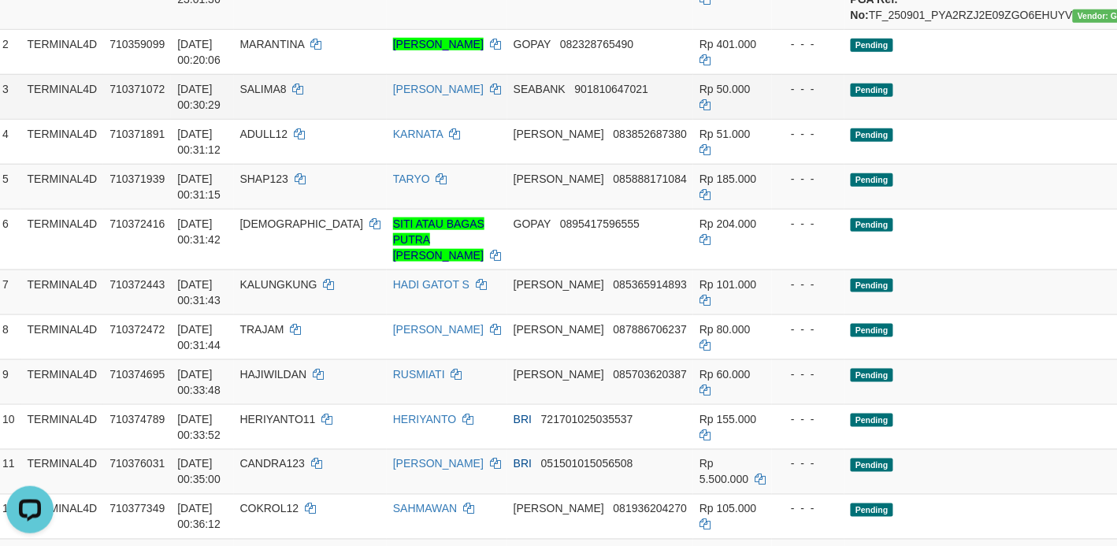
click at [266, 95] on span "SALIMA8" at bounding box center [263, 89] width 46 height 13
copy td "SALIMA8"
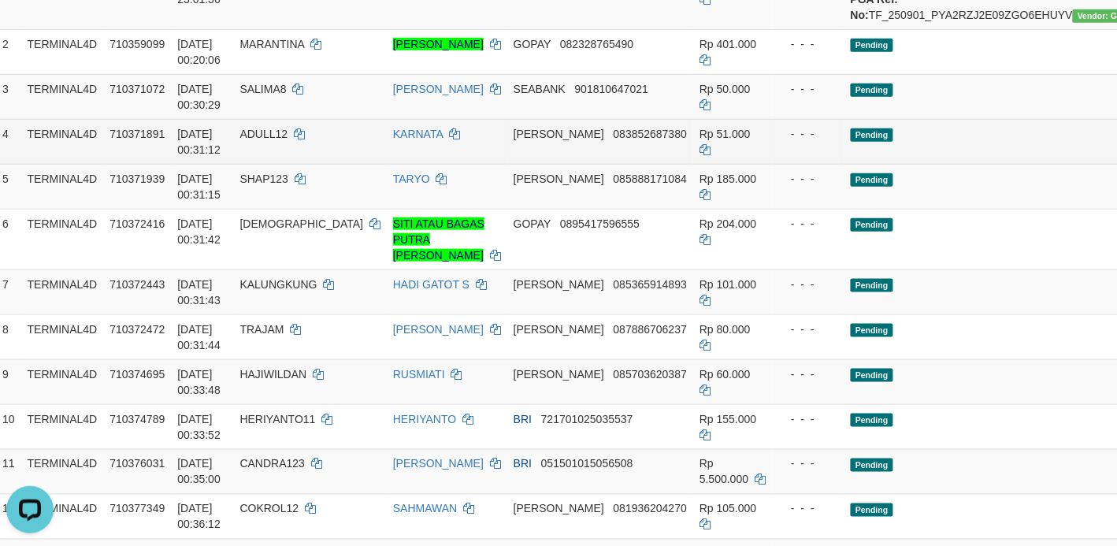
click at [864, 164] on td "Pending" at bounding box center [1002, 141] width 316 height 45
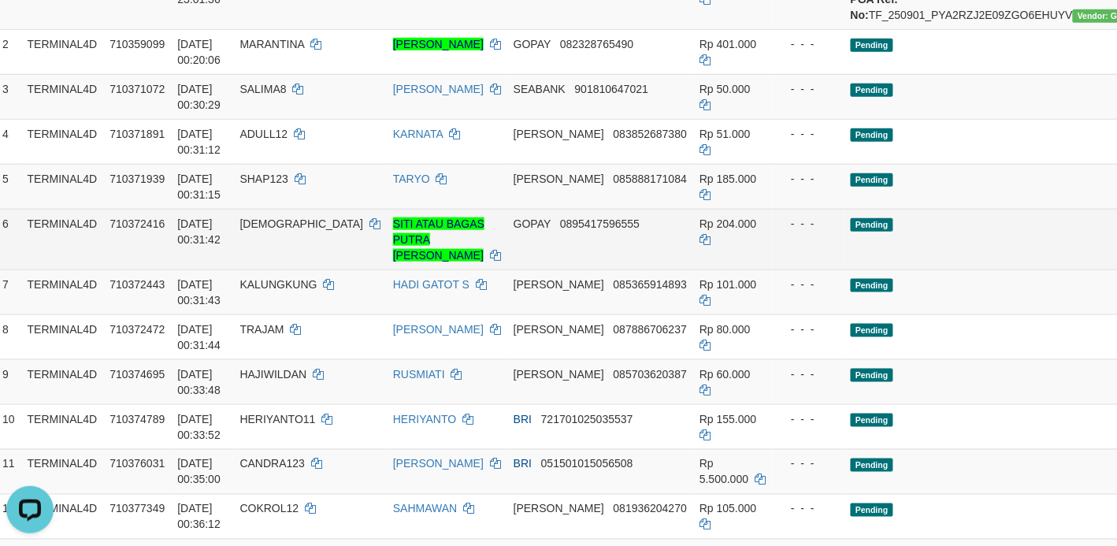
click at [778, 232] on div "- - -" at bounding box center [808, 224] width 60 height 16
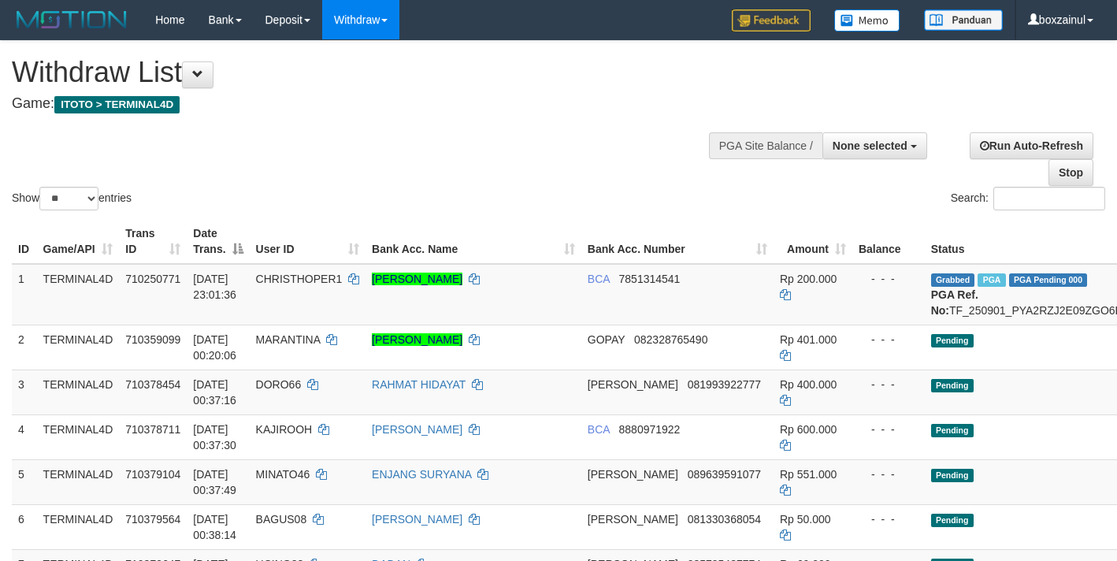
select select
select select "**"
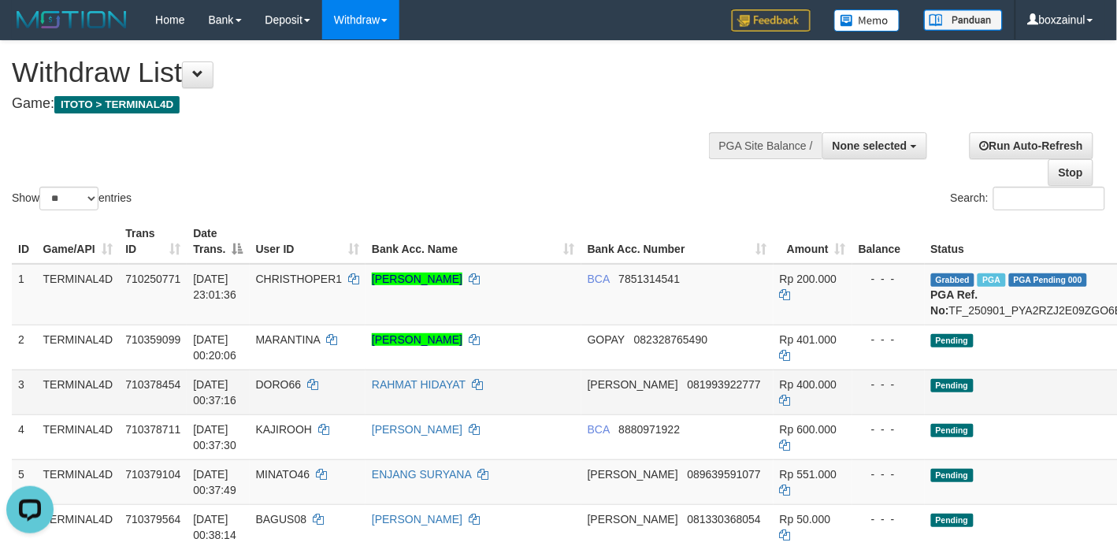
click at [268, 391] on span "DORO66" at bounding box center [279, 384] width 46 height 13
copy td "DORO66"
click at [581, 154] on div "Show ** ** ** *** entries Search:" at bounding box center [558, 127] width 1117 height 172
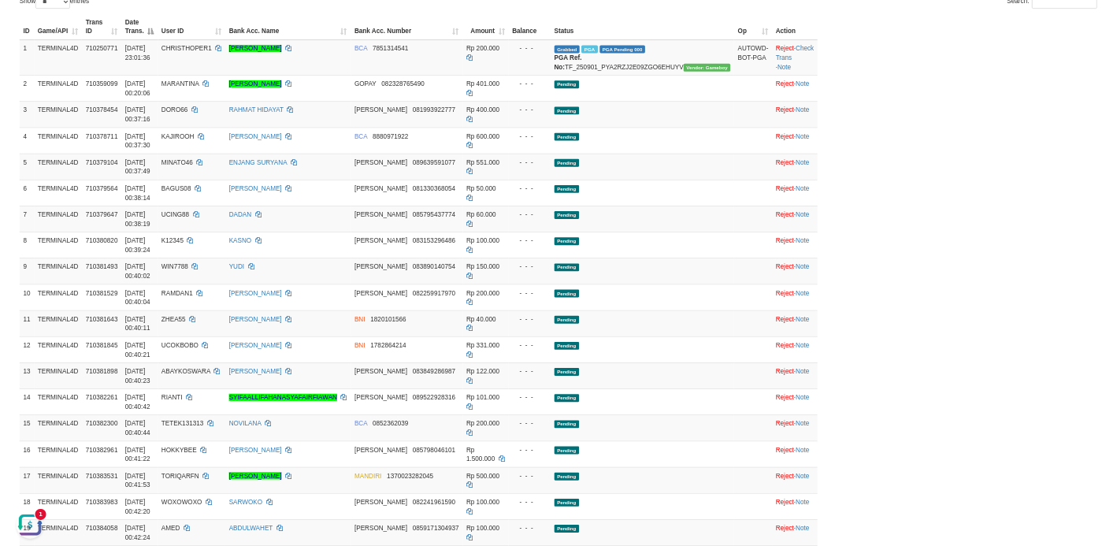
scroll to position [197, 0]
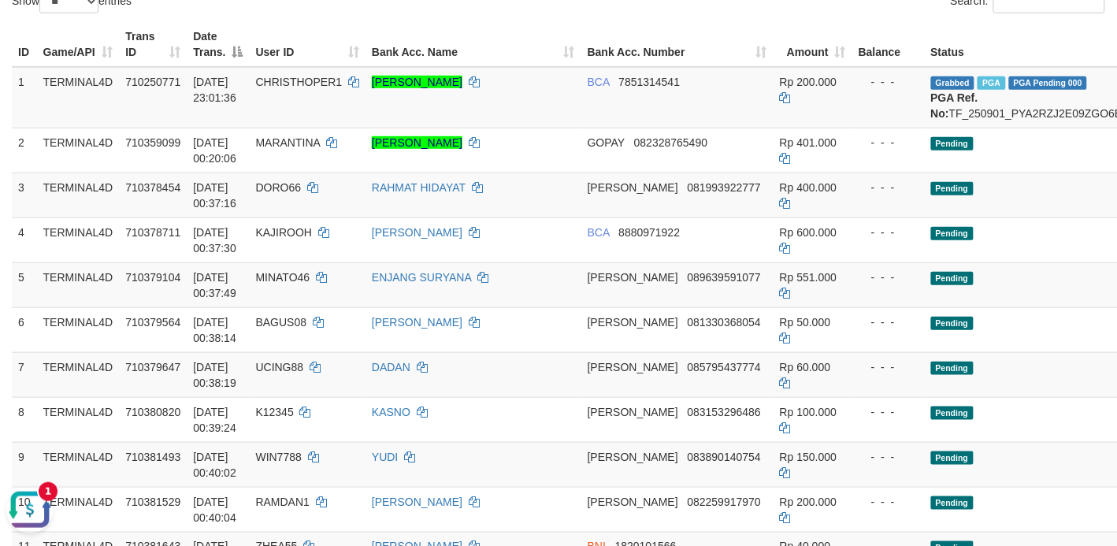
click at [30, 501] on button "Open LiveChat chat widget" at bounding box center [29, 508] width 47 height 47
click at [506, 217] on td "RAHMAT HIDAYAT" at bounding box center [473, 194] width 216 height 45
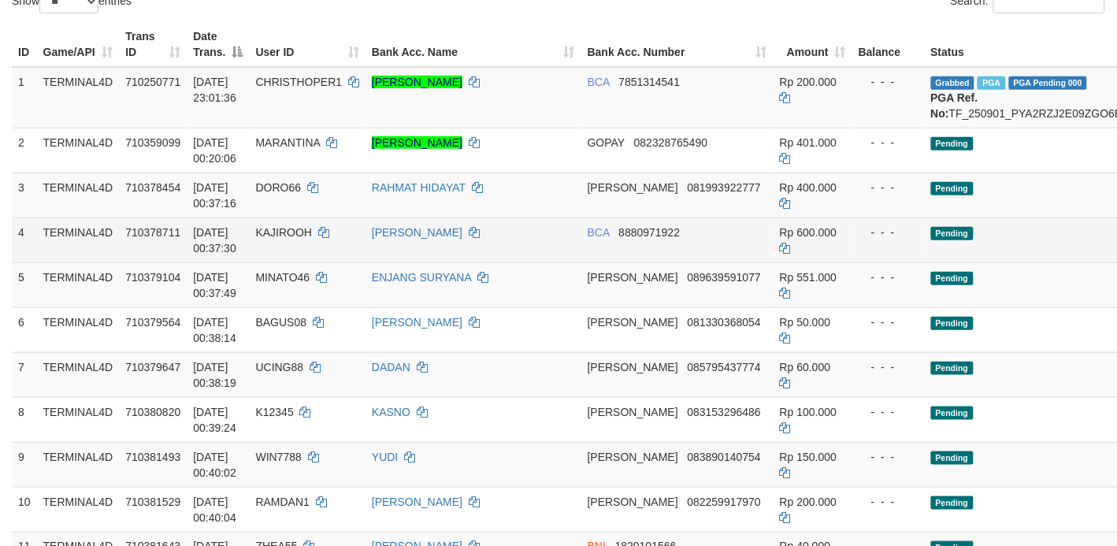
click at [607, 258] on td "BCA 8880971922" at bounding box center [677, 239] width 192 height 45
click at [610, 256] on td "BCA 8880971922" at bounding box center [677, 239] width 192 height 45
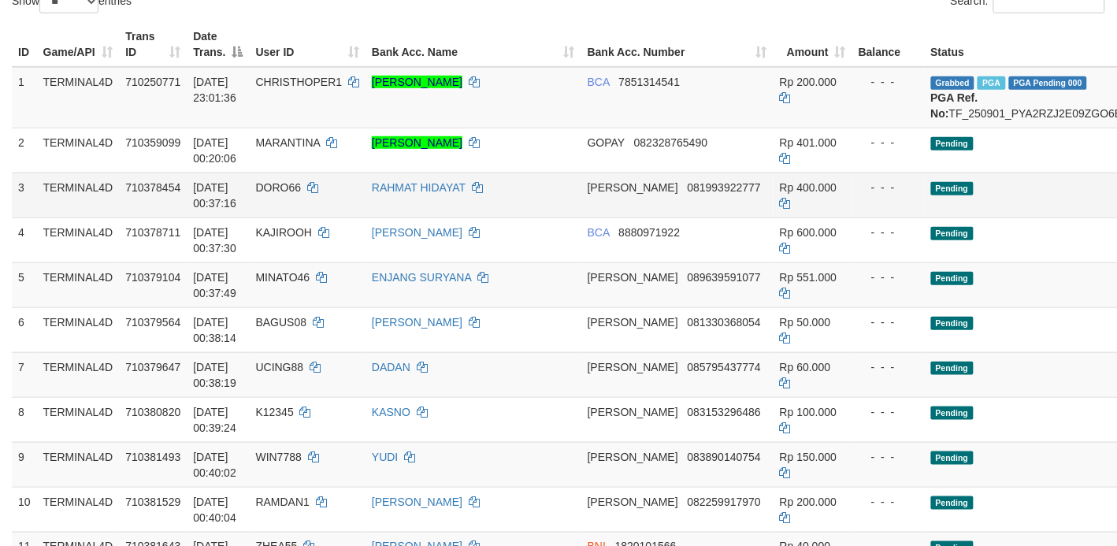
click at [579, 217] on td "RAHMAT HIDAYAT" at bounding box center [473, 194] width 216 height 45
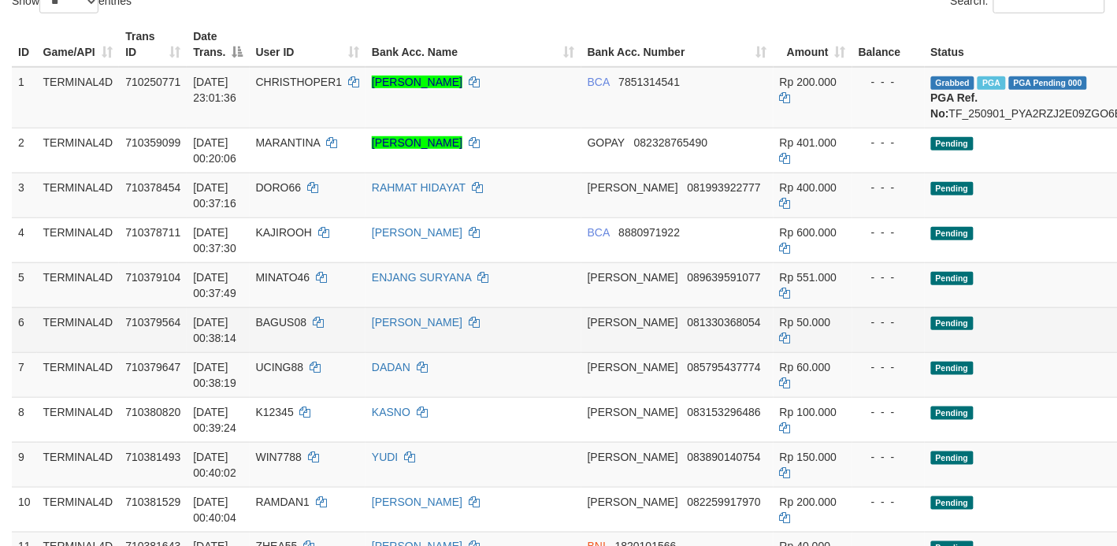
click at [773, 352] on td "Rp 50.000" at bounding box center [812, 329] width 79 height 45
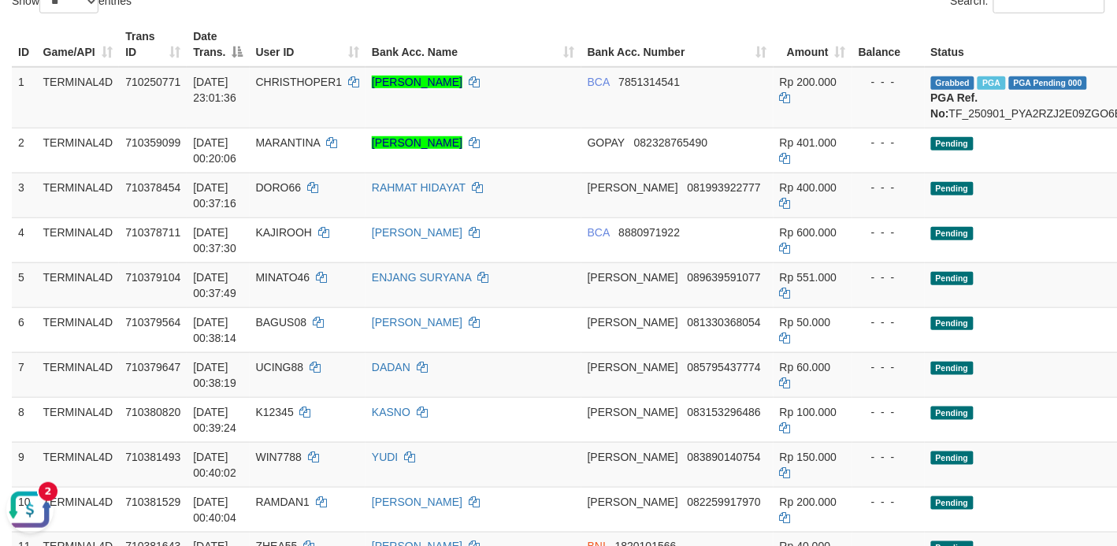
click at [25, 501] on button "Open LiveChat chat widget" at bounding box center [29, 508] width 47 height 47
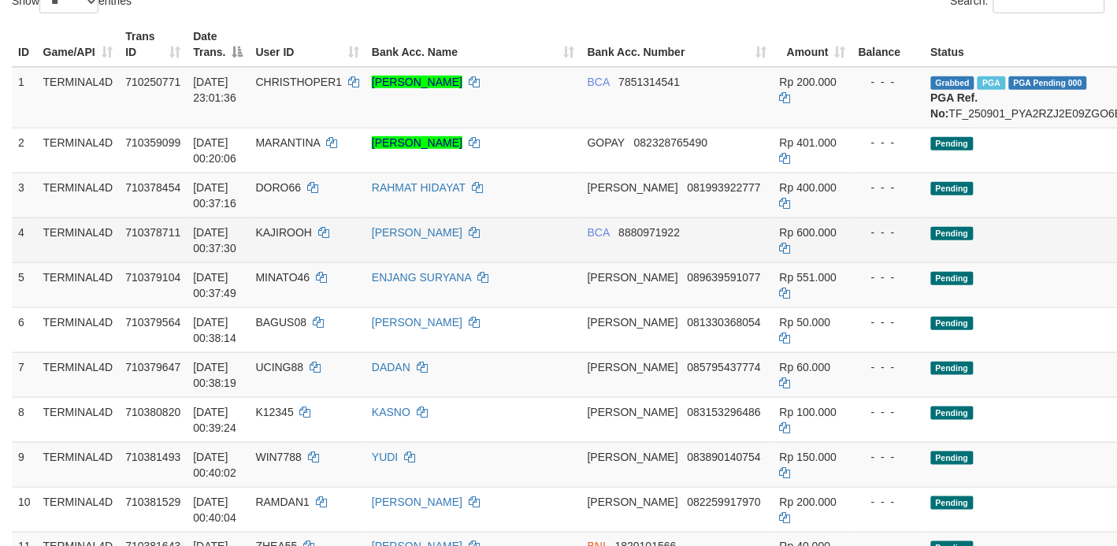
click at [978, 236] on td "Pending" at bounding box center [1083, 239] width 316 height 45
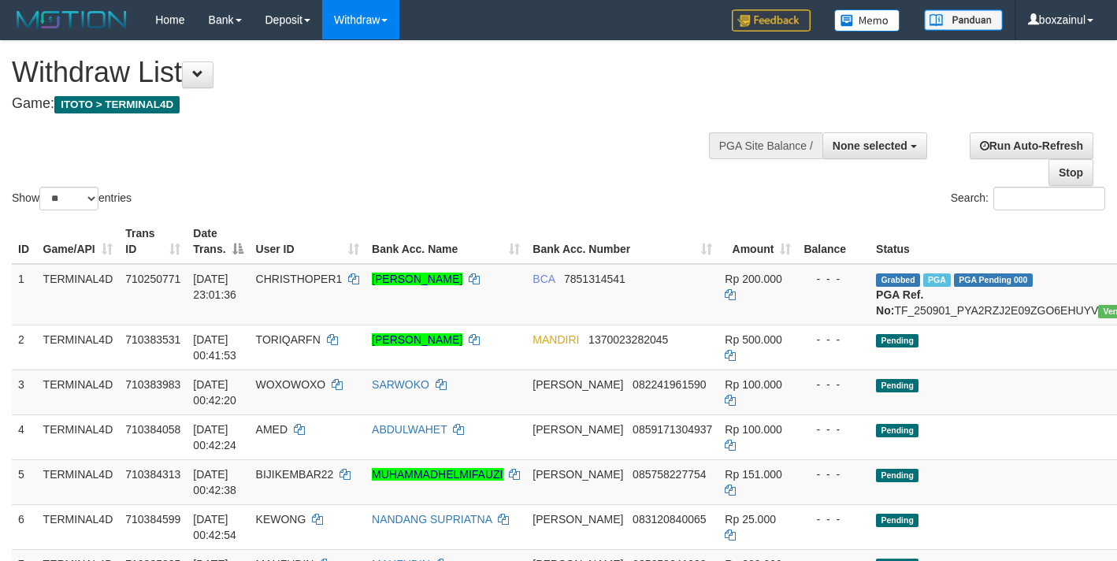
select select
select select "**"
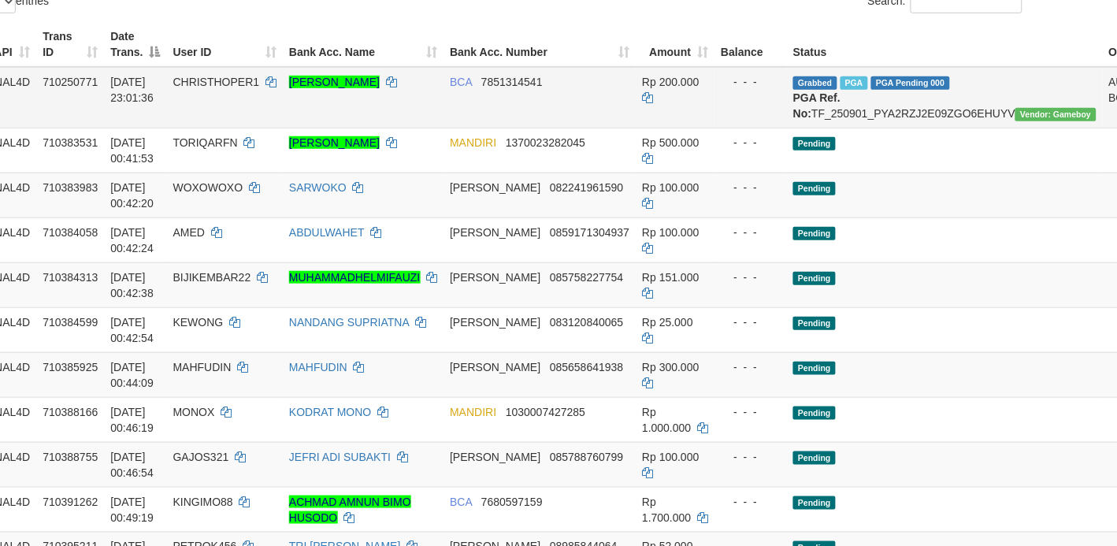
click at [636, 114] on td "Rp 200.000" at bounding box center [675, 97] width 79 height 61
click at [483, 128] on td "BCA 7851314541" at bounding box center [539, 97] width 192 height 61
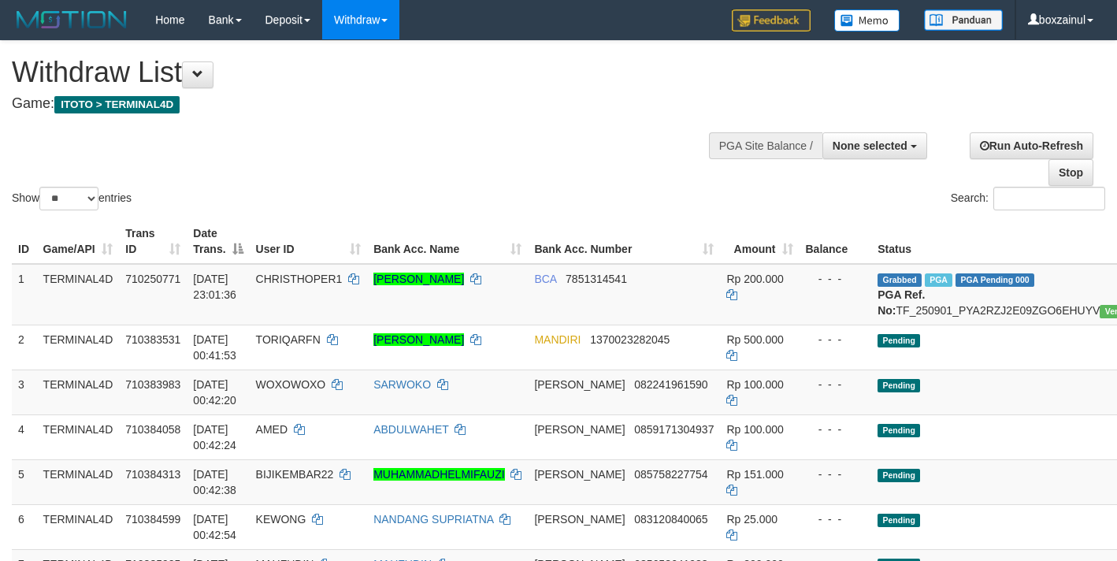
select select
select select "**"
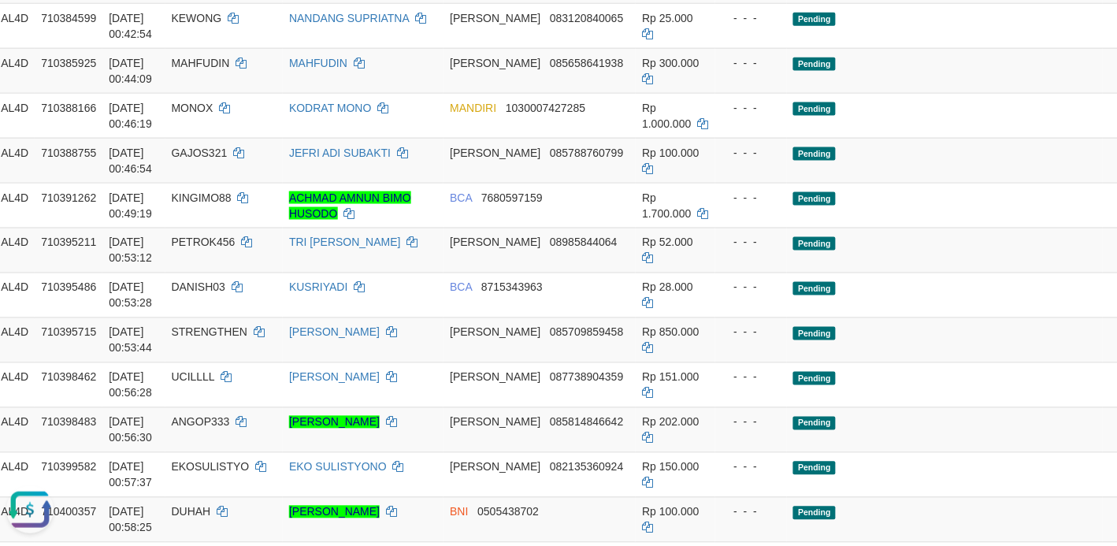
scroll to position [272, 84]
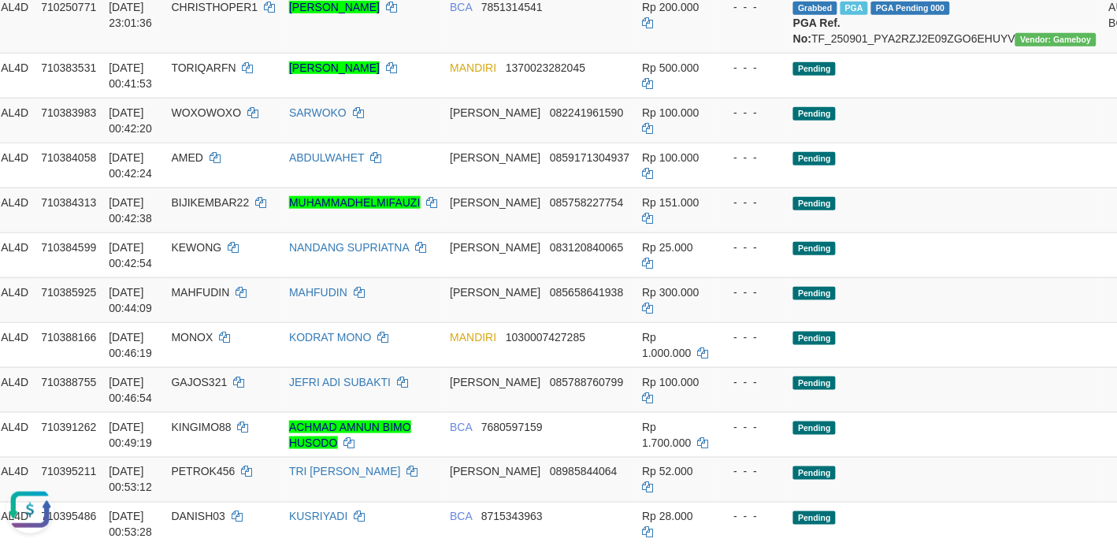
drag, startPoint x: 32, startPoint y: 509, endPoint x: 39, endPoint y: 985, distance: 475.8
click at [32, 509] on button "Open LiveChat chat widget" at bounding box center [29, 508] width 47 height 47
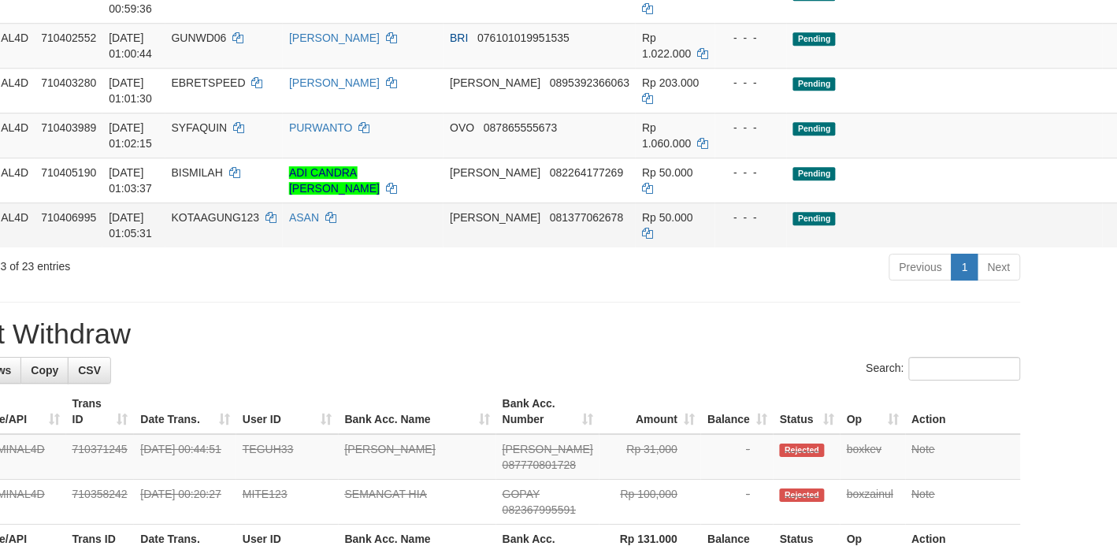
scroll to position [1256, 84]
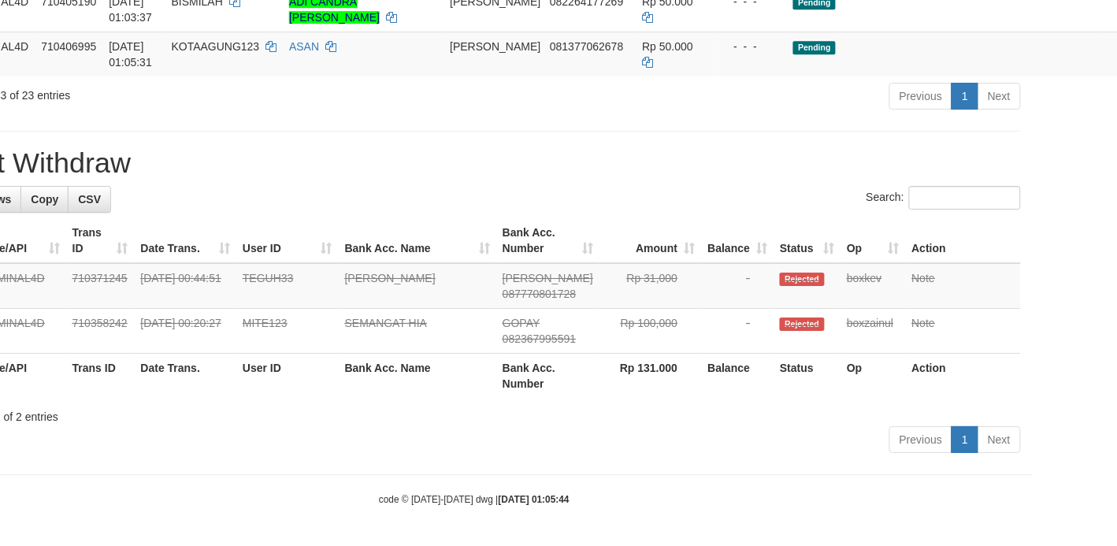
click at [545, 152] on h1 "Latest Withdraw" at bounding box center [474, 163] width 1093 height 32
click at [613, 417] on div "Showing 1 to 2 of 2 entries" at bounding box center [474, 413] width 1093 height 22
drag, startPoint x: 659, startPoint y: 160, endPoint x: 651, endPoint y: 159, distance: 7.9
click at [651, 159] on h1 "Latest Withdraw" at bounding box center [474, 163] width 1093 height 32
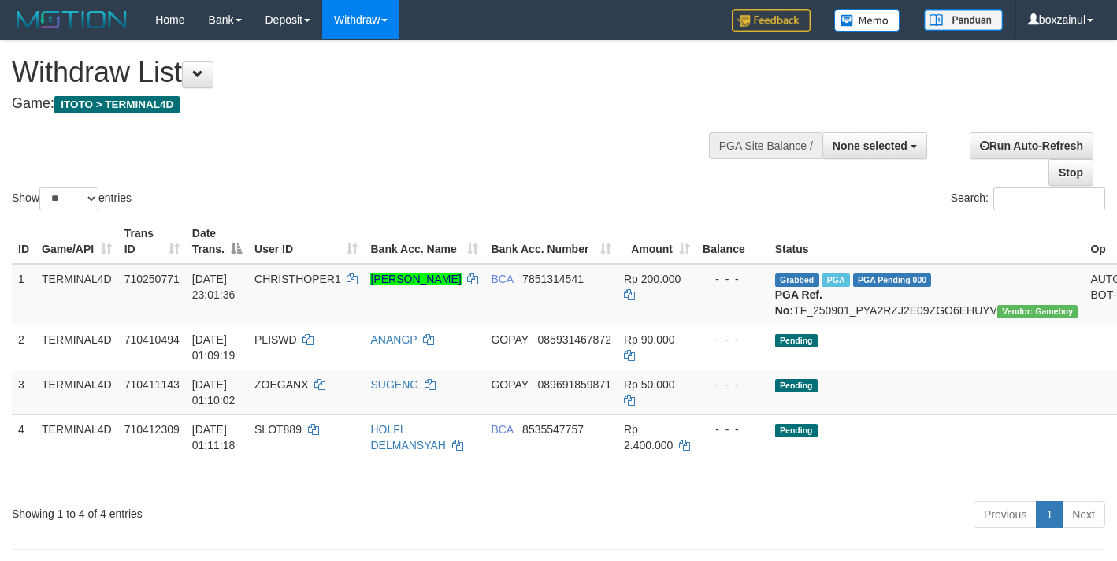
select select
select select "**"
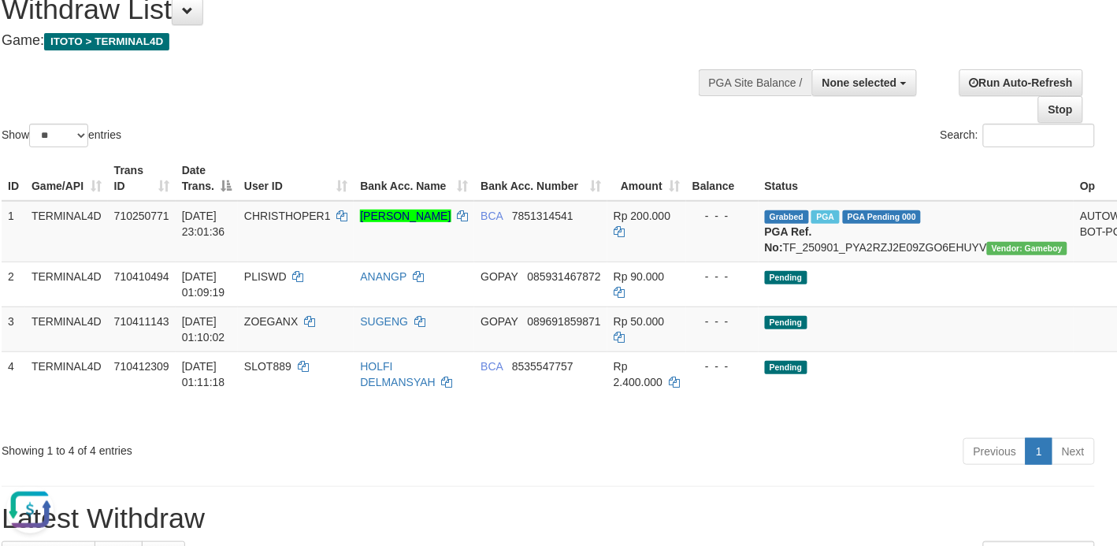
scroll to position [98, 10]
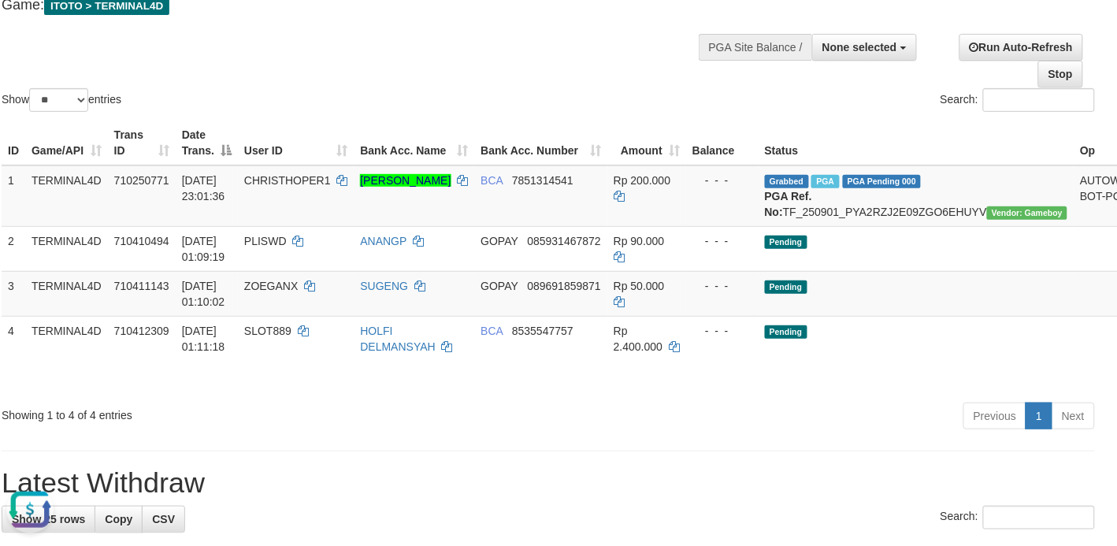
click at [363, 487] on h1 "Latest Withdraw" at bounding box center [548, 483] width 1093 height 32
click at [28, 499] on button "Open LiveChat chat widget" at bounding box center [29, 508] width 47 height 47
click at [544, 465] on div "**********" at bounding box center [548, 361] width 1117 height 836
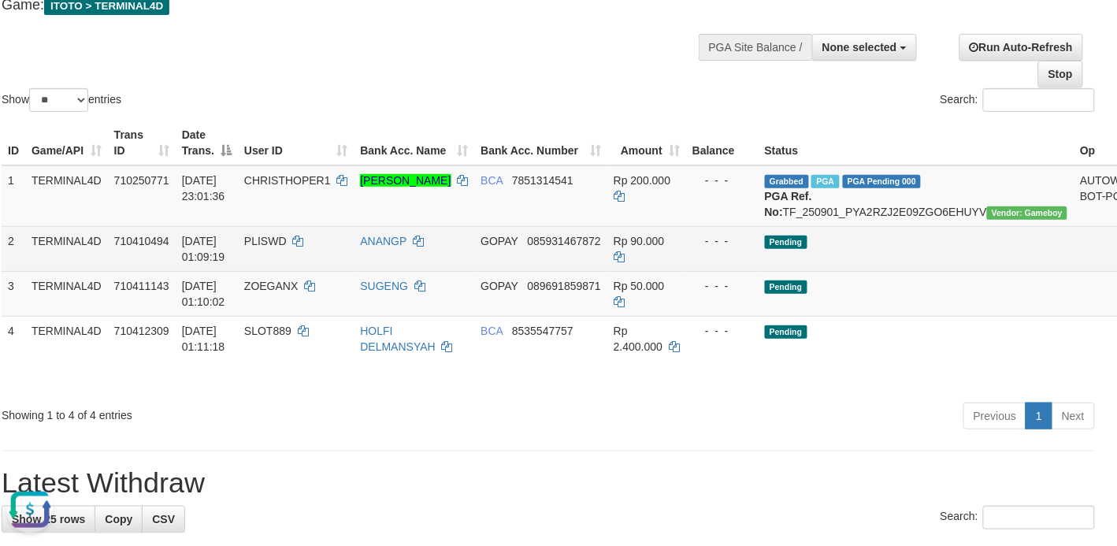
click at [269, 247] on span "PLISWD" at bounding box center [265, 241] width 43 height 13
copy td "PLISWD"
click at [269, 247] on span "PLISWD" at bounding box center [265, 241] width 43 height 13
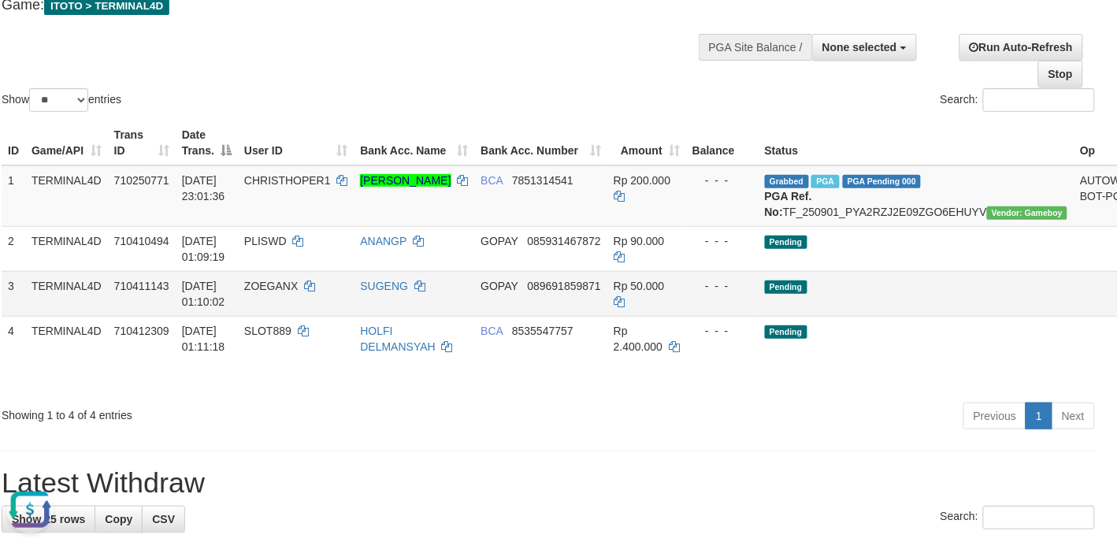
click at [261, 292] on span "ZOEGANX" at bounding box center [271, 286] width 54 height 13
copy td "ZOEGANX"
click at [261, 292] on span "ZOEGANX" at bounding box center [271, 286] width 54 height 13
click at [347, 474] on div "**********" at bounding box center [548, 361] width 1117 height 836
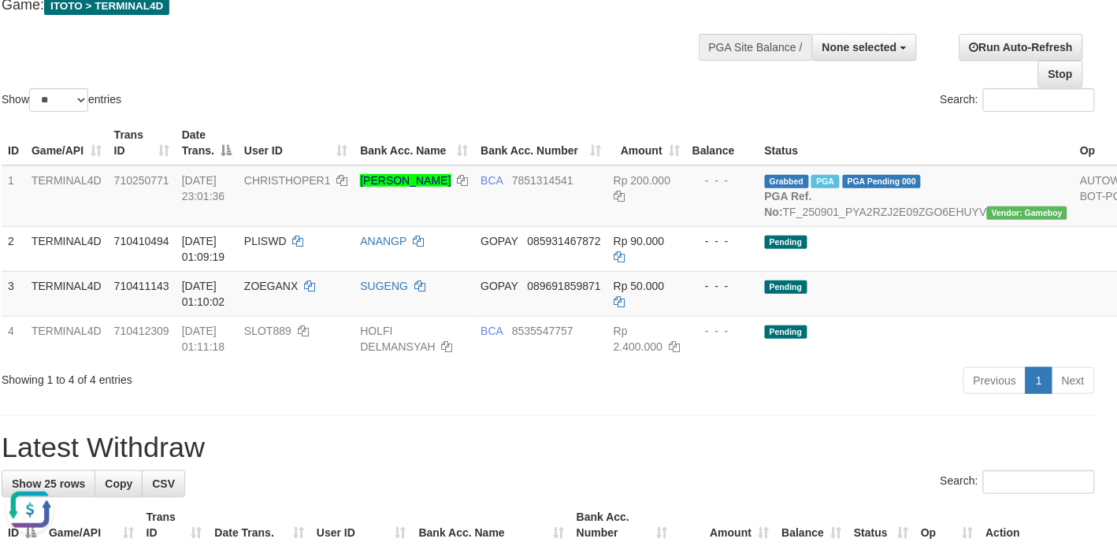
scroll to position [98, 2]
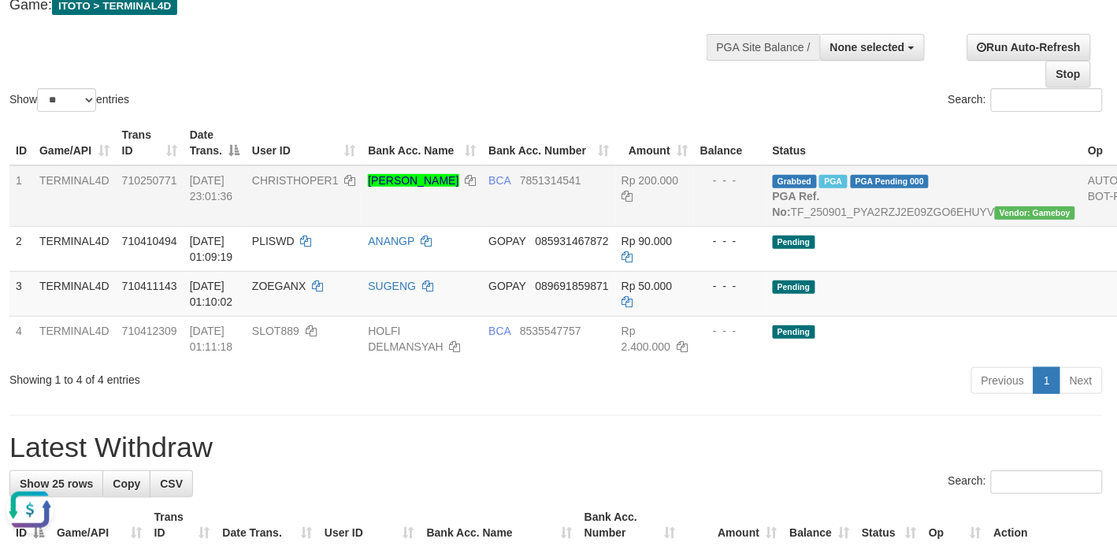
click at [303, 178] on span "CHRISTHOPER1" at bounding box center [295, 180] width 87 height 13
copy td "CHRISTHOPER1"
drag, startPoint x: 517, startPoint y: 533, endPoint x: 512, endPoint y: 513, distance: 21.2
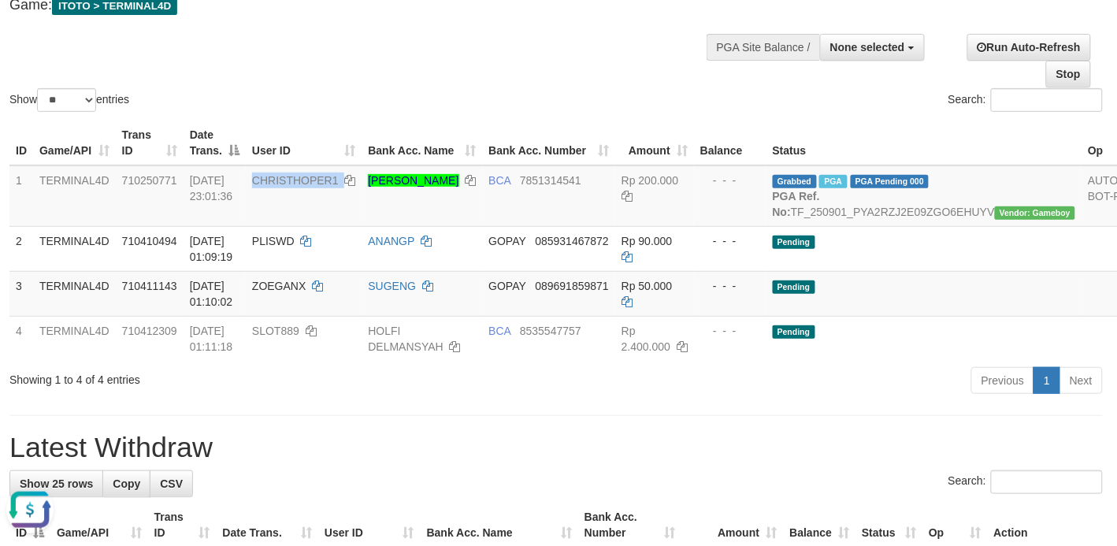
scroll to position [138, 2]
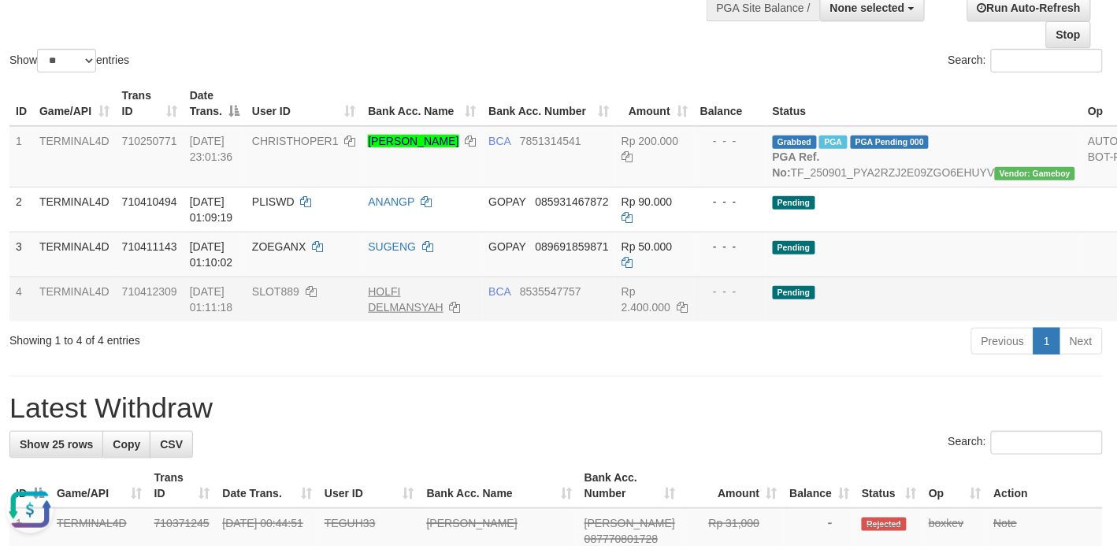
drag, startPoint x: 478, startPoint y: 466, endPoint x: 424, endPoint y: 323, distance: 153.3
click at [481, 458] on div "Search:" at bounding box center [555, 445] width 1093 height 28
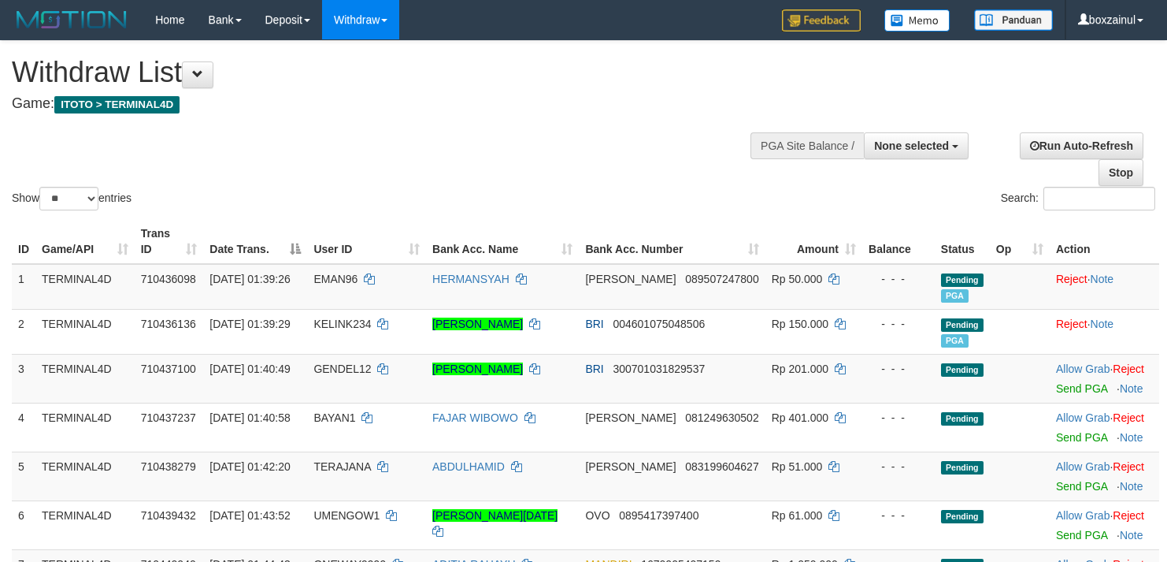
select select
select select "**"
click at [419, 170] on div "Show ** ** ** *** entries Search:" at bounding box center [583, 127] width 1167 height 172
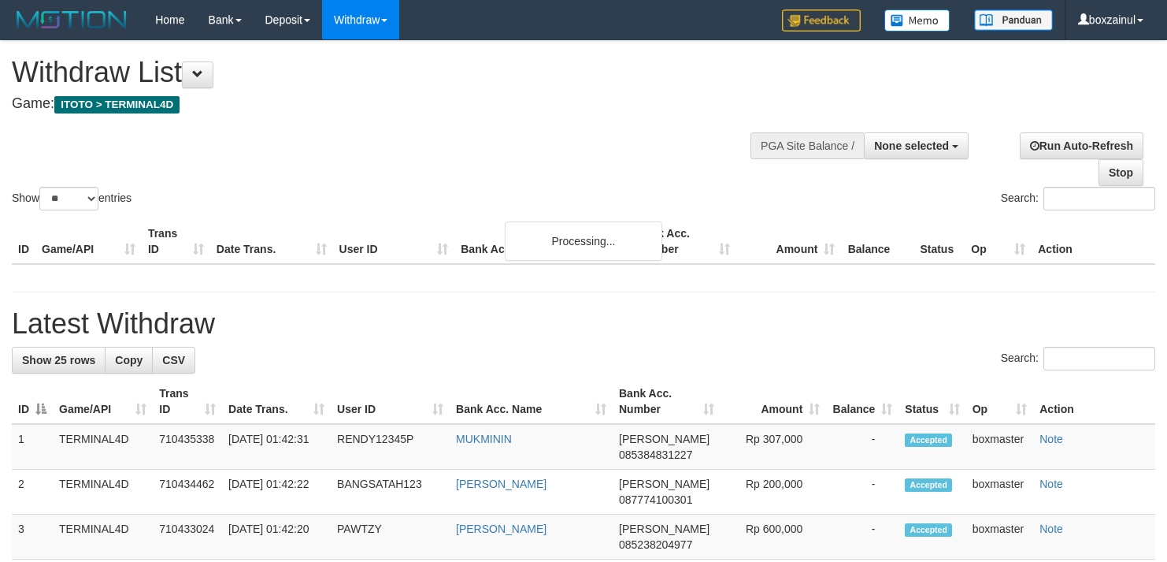
select select
select select "**"
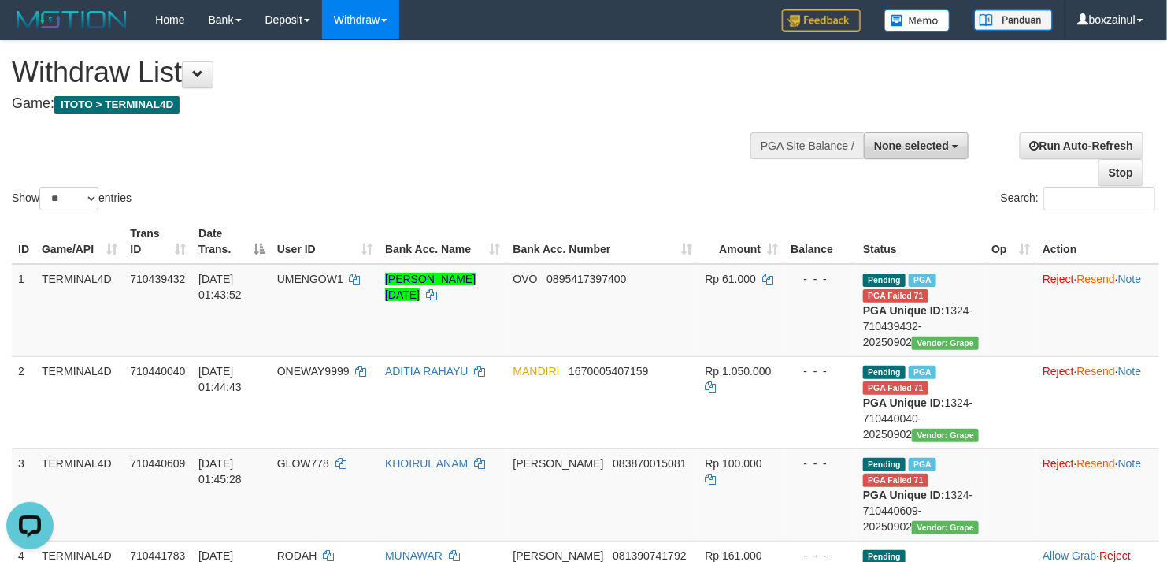
click at [890, 154] on button "None selected" at bounding box center [916, 145] width 105 height 27
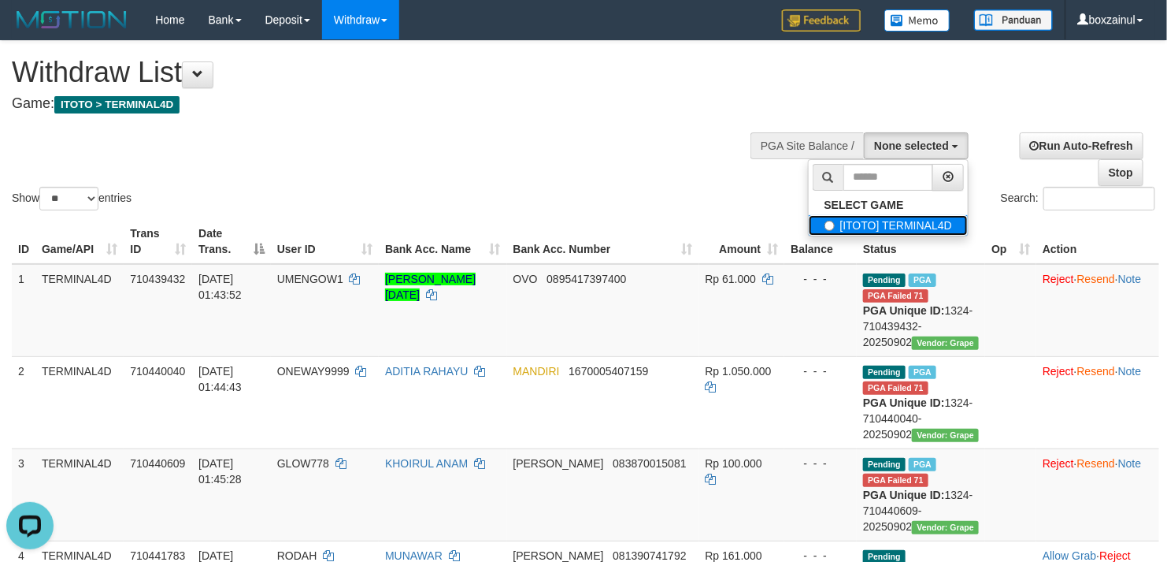
click at [821, 225] on label "[ITOTO] TERMINAL4D" at bounding box center [888, 225] width 159 height 20
select select "****"
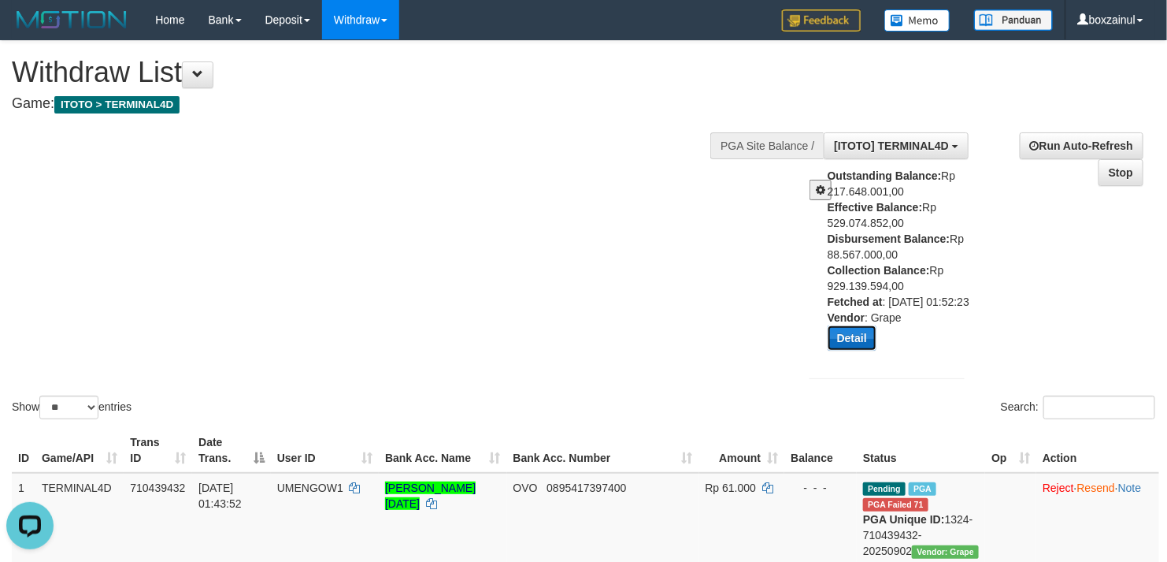
click at [840, 350] on button "Detail" at bounding box center [852, 337] width 49 height 25
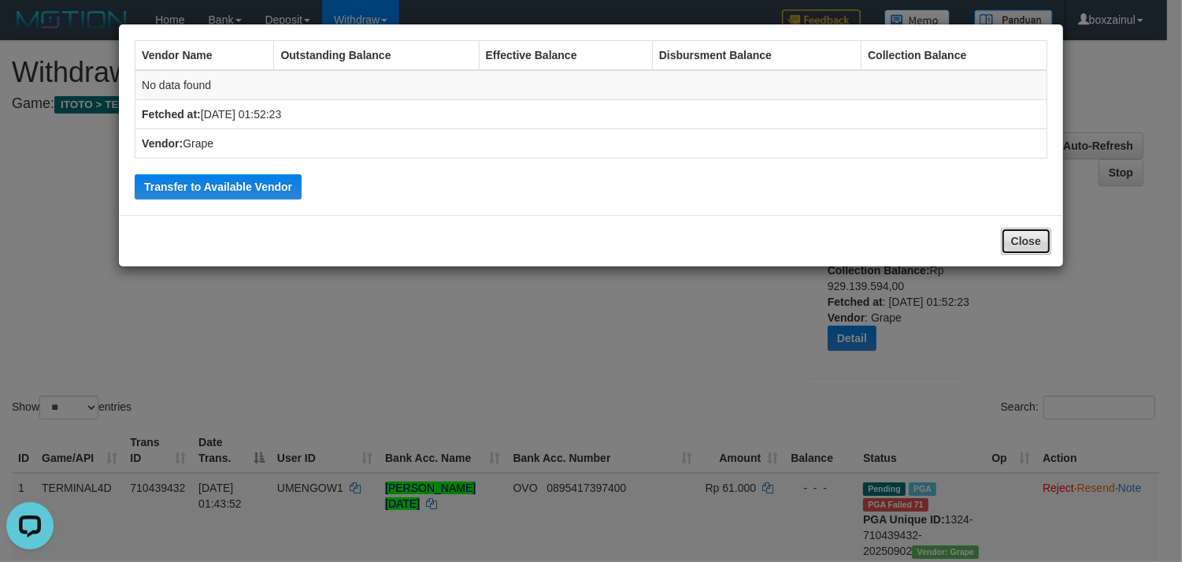
click at [1002, 239] on button "Close" at bounding box center [1026, 241] width 50 height 27
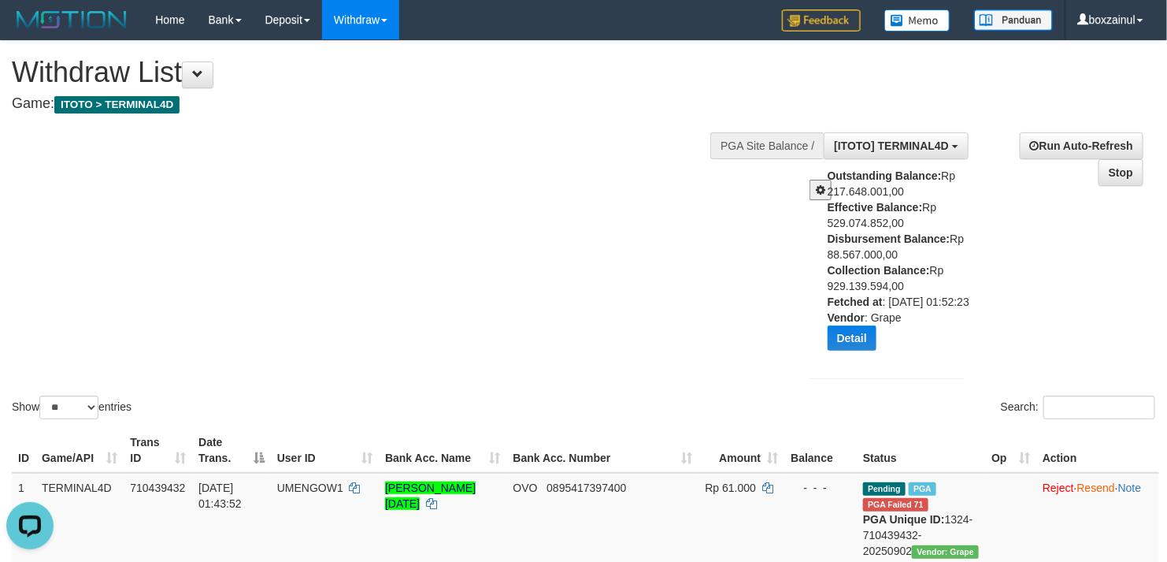
click at [823, 191] on span at bounding box center [820, 189] width 9 height 11
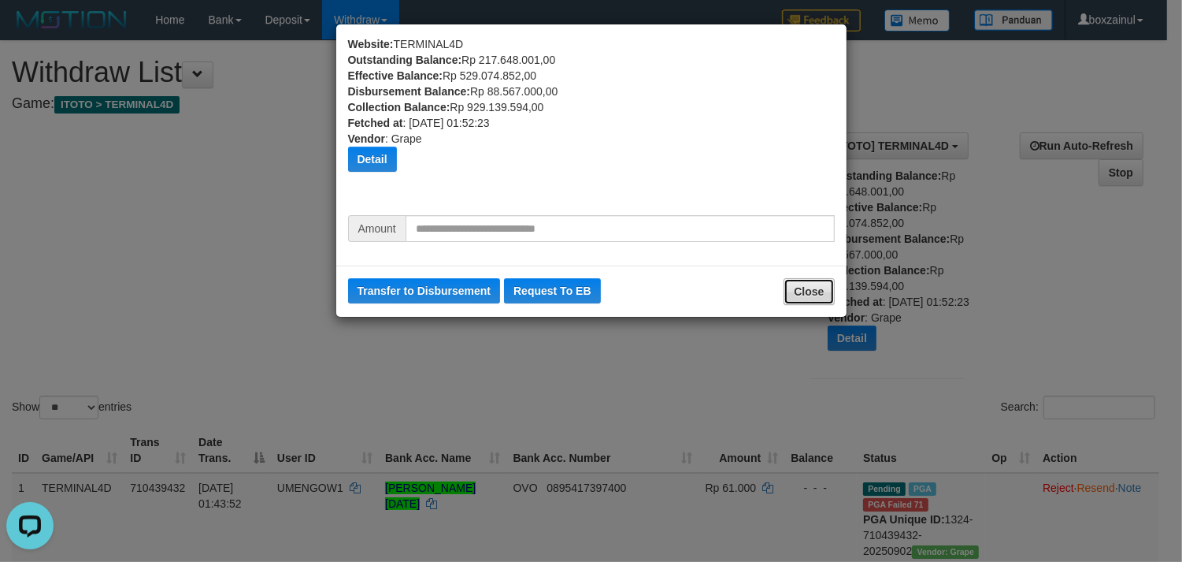
click at [804, 288] on button "Close" at bounding box center [809, 291] width 50 height 27
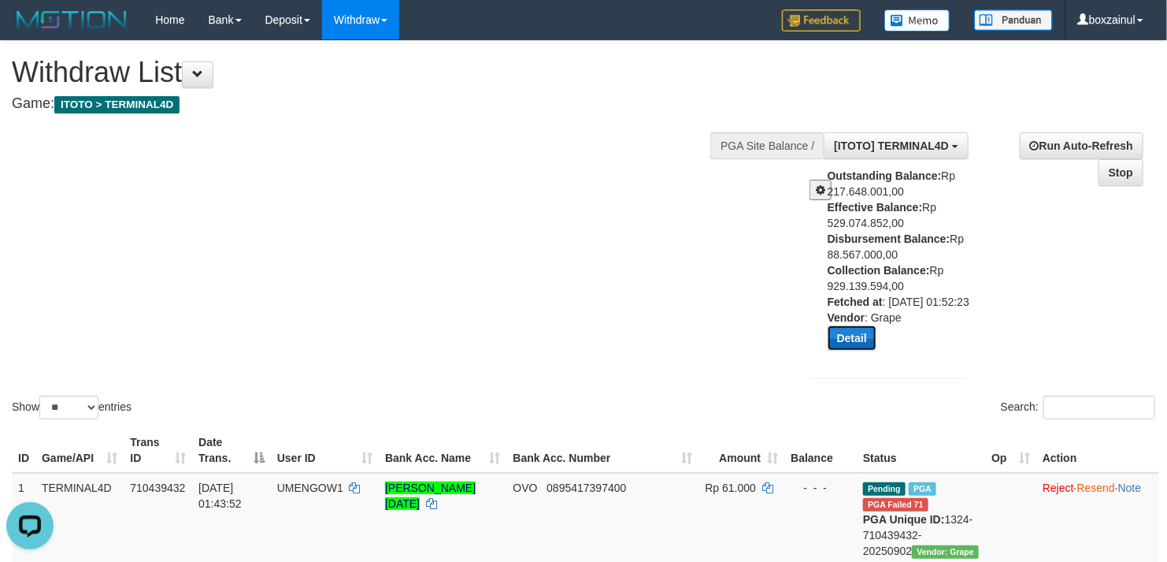
click at [856, 347] on button "Detail" at bounding box center [852, 337] width 49 height 25
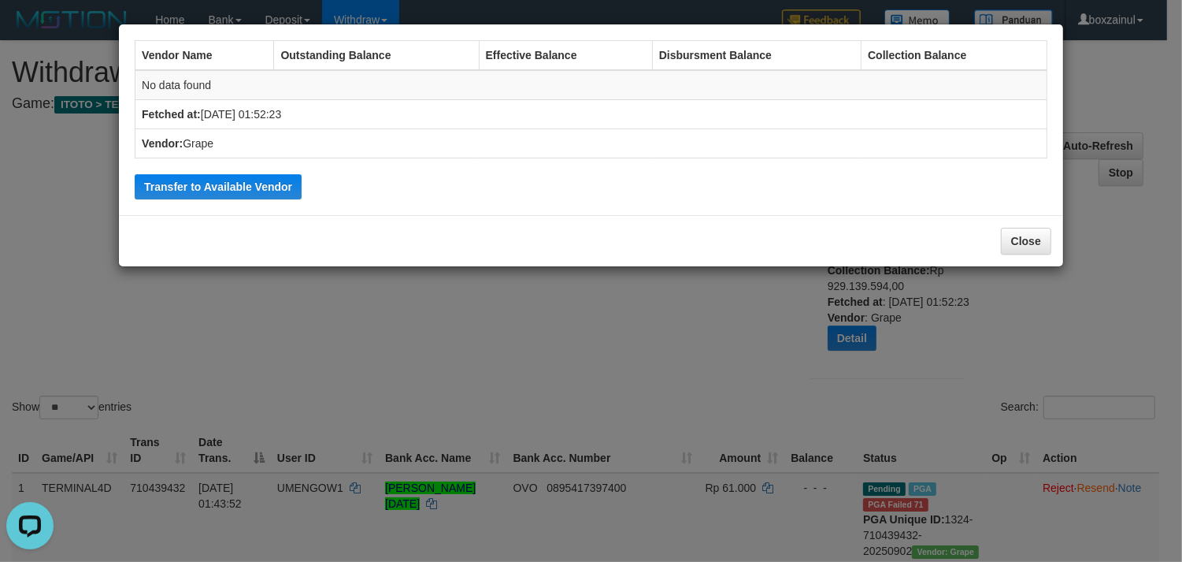
click at [297, 87] on td "No data found" at bounding box center [591, 85] width 912 height 30
click at [317, 68] on th "Outstanding Balance" at bounding box center [376, 56] width 205 height 30
click at [211, 185] on button "Transfer to Available Vendor" at bounding box center [218, 186] width 167 height 25
click at [447, 118] on td "Fetched at: [DATE] 01:52:23" at bounding box center [591, 114] width 912 height 29
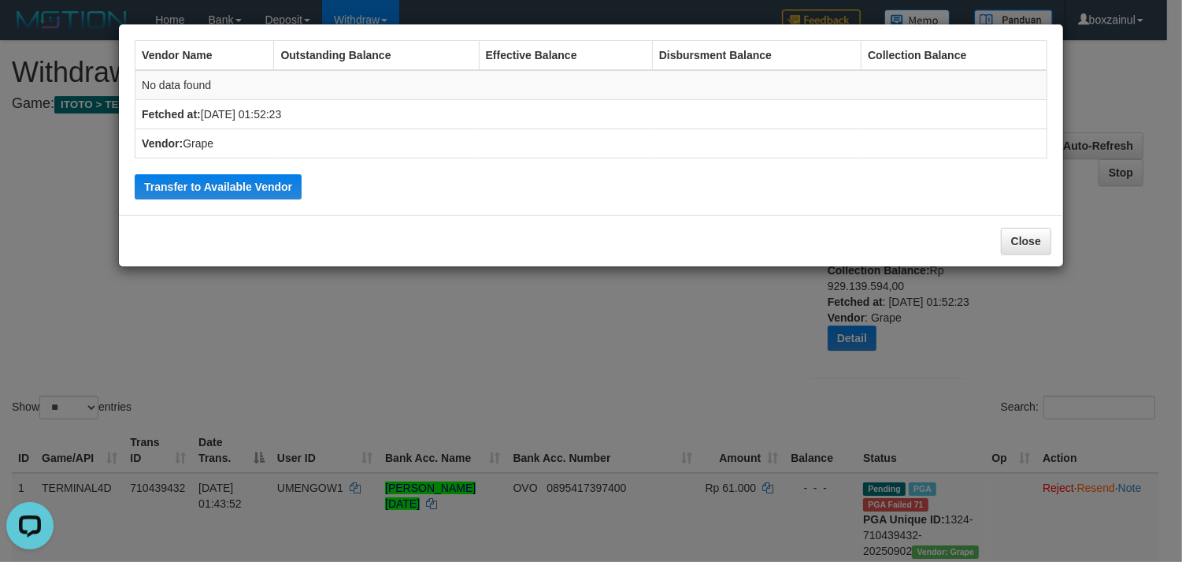
click at [445, 96] on td "No data found" at bounding box center [591, 85] width 912 height 30
click at [1036, 237] on button "Close" at bounding box center [1026, 241] width 50 height 27
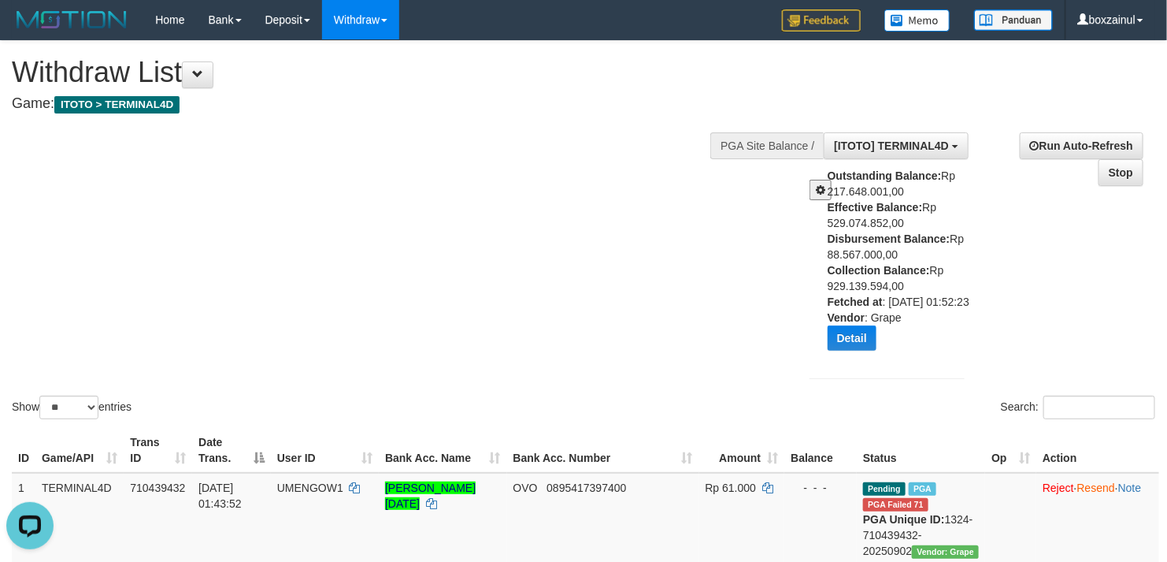
click at [813, 181] on button at bounding box center [821, 190] width 22 height 20
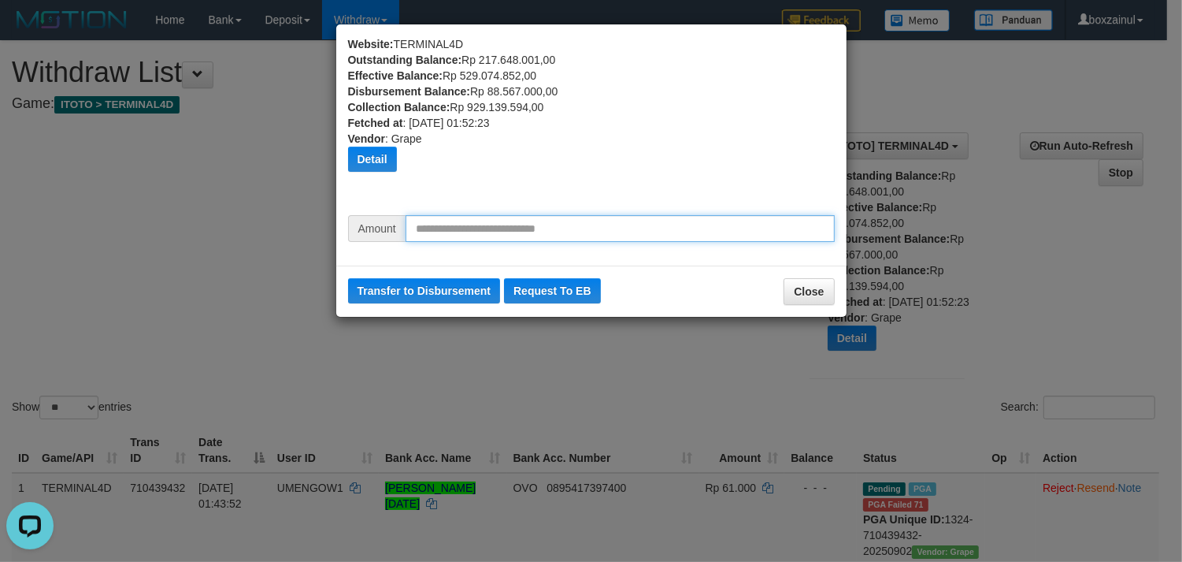
click at [450, 224] on input "text" at bounding box center [620, 228] width 429 height 27
type input "********"
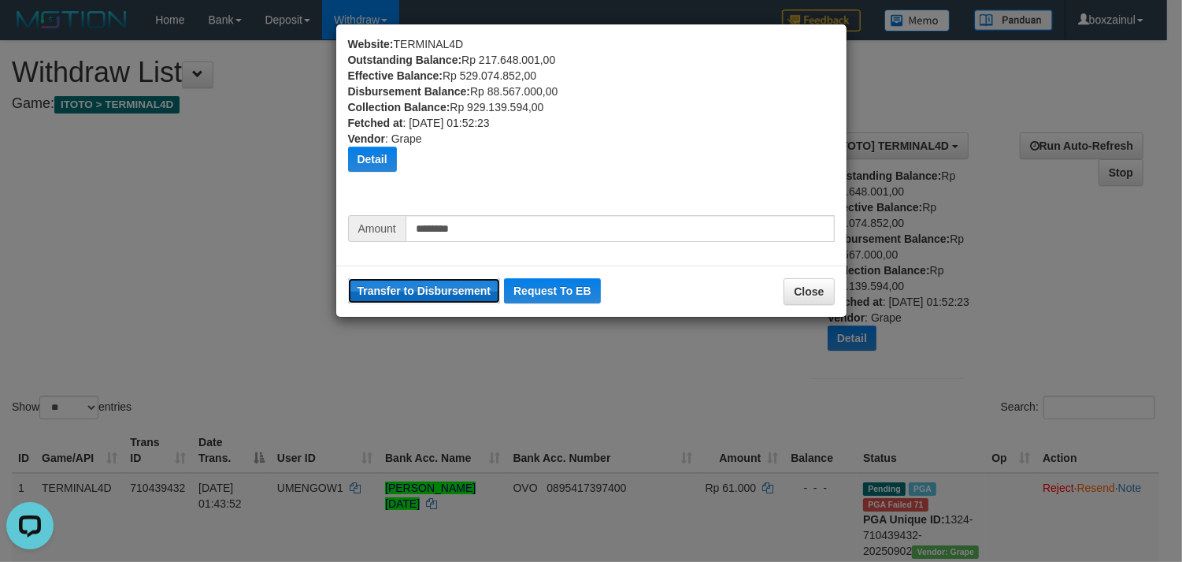
click at [414, 286] on button "Transfer to Disbursement" at bounding box center [424, 290] width 153 height 25
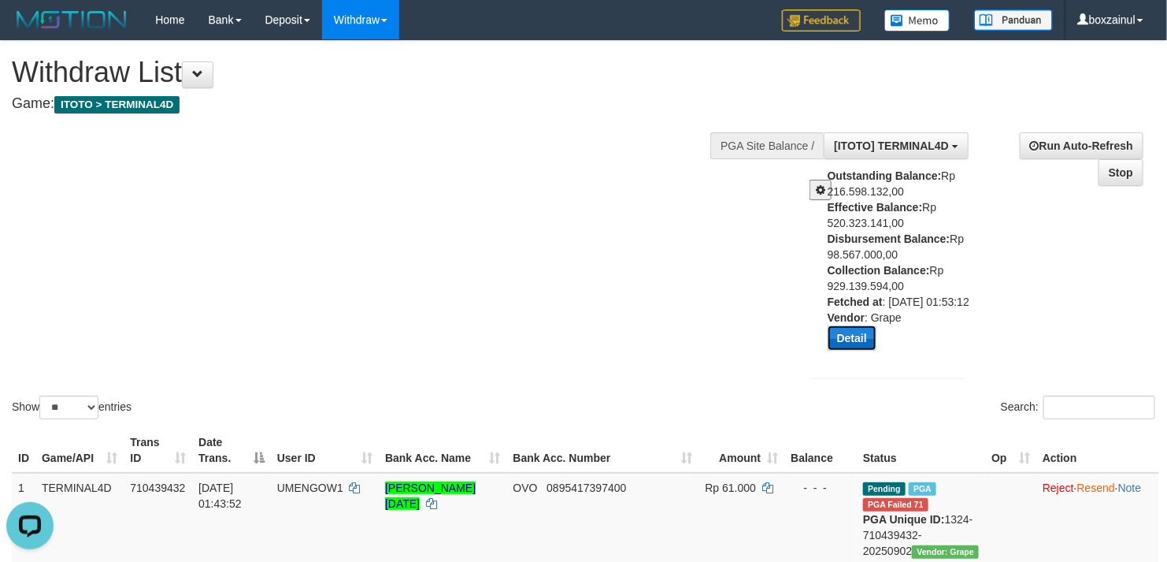
click at [859, 350] on button "Detail" at bounding box center [852, 337] width 49 height 25
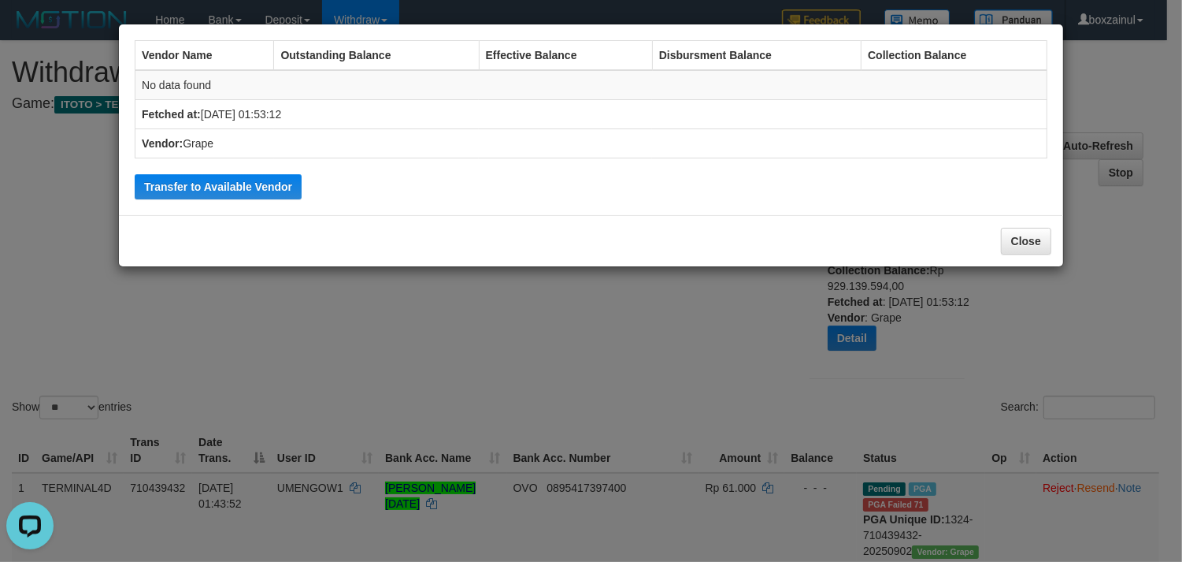
click at [257, 143] on td "Vendor: Grape" at bounding box center [591, 143] width 912 height 29
click at [261, 139] on td "Vendor: Grape" at bounding box center [591, 143] width 912 height 29
click at [552, 63] on th "Effective Balance" at bounding box center [565, 56] width 173 height 30
click at [551, 61] on th "Effective Balance" at bounding box center [565, 56] width 173 height 30
click at [551, 60] on th "Effective Balance" at bounding box center [565, 56] width 173 height 30
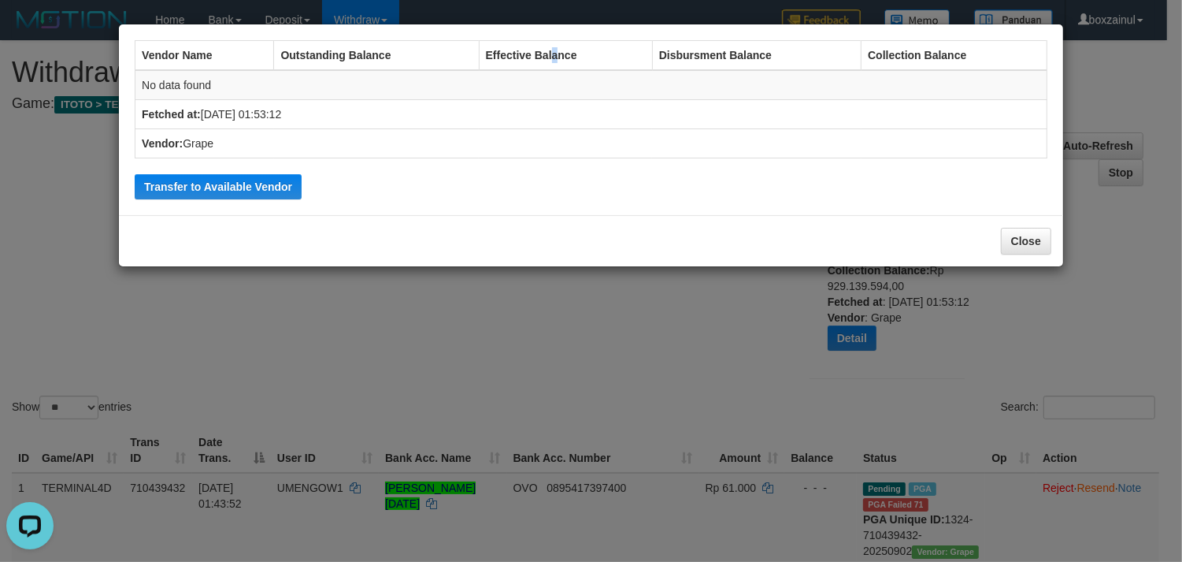
click at [553, 59] on th "Effective Balance" at bounding box center [565, 56] width 173 height 30
click at [538, 55] on th "Effective Balance" at bounding box center [565, 56] width 173 height 30
click at [1022, 231] on button "Close" at bounding box center [1026, 241] width 50 height 27
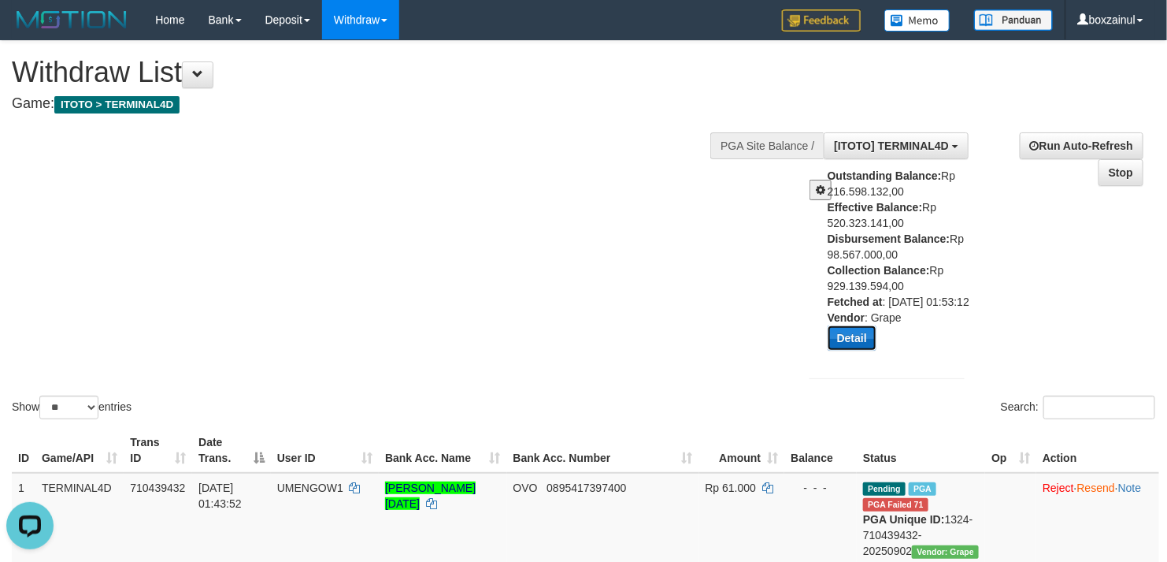
click at [849, 347] on button "Detail" at bounding box center [852, 337] width 49 height 25
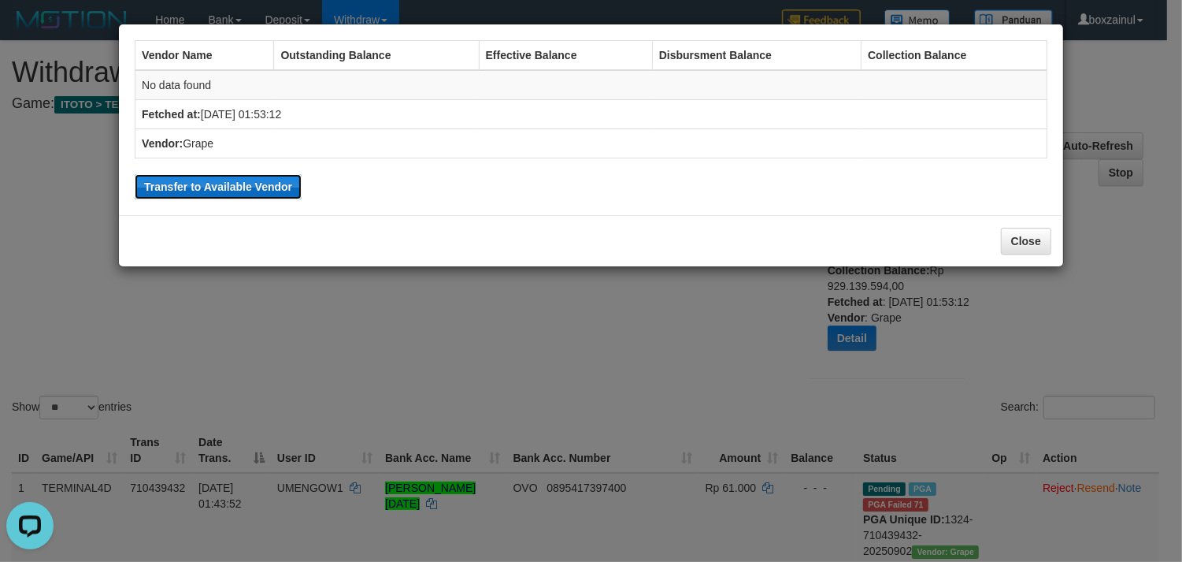
click at [199, 186] on button "Transfer to Available Vendor" at bounding box center [218, 186] width 167 height 25
click at [1016, 237] on button "Close" at bounding box center [1026, 241] width 50 height 27
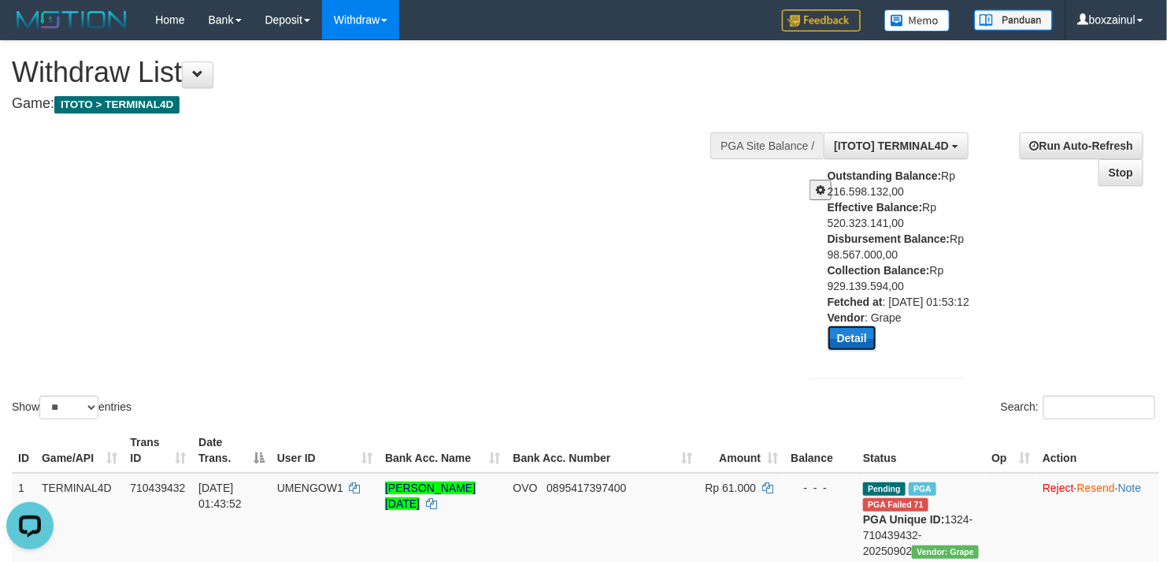
click at [844, 350] on button "Detail" at bounding box center [852, 337] width 49 height 25
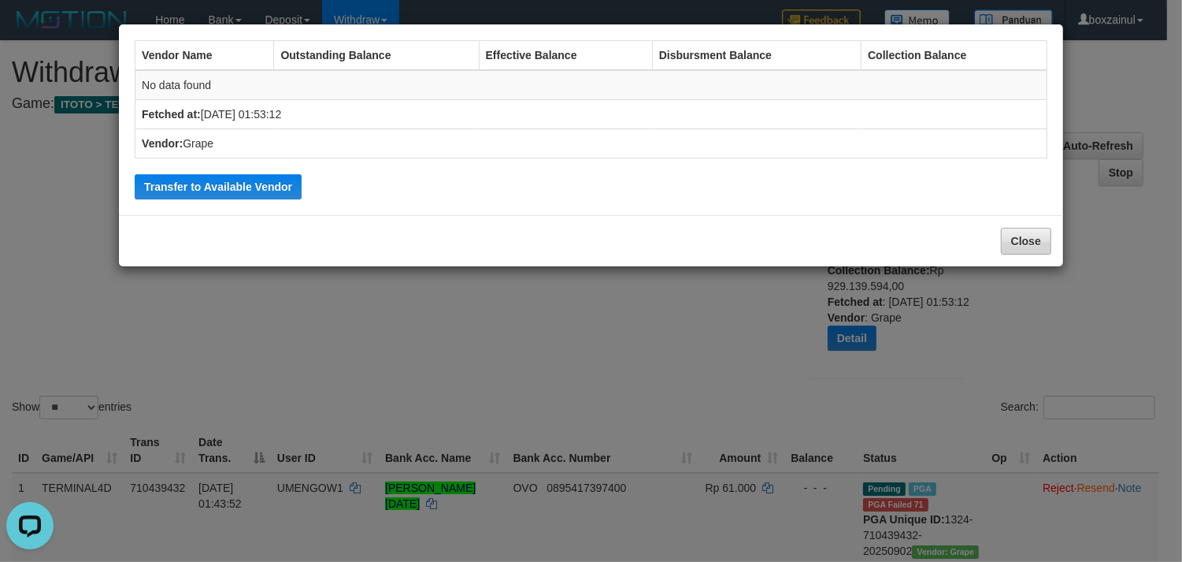
click at [1049, 246] on div "Close" at bounding box center [591, 240] width 944 height 51
click at [1032, 236] on button "Close" at bounding box center [1026, 241] width 50 height 27
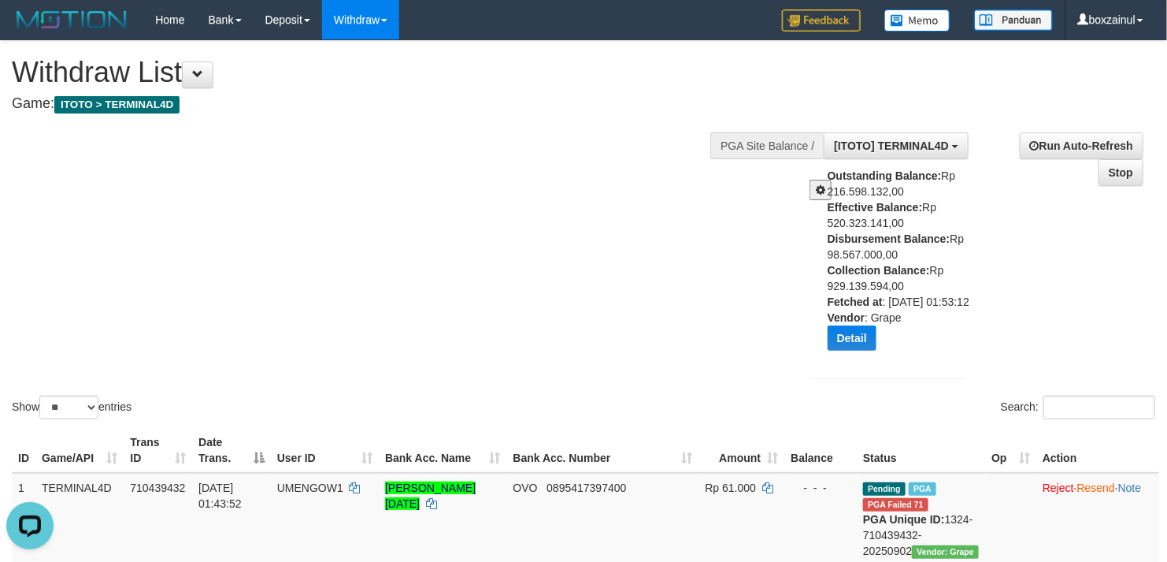
click at [820, 184] on span at bounding box center [820, 189] width 9 height 11
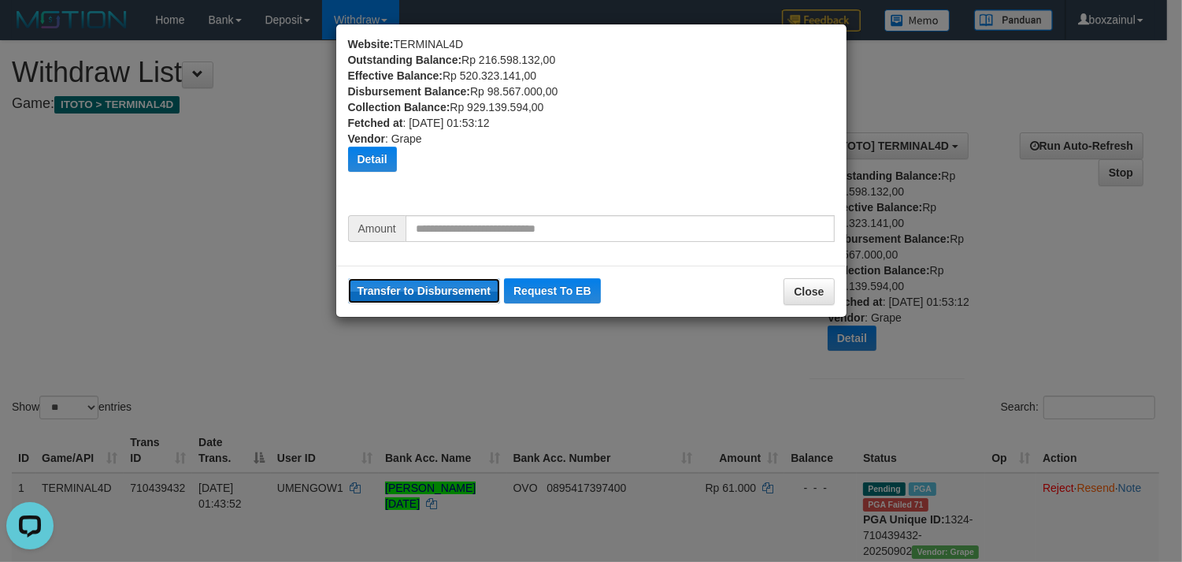
click at [429, 288] on button "Transfer to Disbursement" at bounding box center [424, 290] width 153 height 25
click at [483, 83] on div "Website: TERMINAL4D Outstanding Balance: Rp 216.598.132,00 Effective Balance: R…" at bounding box center [591, 125] width 487 height 179
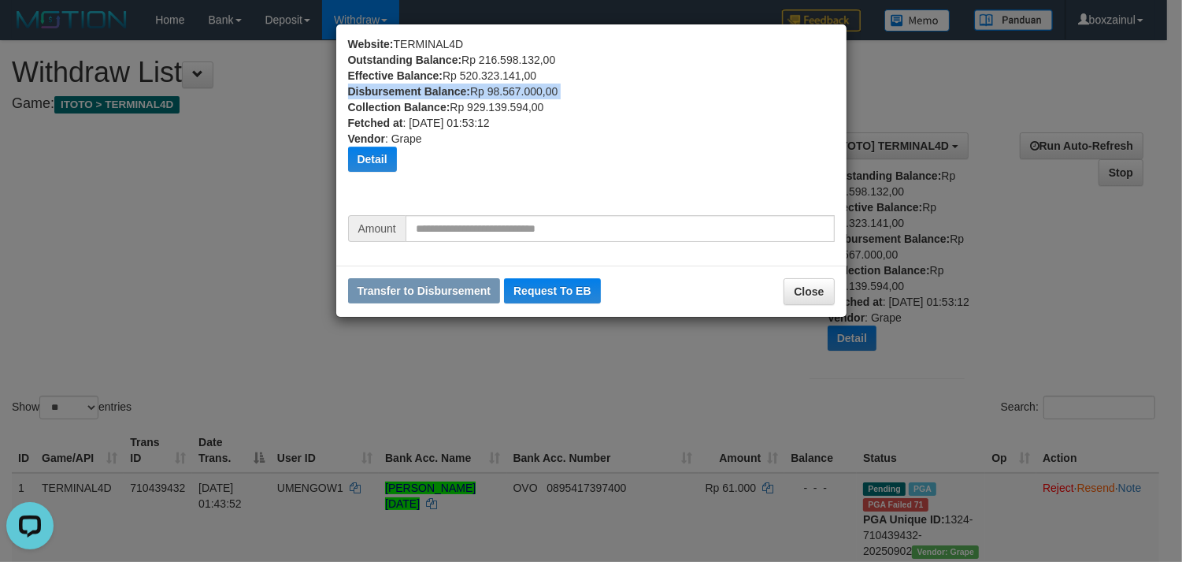
drag, startPoint x: 483, startPoint y: 83, endPoint x: 487, endPoint y: 107, distance: 24.0
click at [483, 84] on div "Website: TERMINAL4D Outstanding Balance: Rp 216.598.132,00 Effective Balance: R…" at bounding box center [591, 125] width 487 height 179
click at [487, 108] on div "Website: TERMINAL4D Outstanding Balance: Rp 216.598.132,00 Effective Balance: R…" at bounding box center [591, 125] width 487 height 179
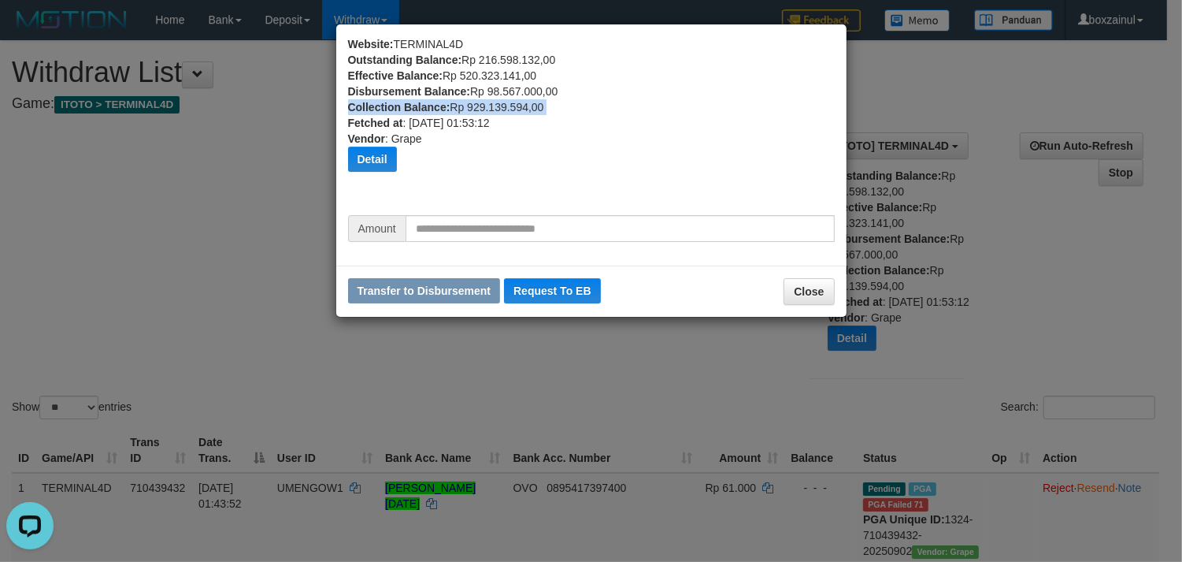
click at [487, 108] on div "Website: TERMINAL4D Outstanding Balance: Rp 216.598.132,00 Effective Balance: R…" at bounding box center [591, 125] width 487 height 179
click at [803, 284] on button "Close" at bounding box center [809, 291] width 50 height 27
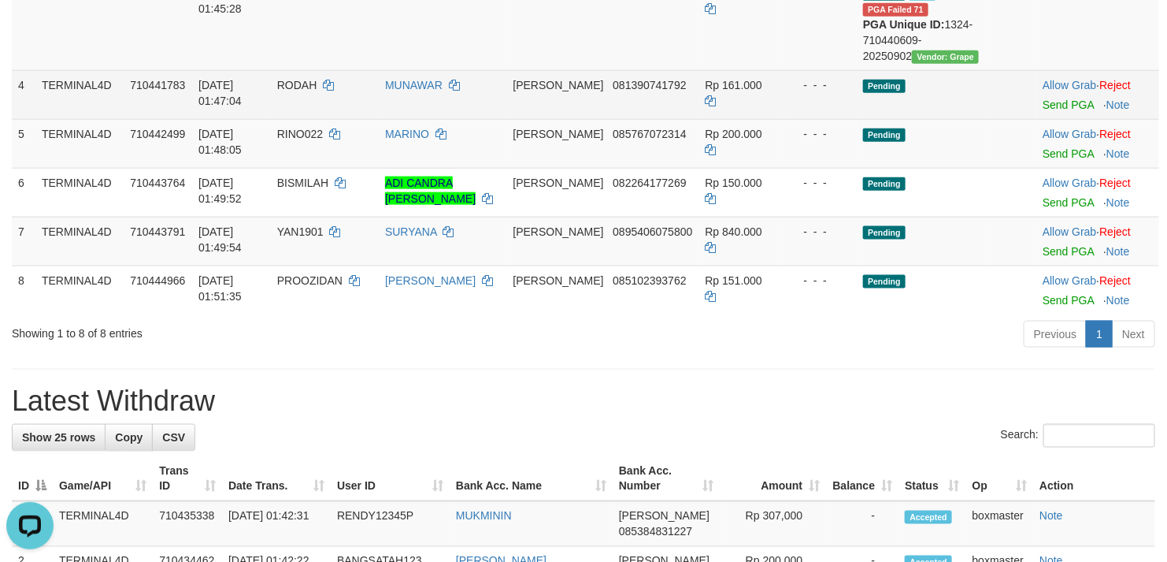
scroll to position [689, 0]
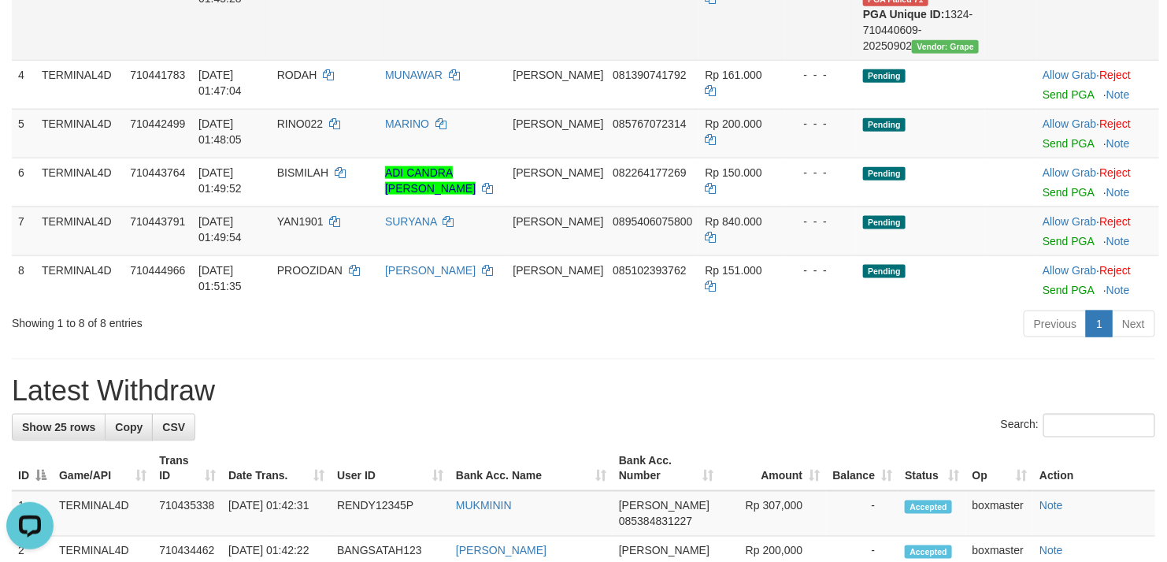
click at [506, 60] on td "KHOIRUL ANAM" at bounding box center [443, 14] width 128 height 92
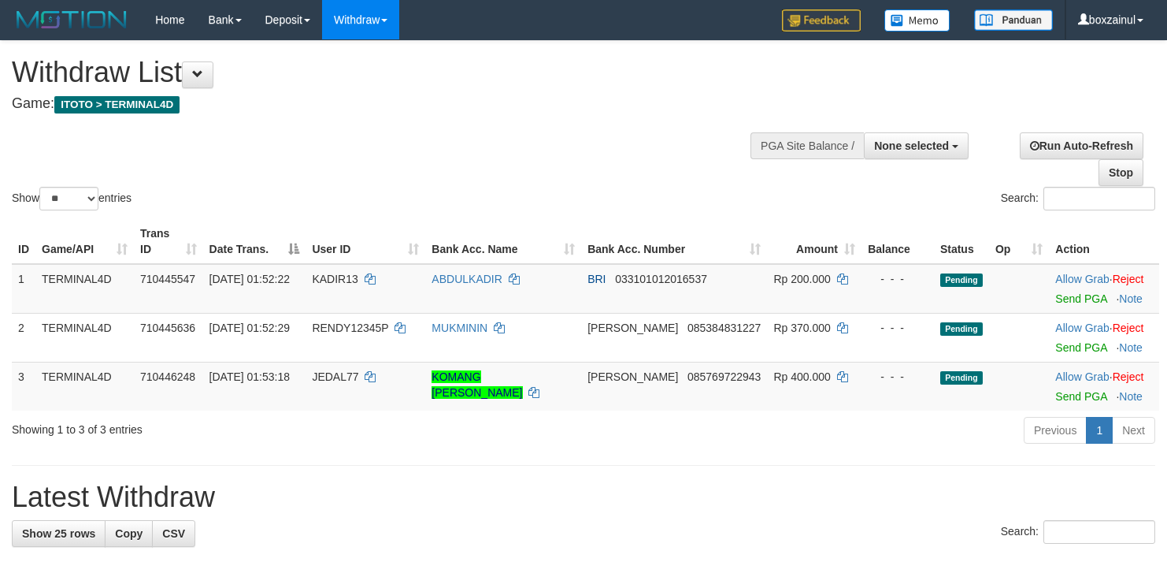
select select
select select "**"
